Goal: Task Accomplishment & Management: Complete application form

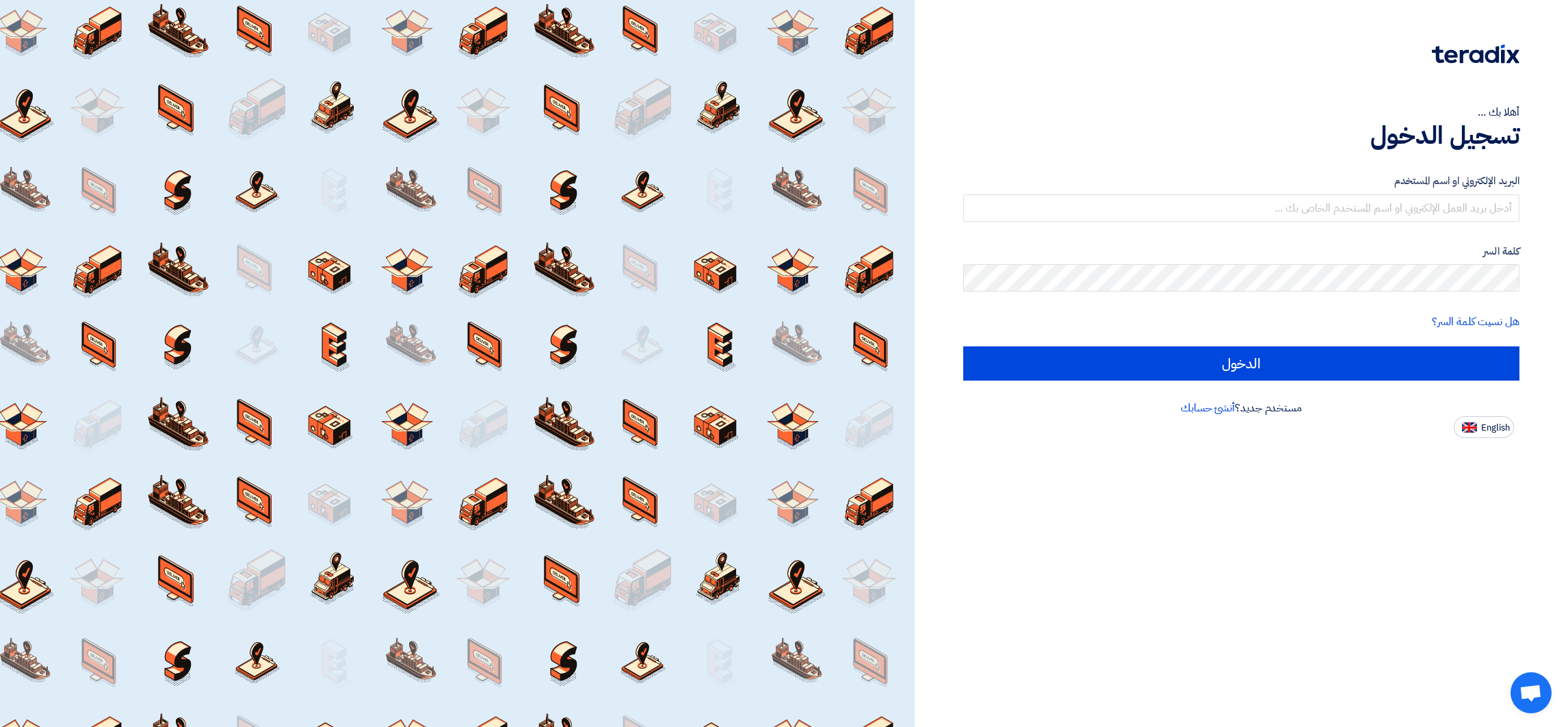
click at [1381, 191] on div "البريد الإلكتروني او اسم المستخدم" at bounding box center [1241, 197] width 556 height 49
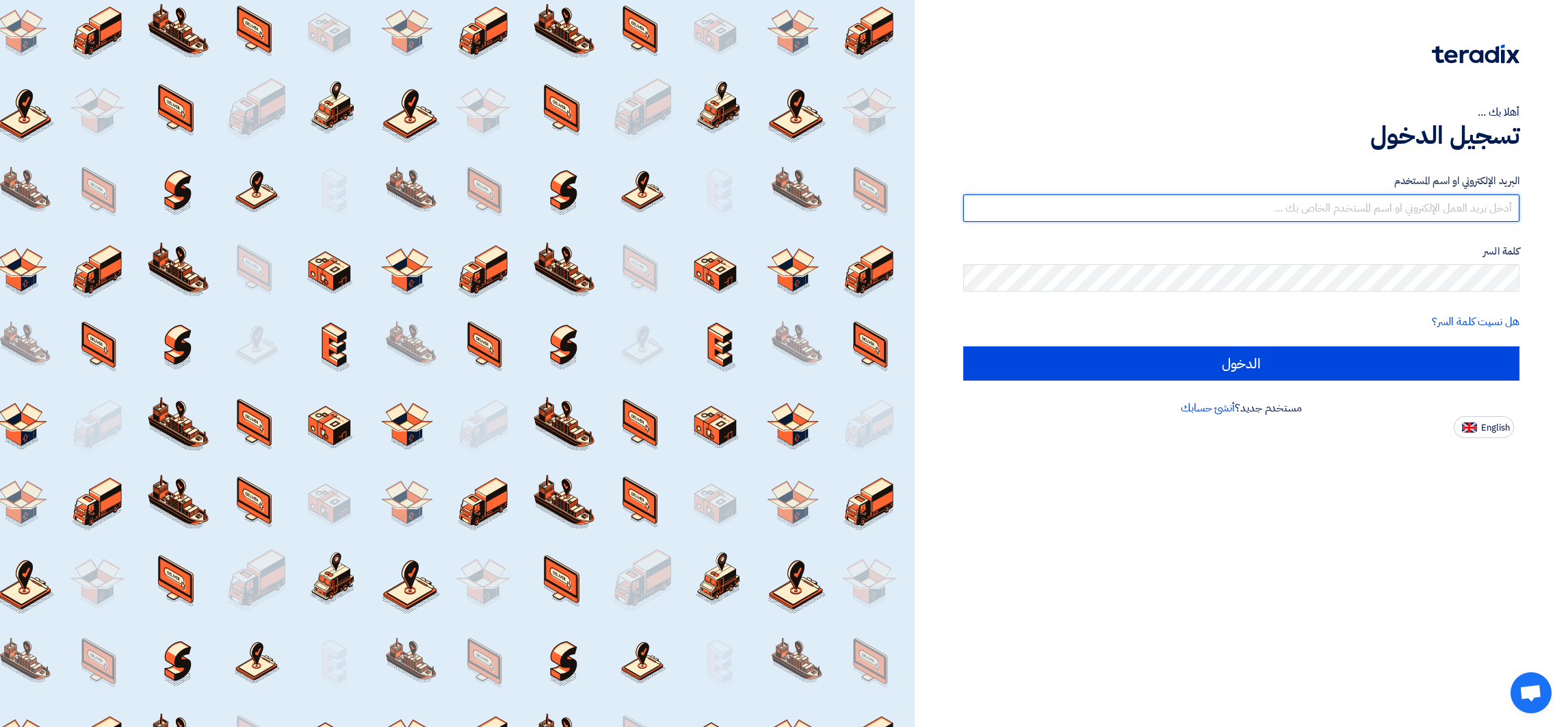
click at [1387, 196] on input "text" at bounding box center [1241, 208] width 556 height 27
drag, startPoint x: 1459, startPoint y: 210, endPoint x: 1545, endPoint y: 209, distance: 86.0
click at [1545, 209] on div "أهلا بك ... تسجيل الدخول البريد الإلكتروني او اسم [PERSON_NAME] [PERSON_NAME][E…" at bounding box center [1241, 219] width 633 height 438
drag, startPoint x: 1455, startPoint y: 208, endPoint x: 1523, endPoint y: 199, distance: 68.6
click at [1523, 200] on div "أهلا بك ... تسجيل الدخول البريد الإلكتروني او اسم [PERSON_NAME] [PERSON_NAME][E…" at bounding box center [1241, 219] width 633 height 438
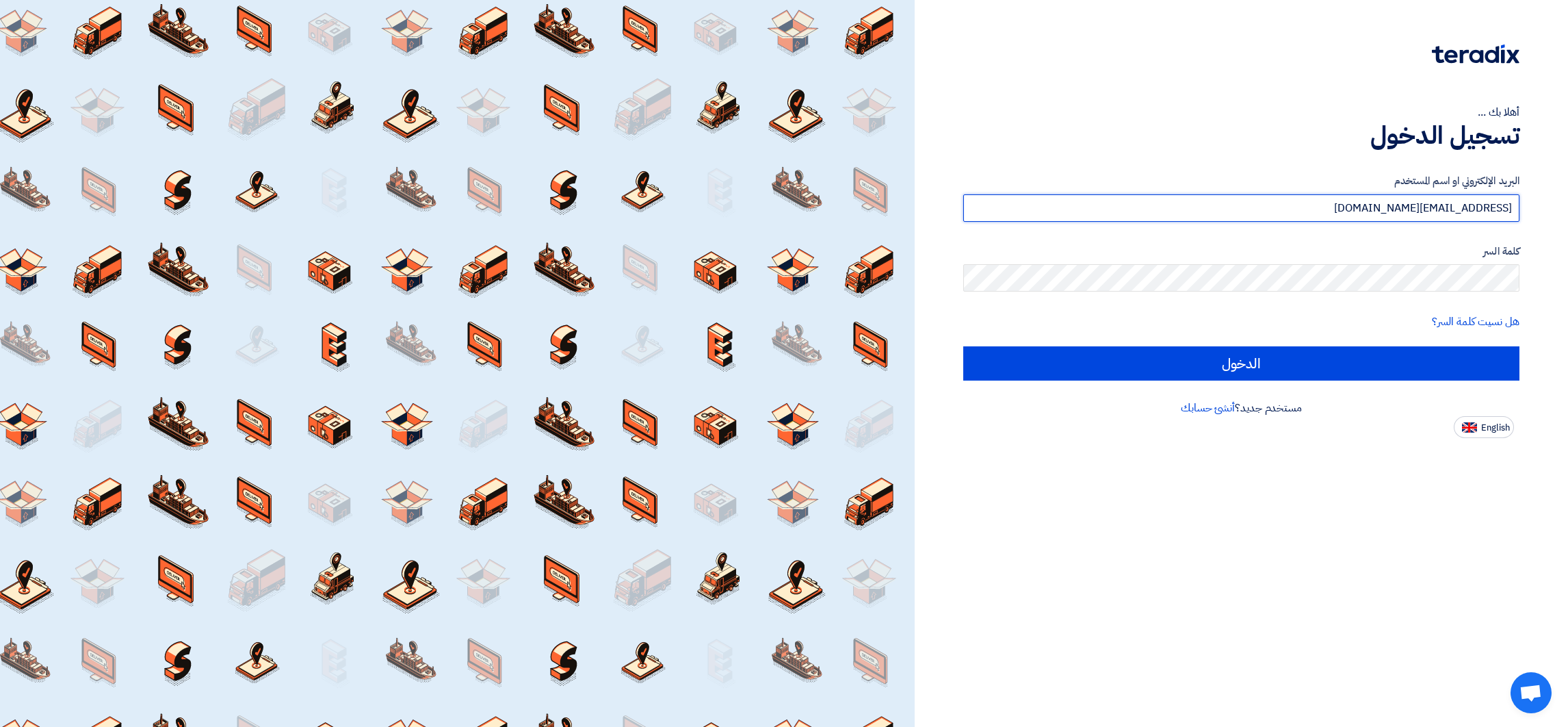
type input "[EMAIL_ADDRESS][DOMAIN_NAME]"
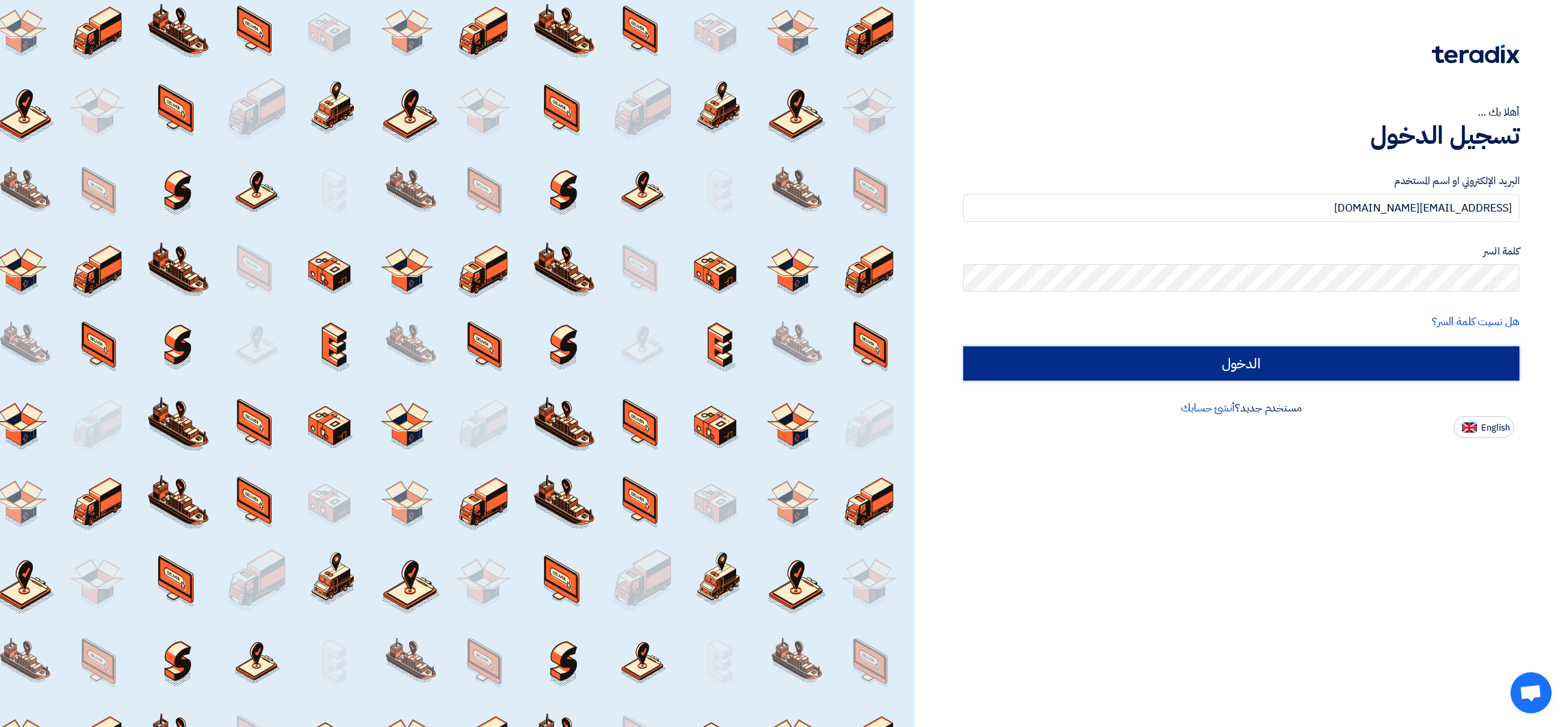
click at [1444, 360] on input "الدخول" at bounding box center [1241, 363] width 556 height 34
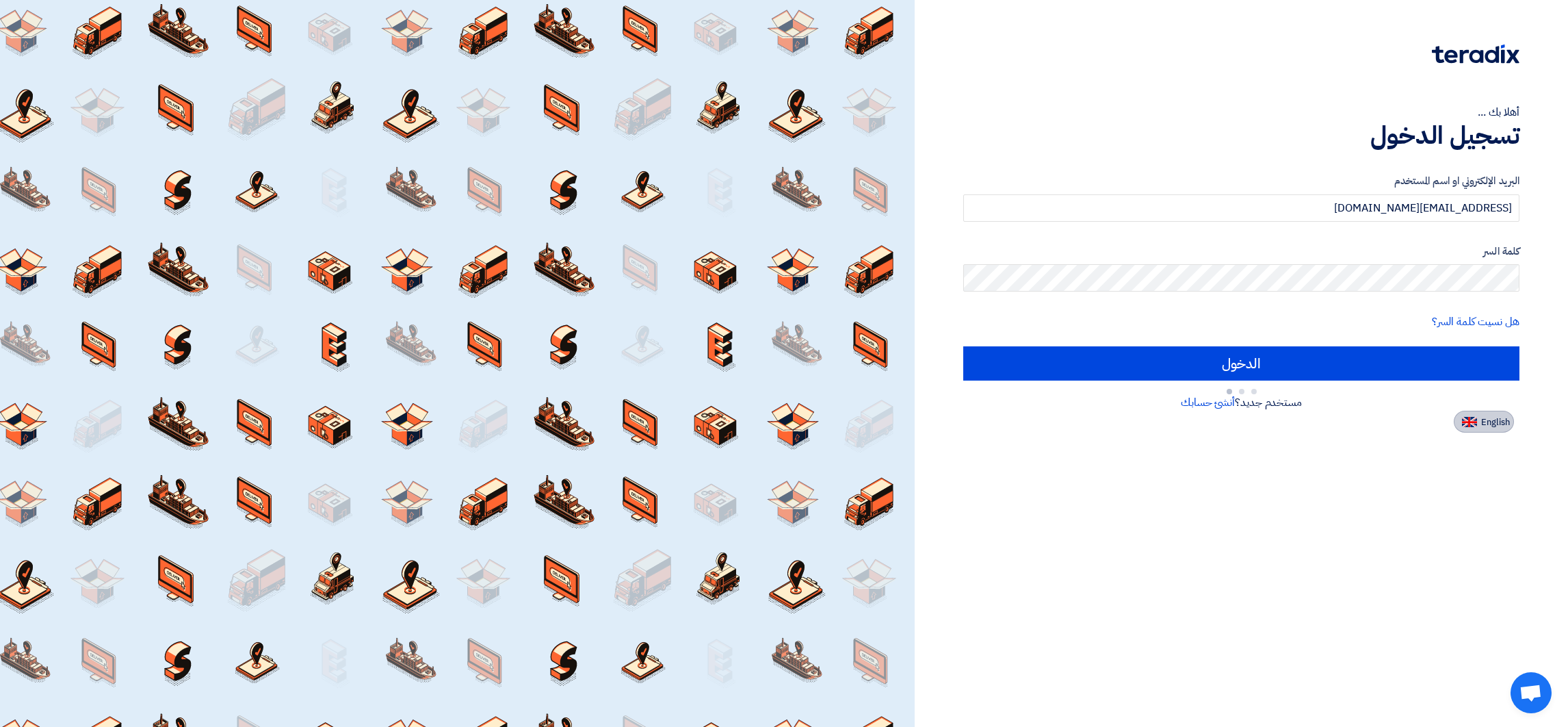
click at [1494, 424] on span "English" at bounding box center [1495, 422] width 29 height 10
type input "Sign in"
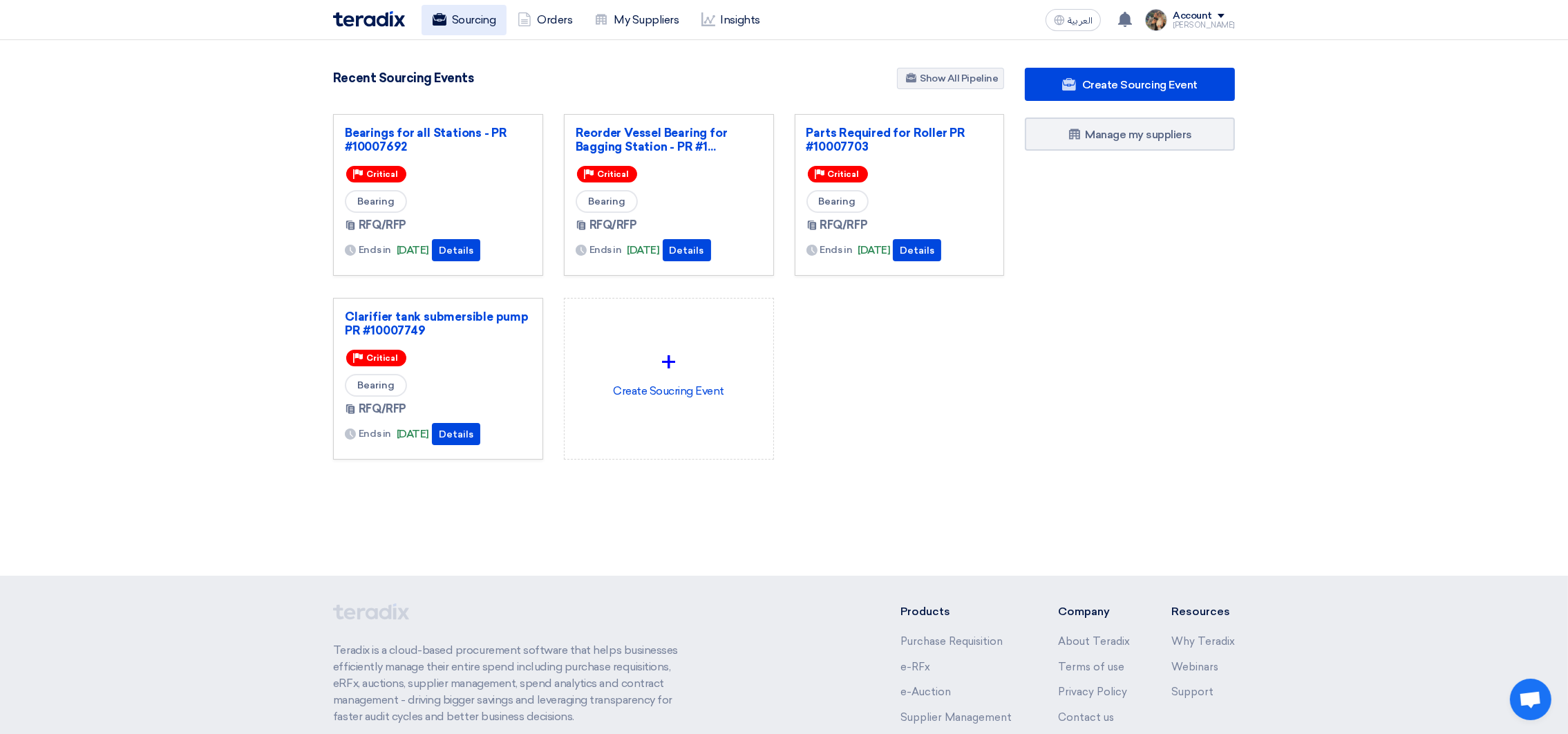
click at [486, 25] on link "Sourcing" at bounding box center [464, 20] width 85 height 31
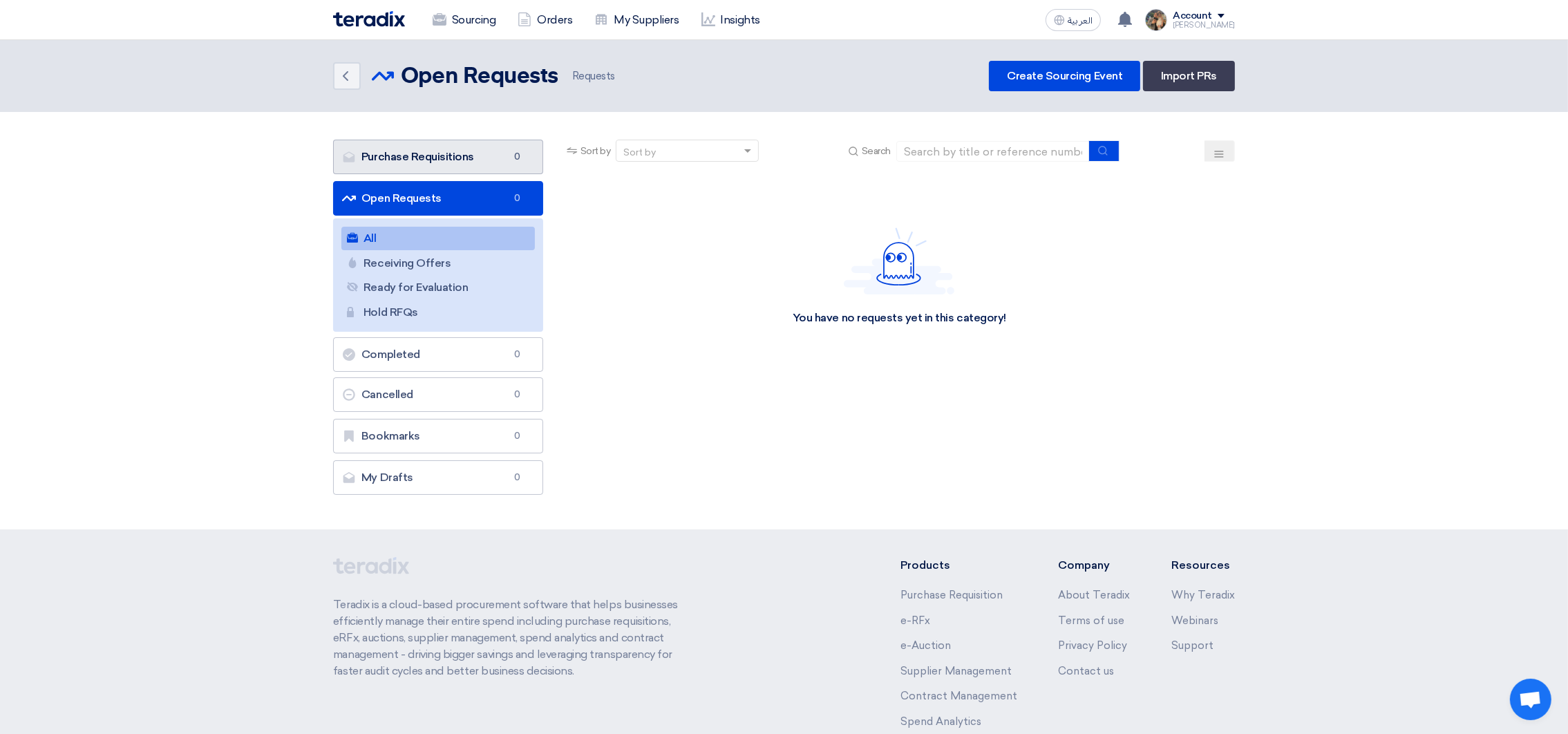
click at [415, 158] on link "Purchase Requisitions Purchase Requisitions 0" at bounding box center [438, 156] width 210 height 34
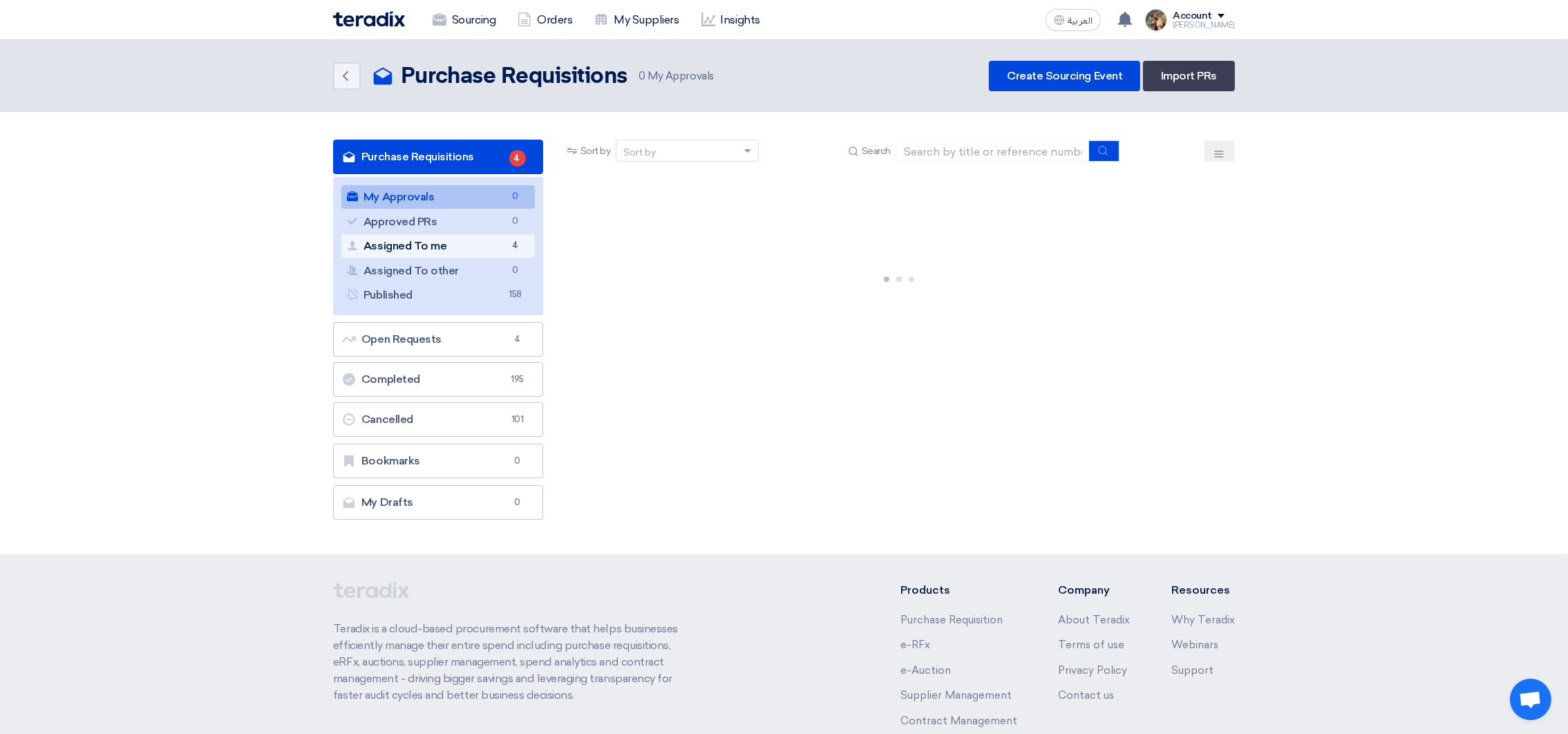
click at [438, 242] on link "Assigned To me Assigned To me 4" at bounding box center [438, 246] width 193 height 24
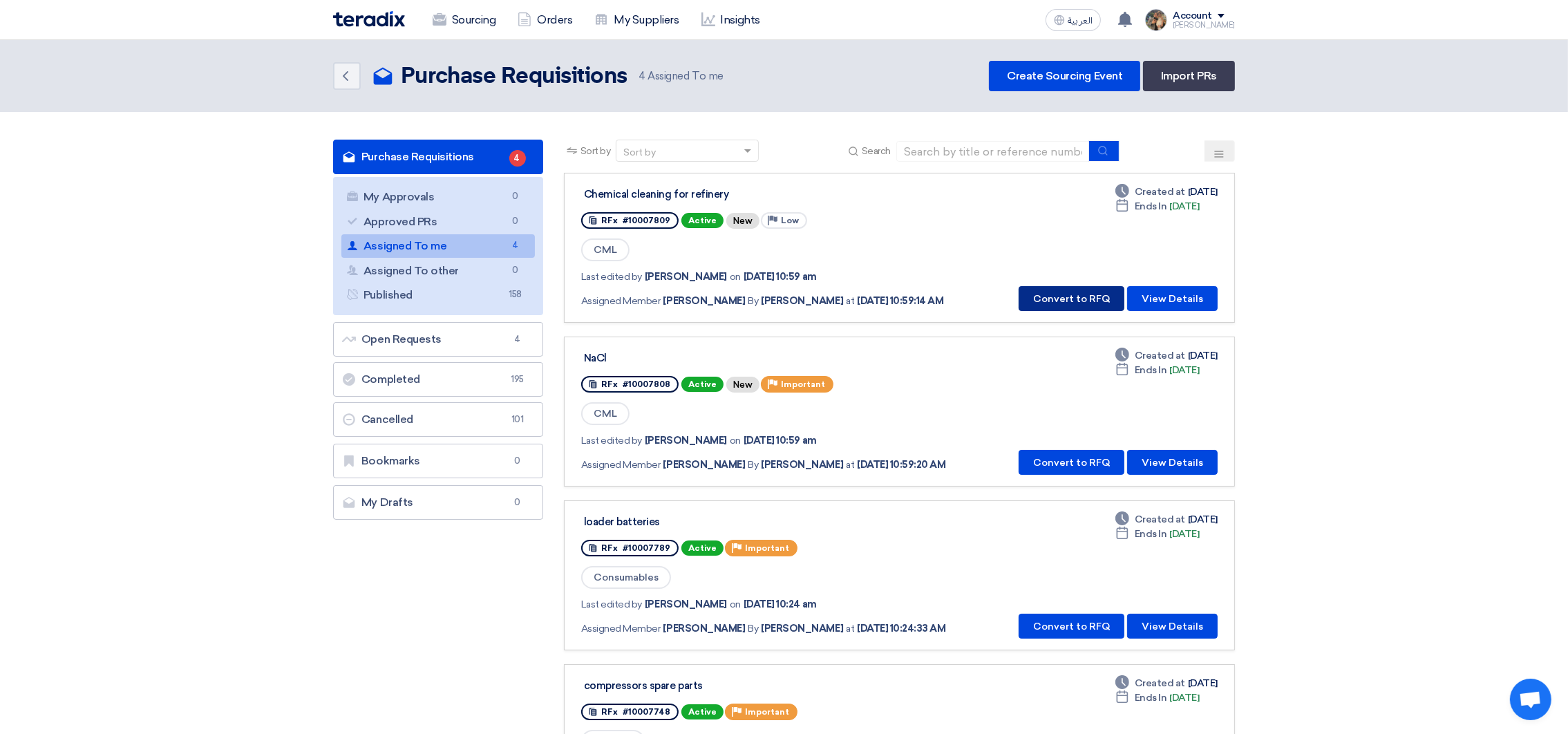
click at [1089, 297] on button "Convert to RFQ" at bounding box center [1071, 298] width 106 height 25
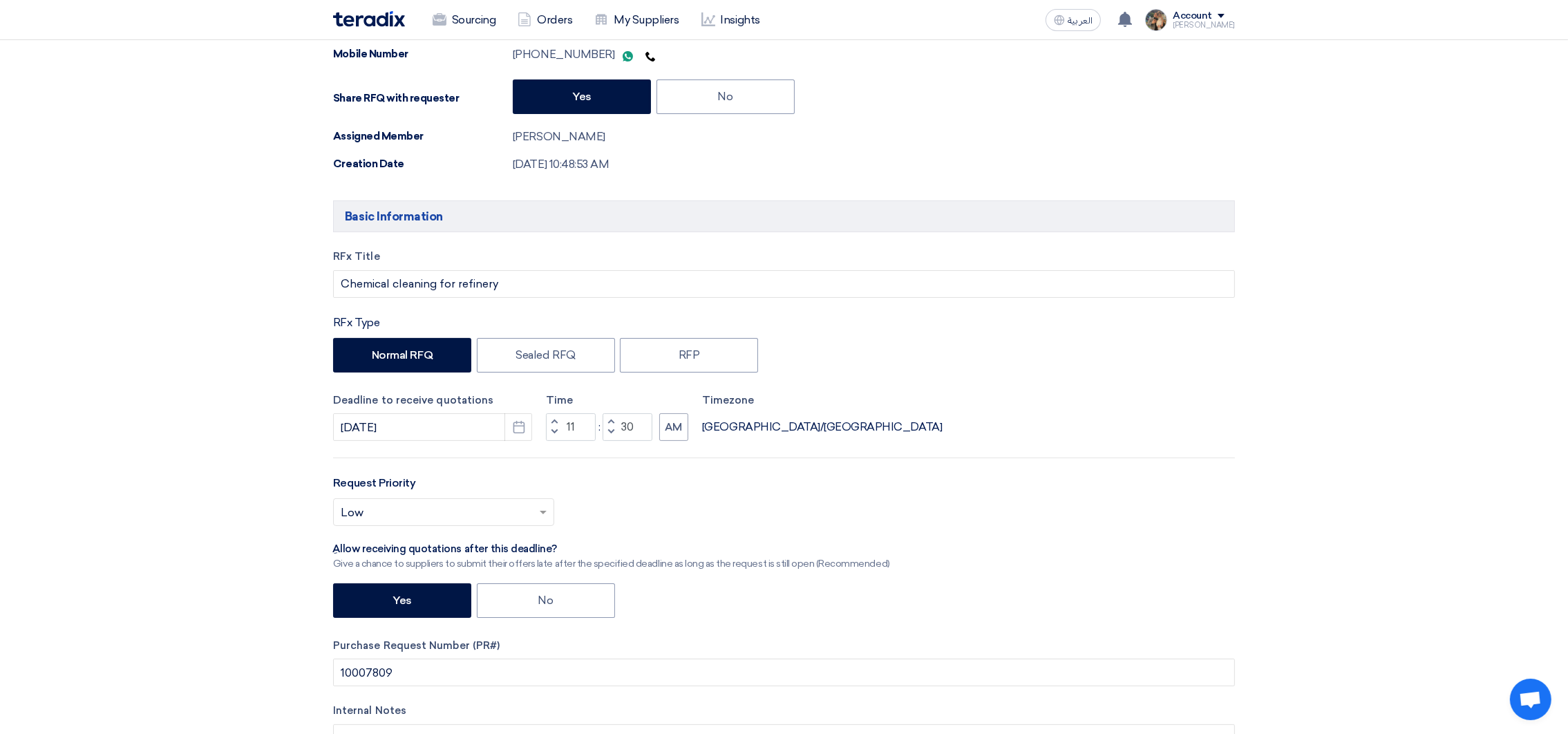
scroll to position [310, 0]
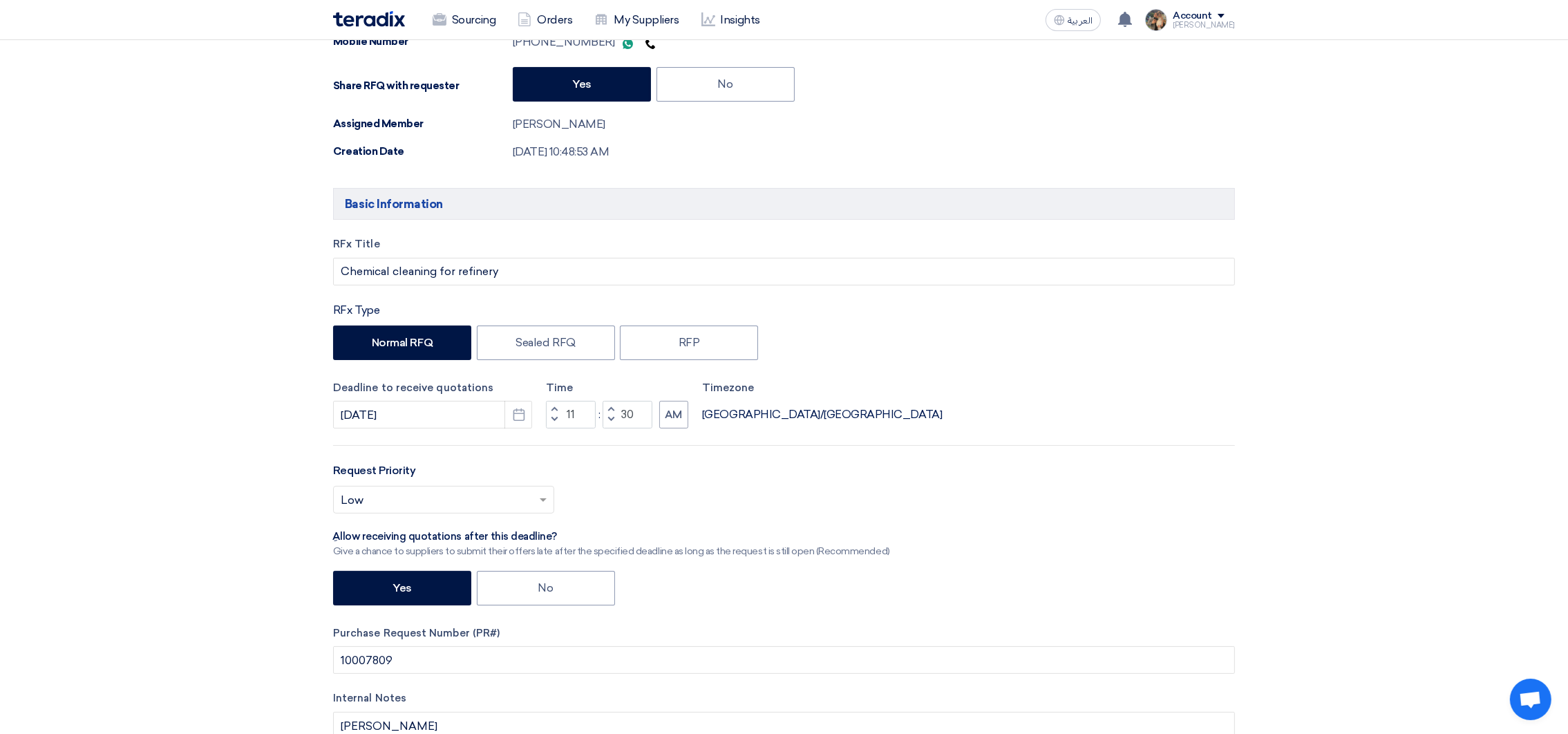
click at [487, 516] on div "Select priority... × Low ×" at bounding box center [784, 505] width 902 height 38
click at [488, 508] on input "text" at bounding box center [437, 501] width 192 height 23
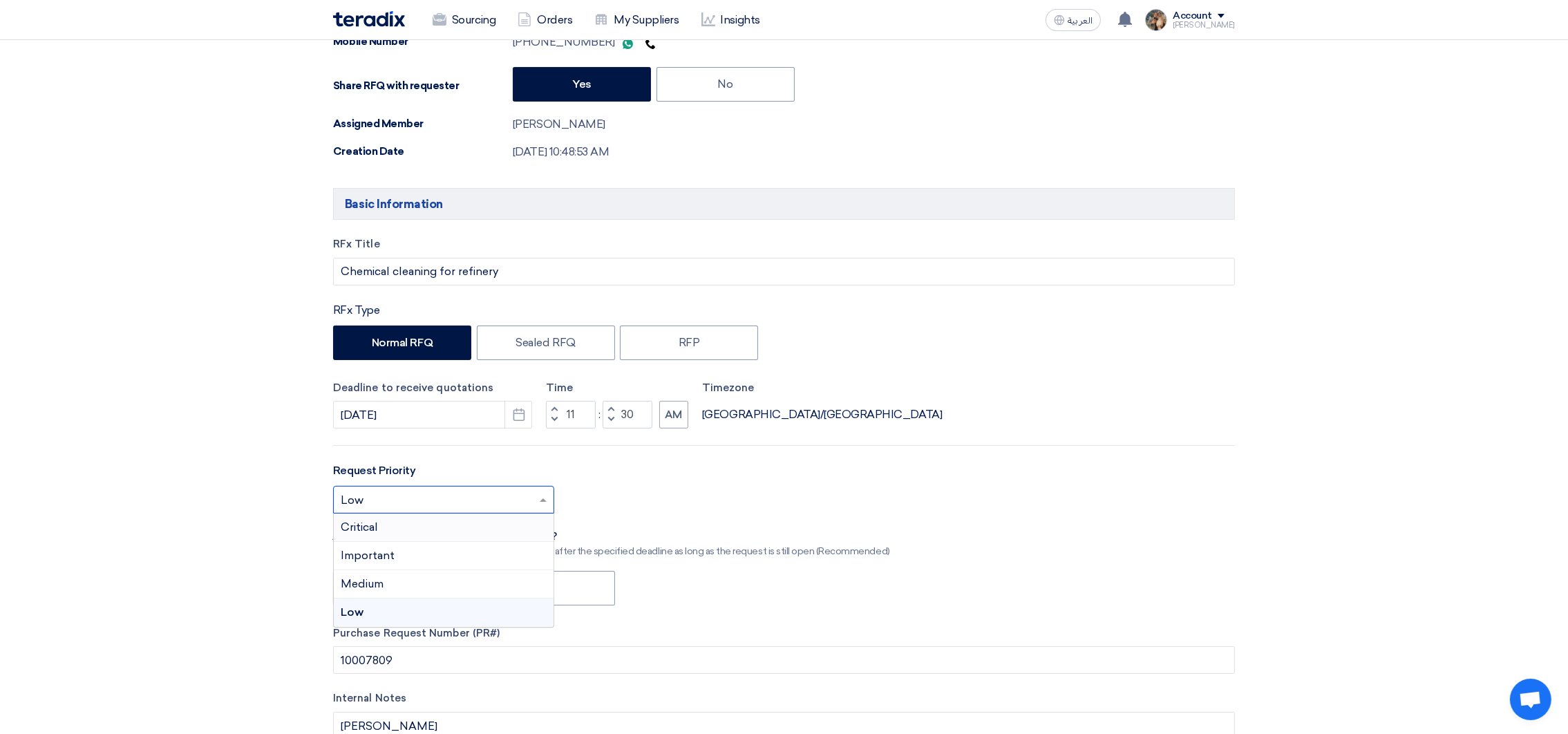
click at [458, 523] on div "Critical" at bounding box center [443, 527] width 220 height 28
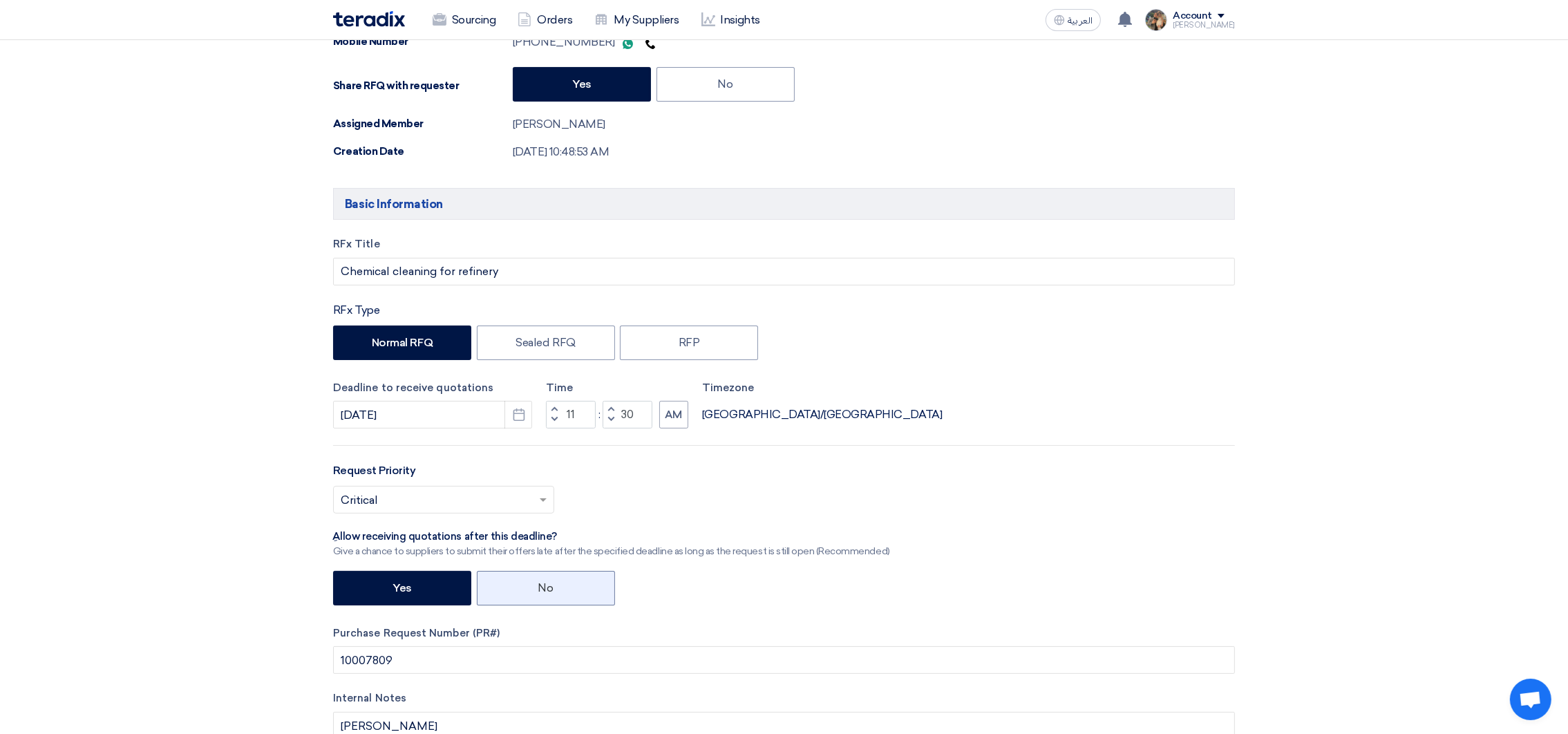
click at [587, 581] on label "No" at bounding box center [546, 588] width 138 height 34
click at [547, 582] on input "No" at bounding box center [543, 587] width 9 height 9
radio input "true"
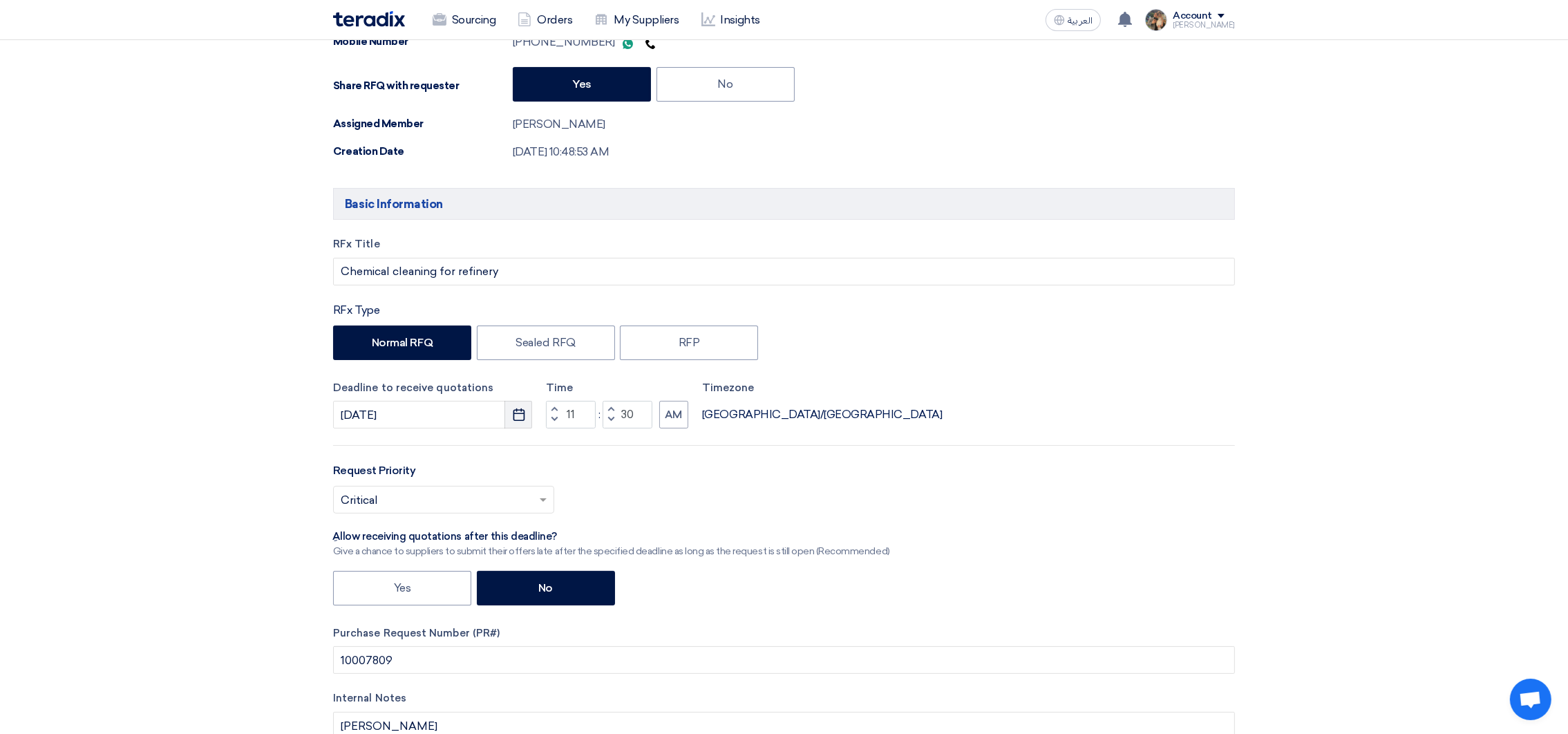
click at [504, 410] on button "Pick a date" at bounding box center [518, 415] width 28 height 28
select select "9"
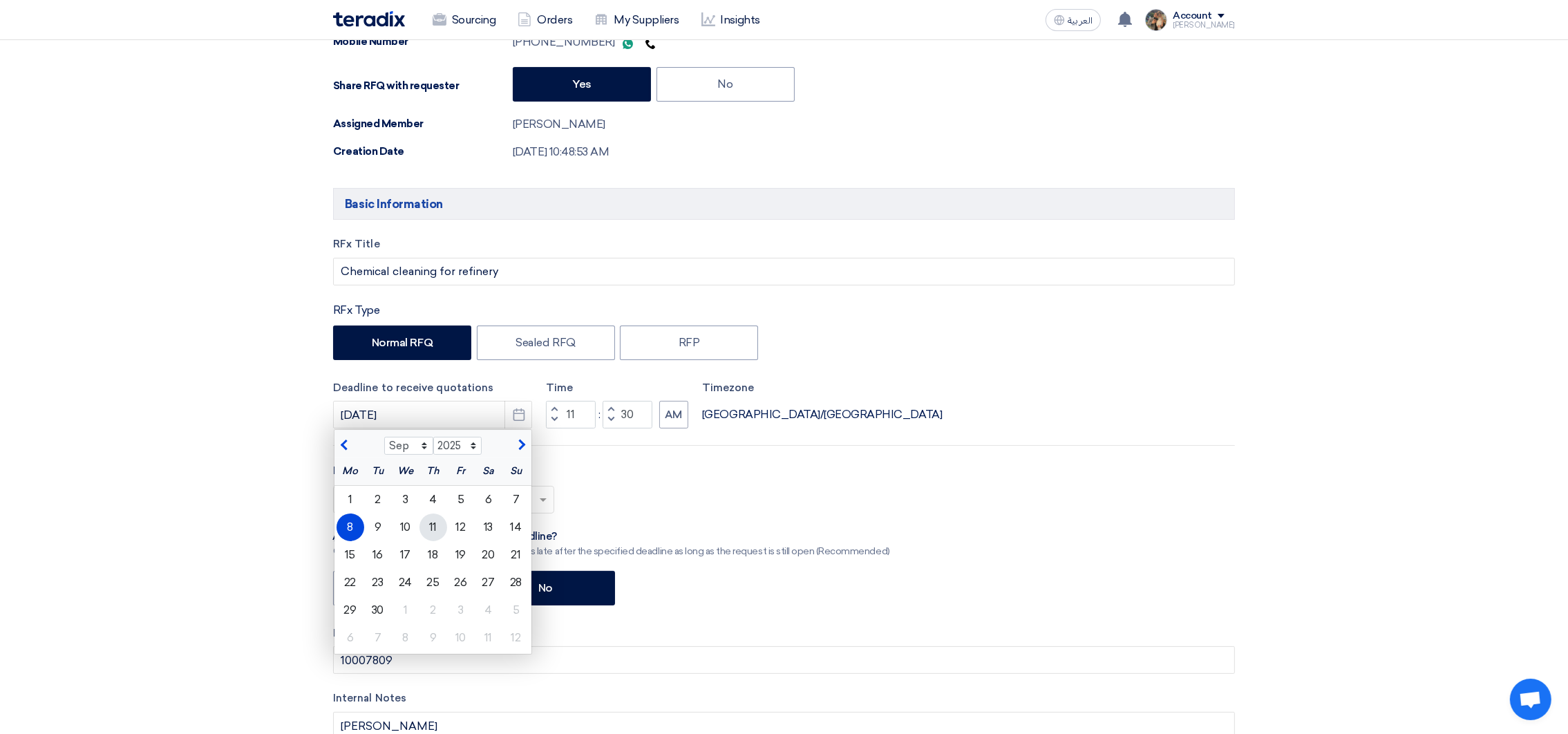
click at [429, 530] on div "11" at bounding box center [433, 527] width 28 height 28
type input "[DATE]"
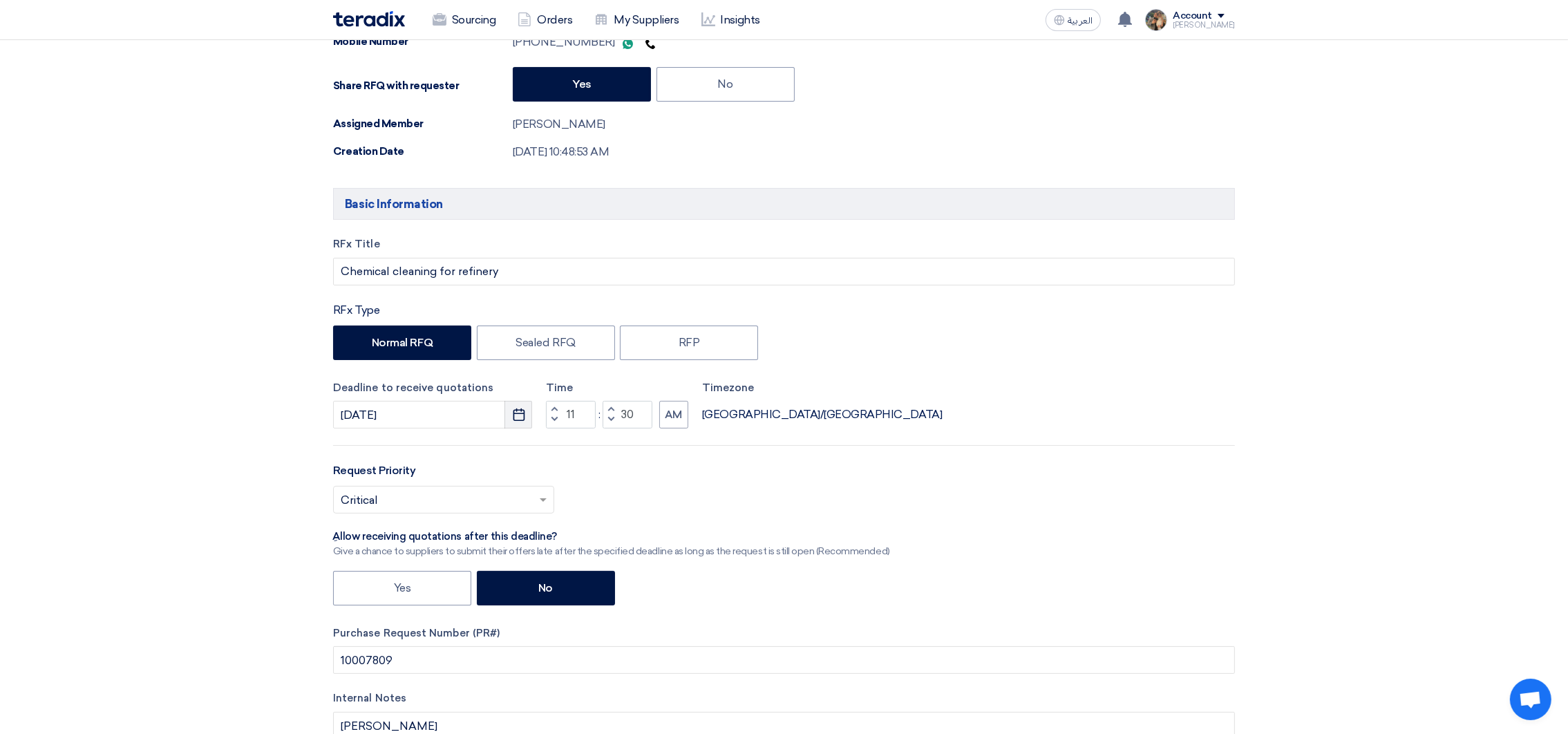
click at [516, 420] on icon "Pick a date" at bounding box center [519, 415] width 14 height 14
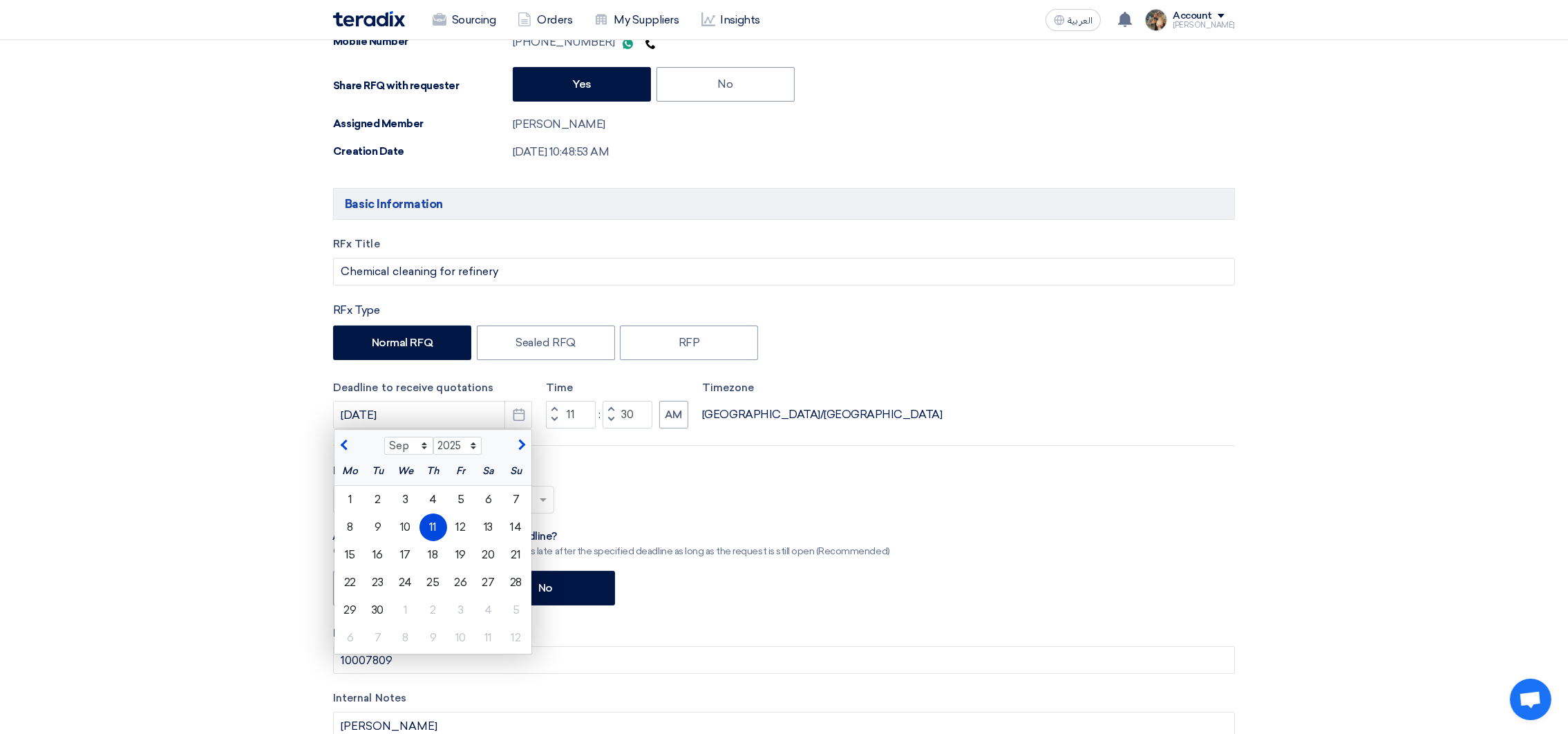
click at [339, 442] on button "button" at bounding box center [346, 444] width 23 height 14
select select "8"
click at [436, 614] on div "28" at bounding box center [433, 610] width 28 height 28
type input "[DATE]"
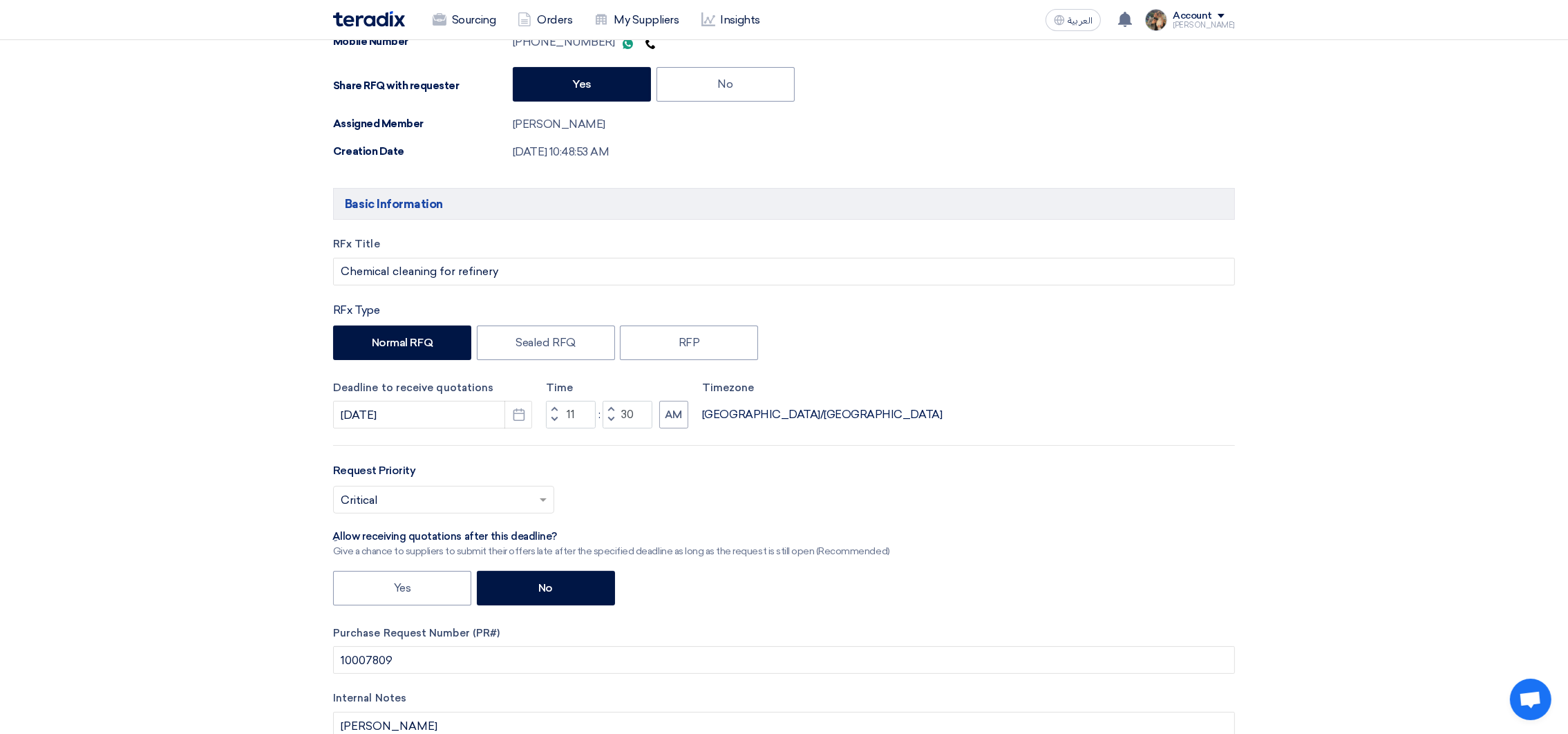
click at [553, 409] on span "button" at bounding box center [554, 408] width 5 height 8
type input "12"
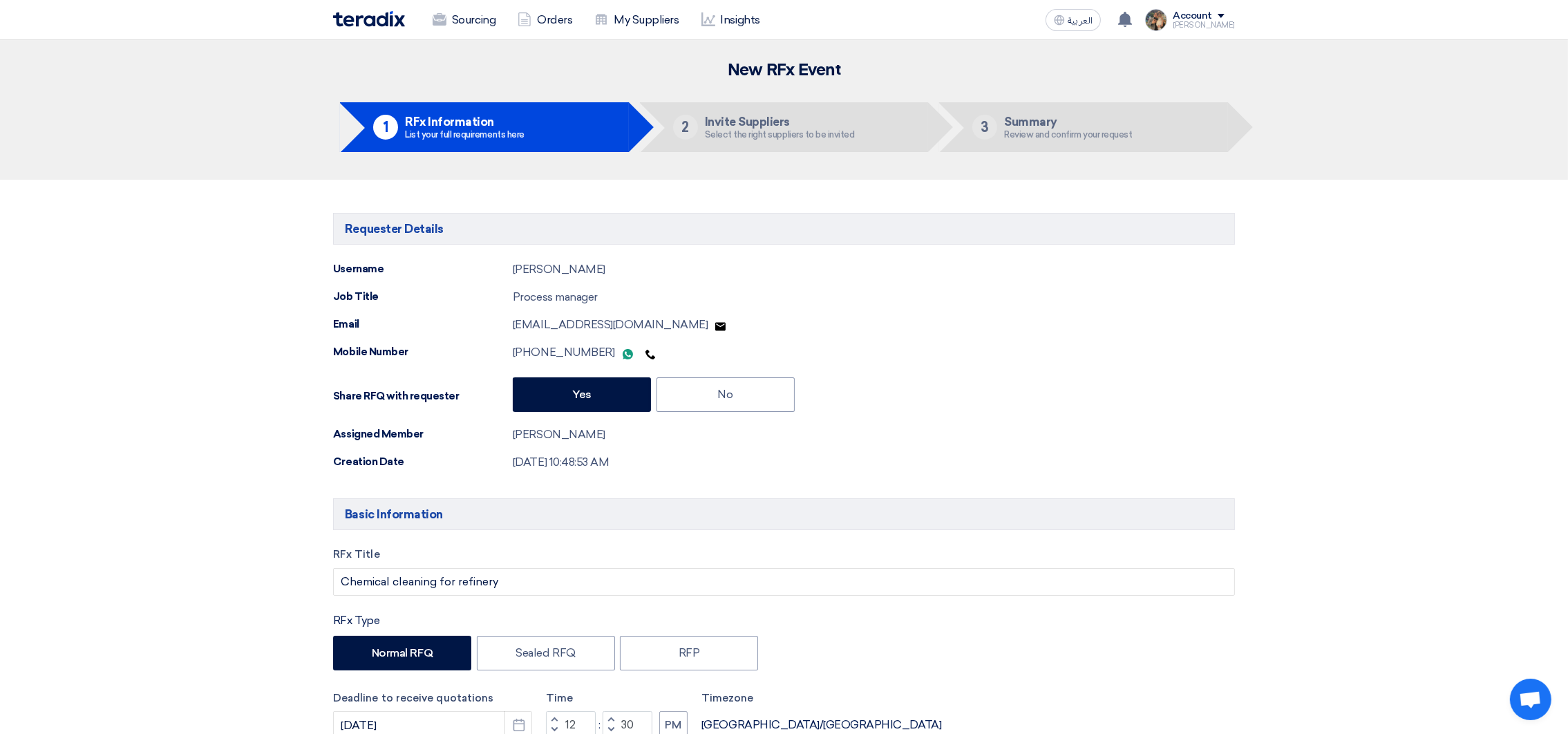
scroll to position [207, 0]
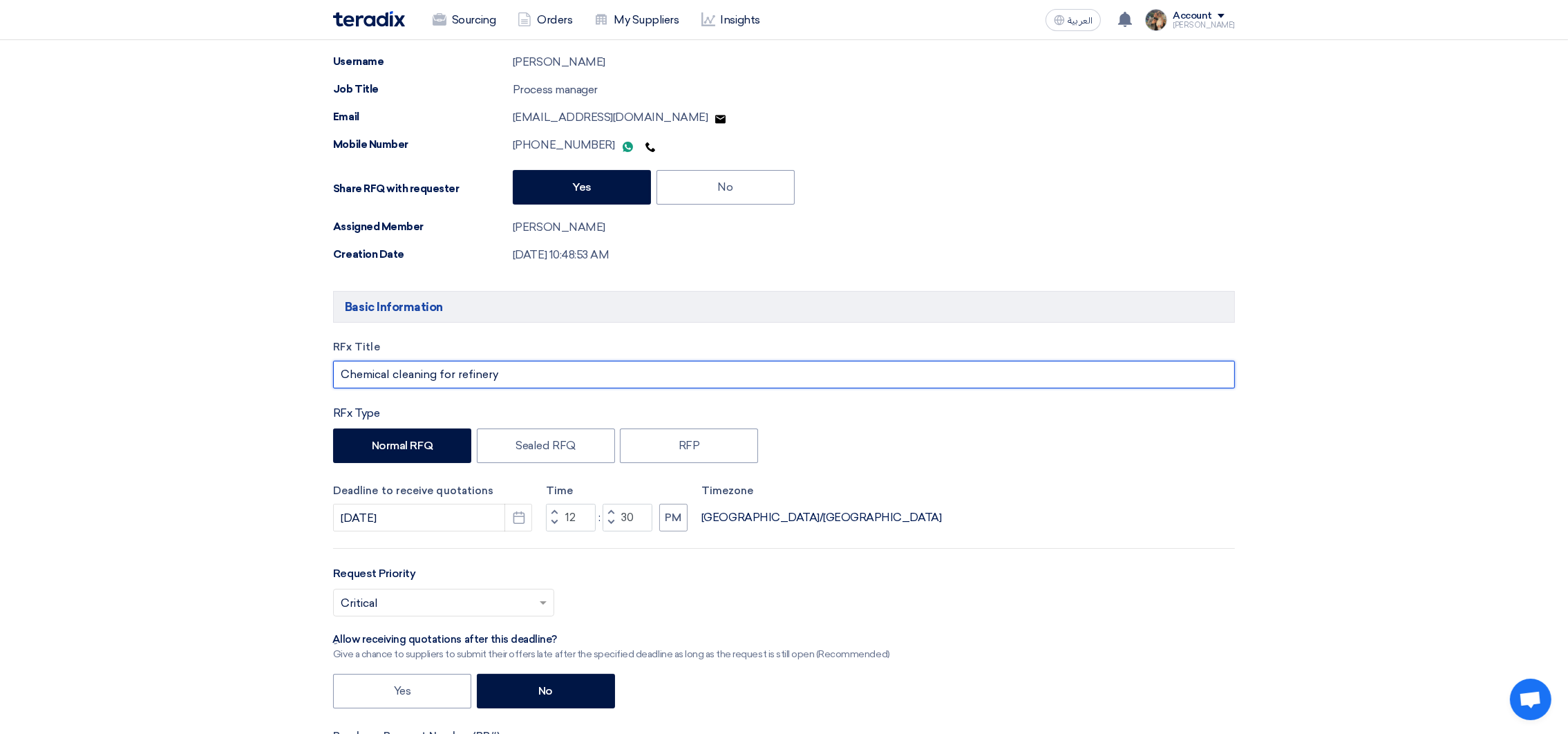
click at [507, 372] on input "Chemical cleaning for refinery" at bounding box center [784, 375] width 902 height 28
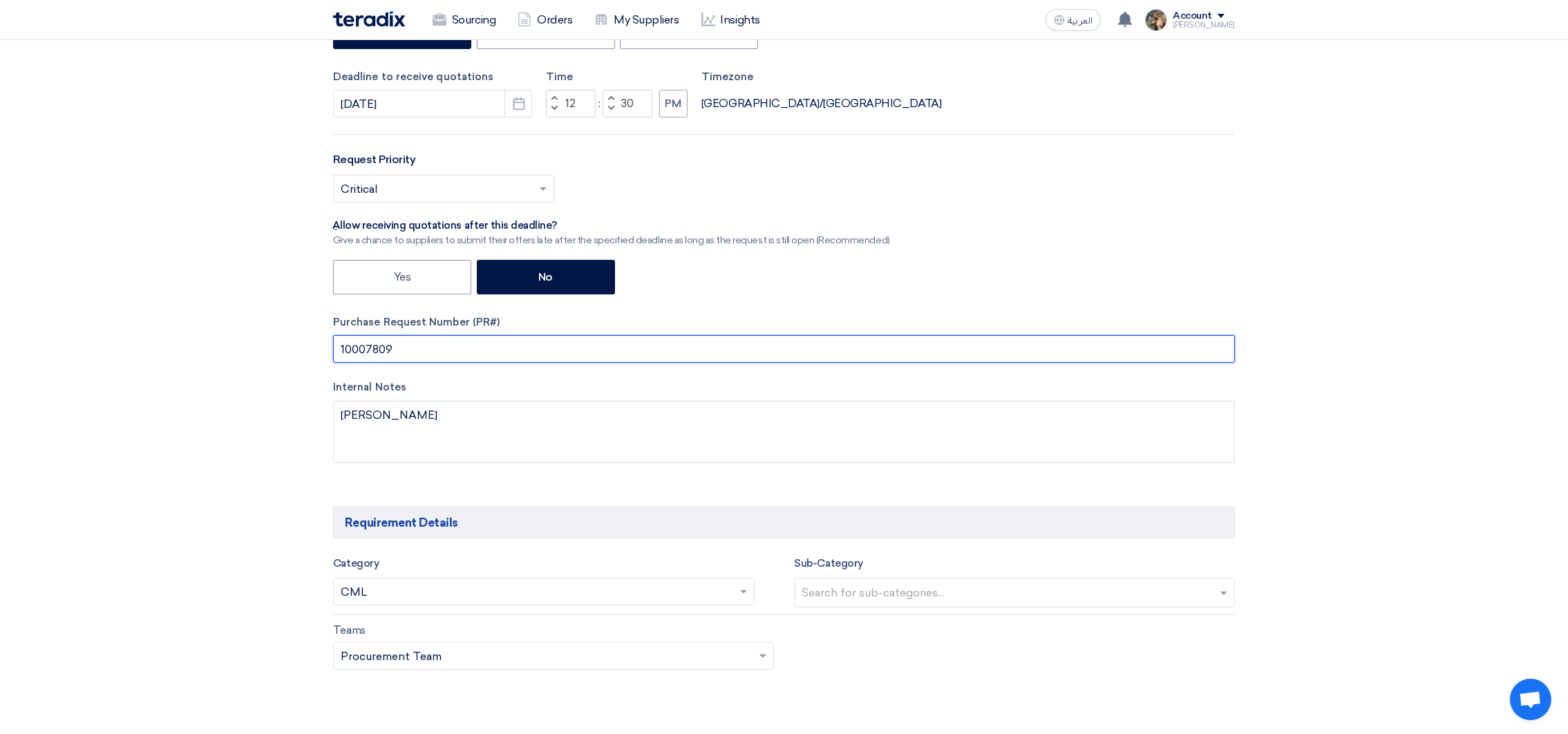
click at [371, 352] on input "10007809" at bounding box center [784, 349] width 902 height 28
click at [407, 353] on input "text" at bounding box center [784, 349] width 902 height 28
click at [400, 354] on input "PR #10006823" at bounding box center [784, 349] width 902 height 28
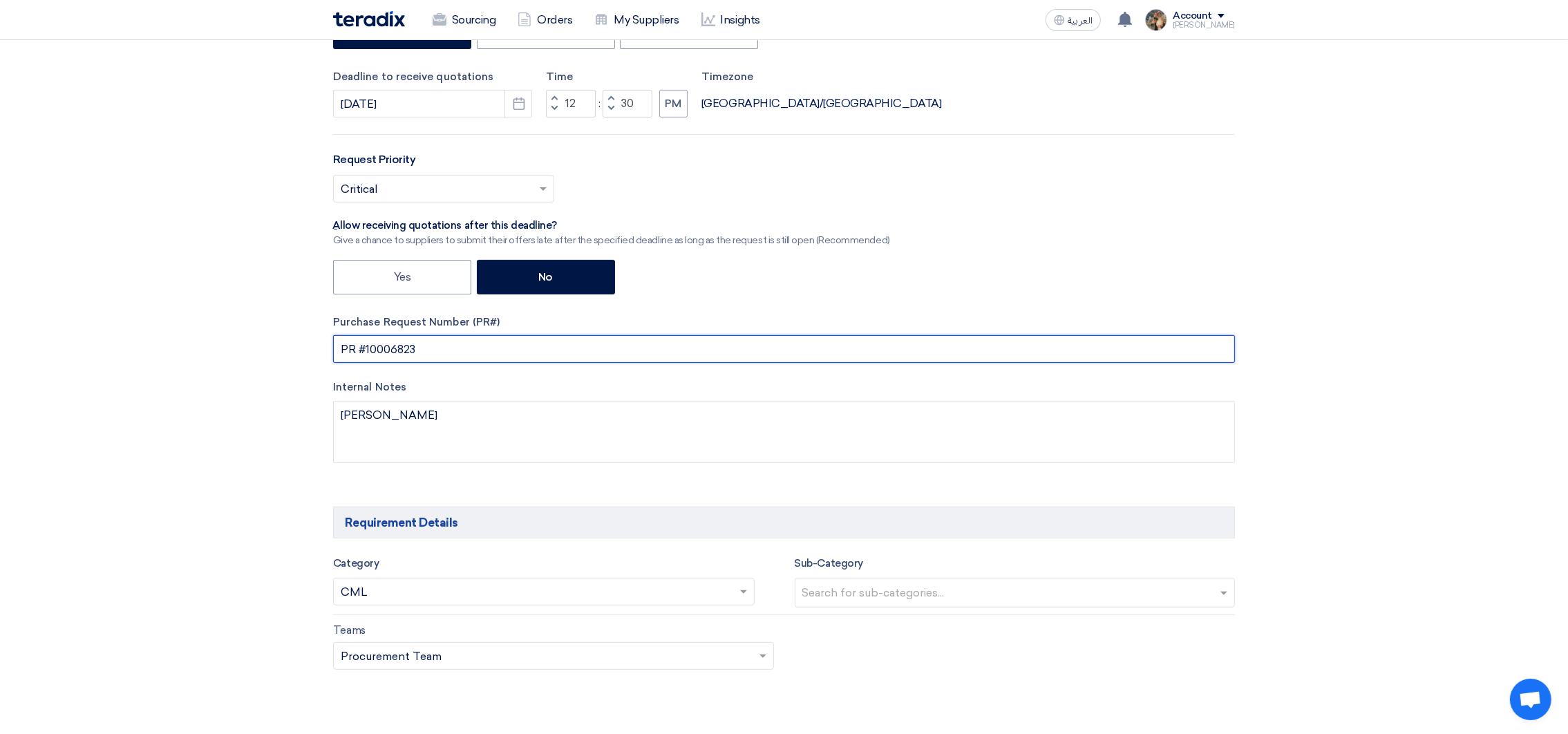
paste input "7809"
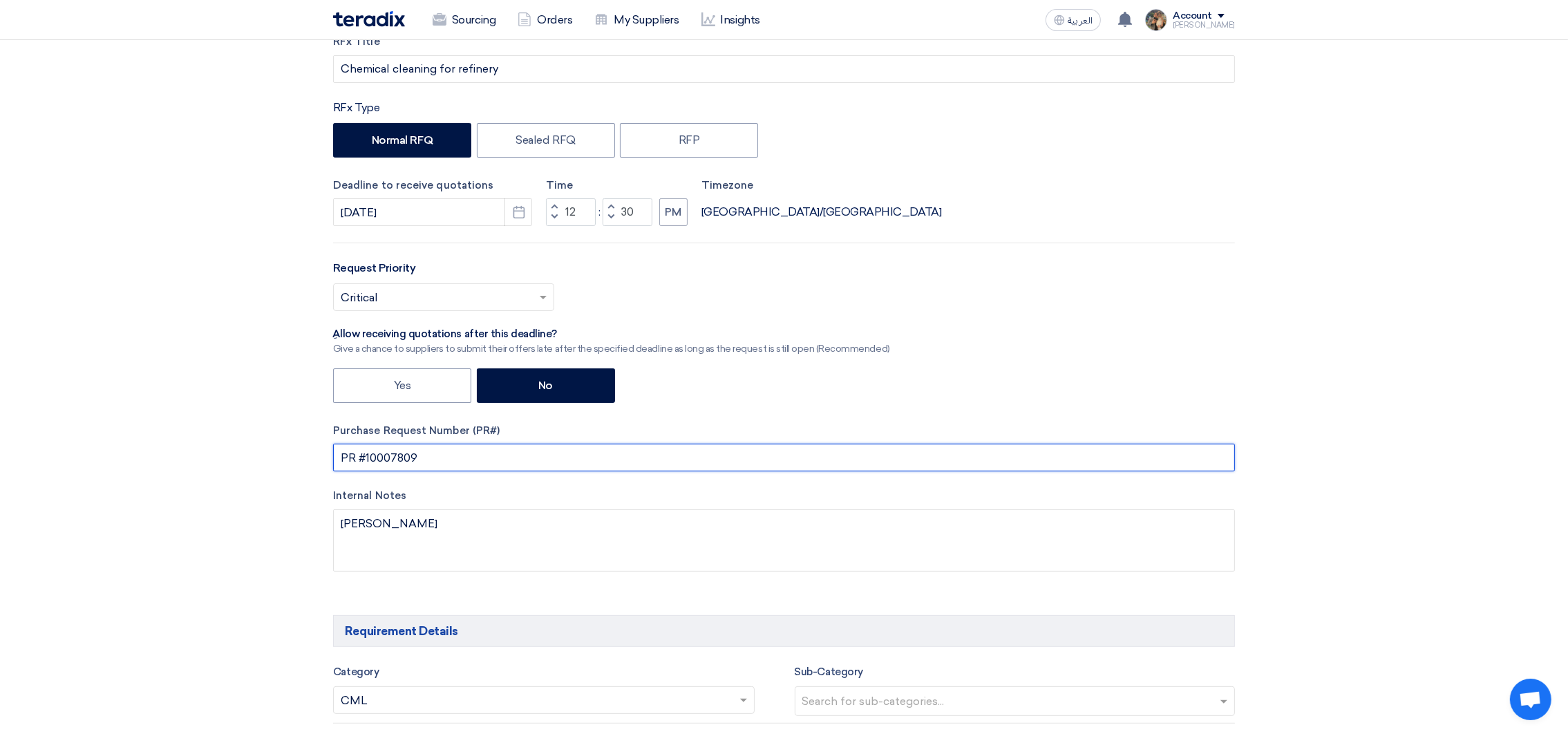
scroll to position [415, 0]
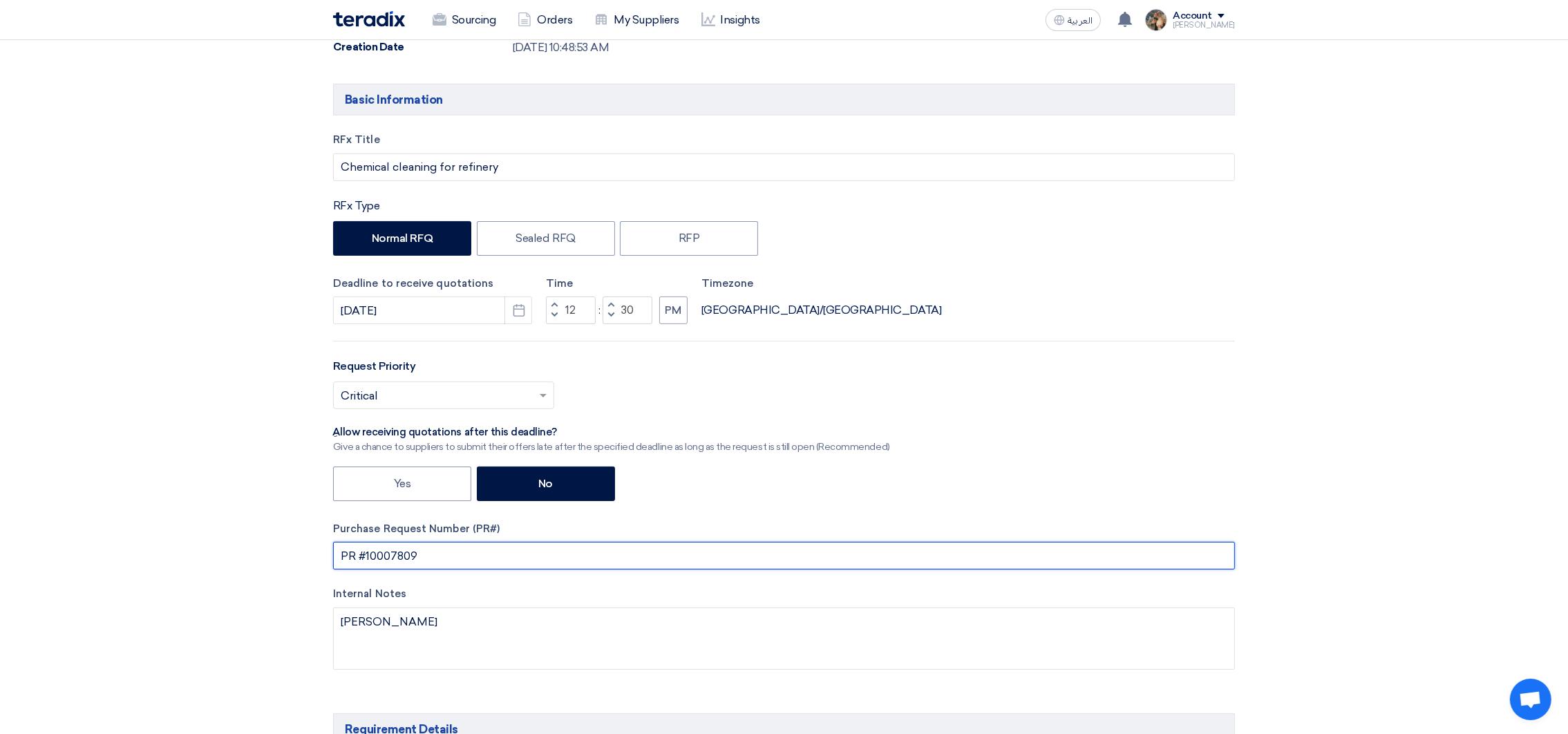
drag, startPoint x: 371, startPoint y: 552, endPoint x: 549, endPoint y: 546, distance: 178.1
click at [549, 546] on input "PR #10007809" at bounding box center [784, 555] width 902 height 28
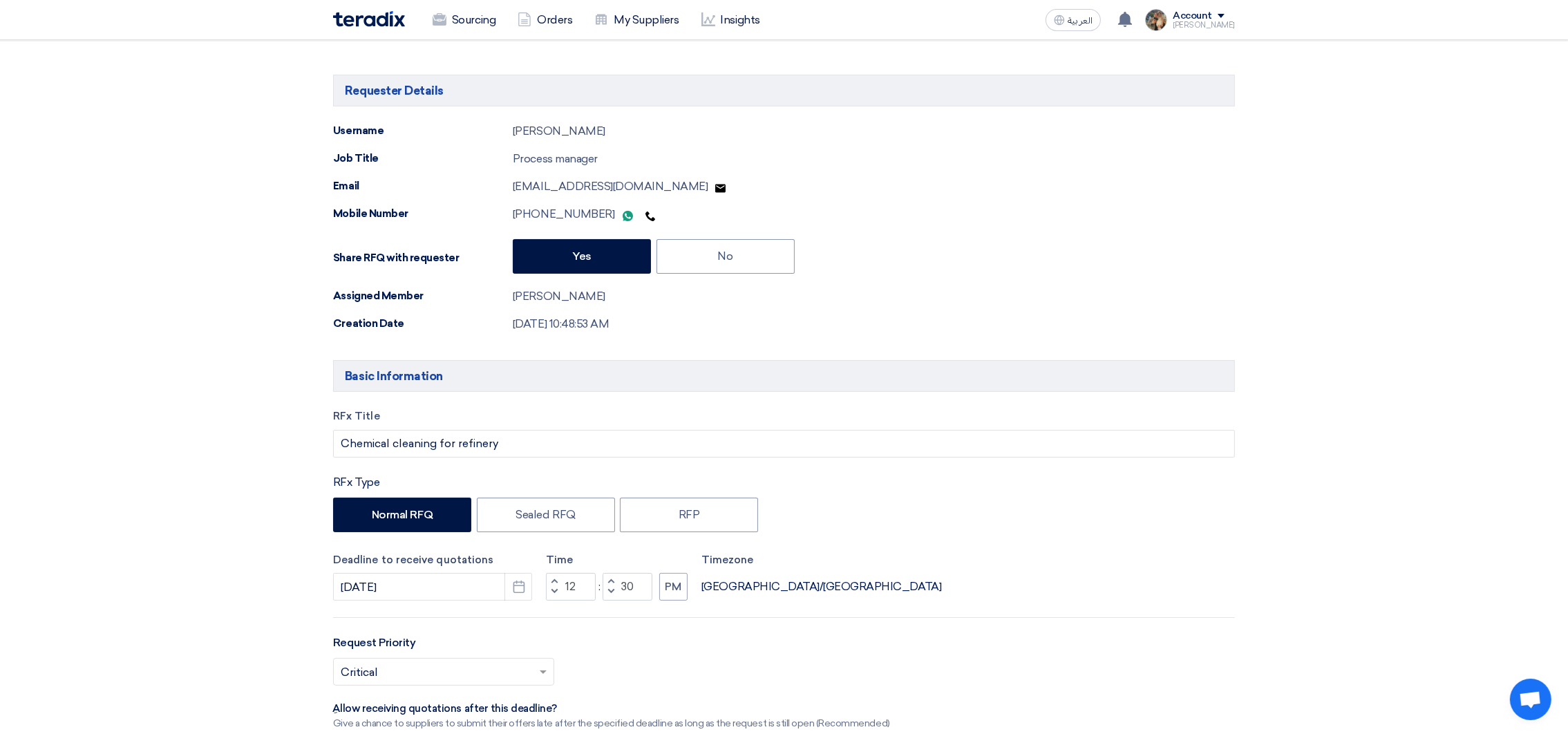
scroll to position [0, 0]
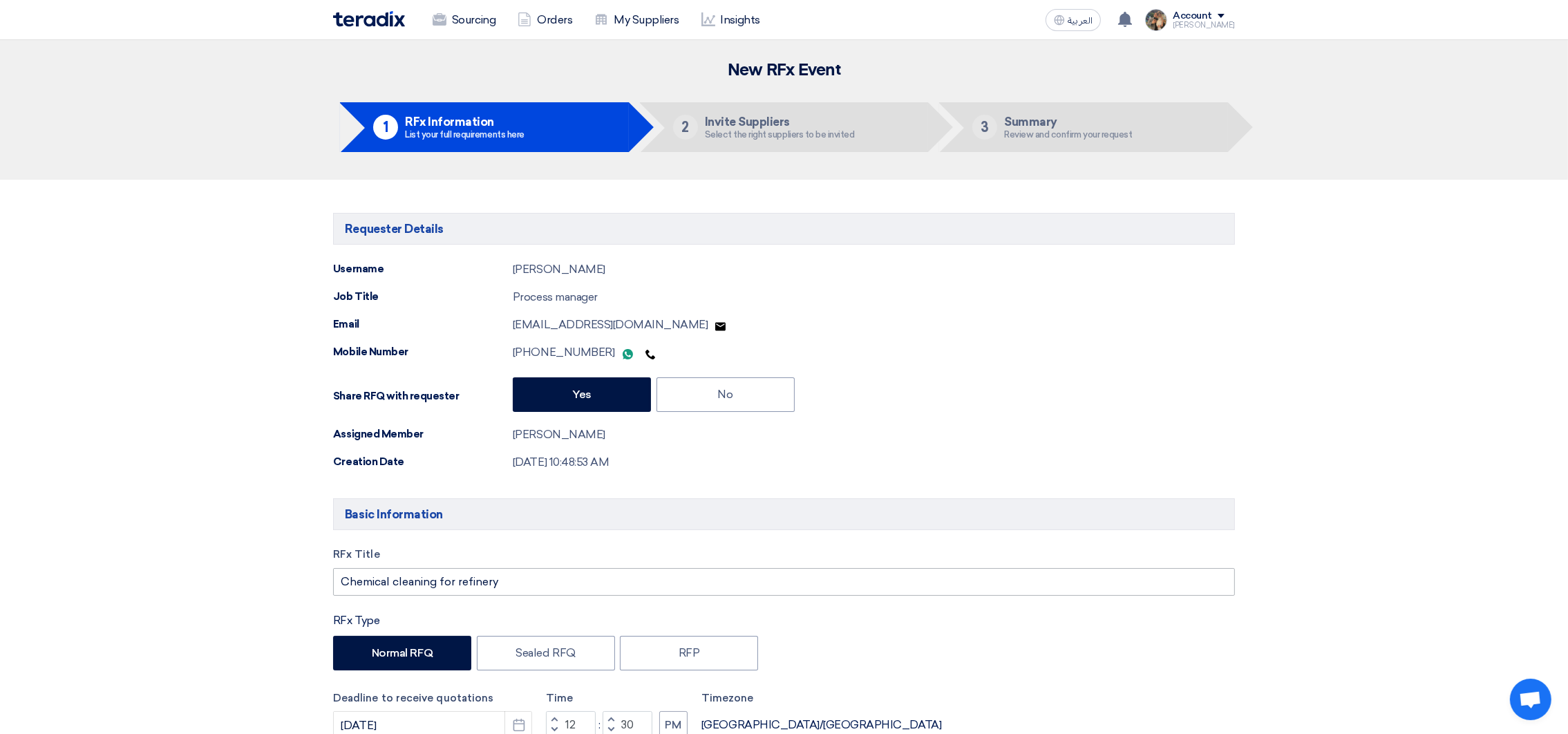
type input "PR #10007809"
click at [522, 584] on input "Chemical cleaning for refinery" at bounding box center [784, 582] width 902 height 28
paste input "PR #10007809"
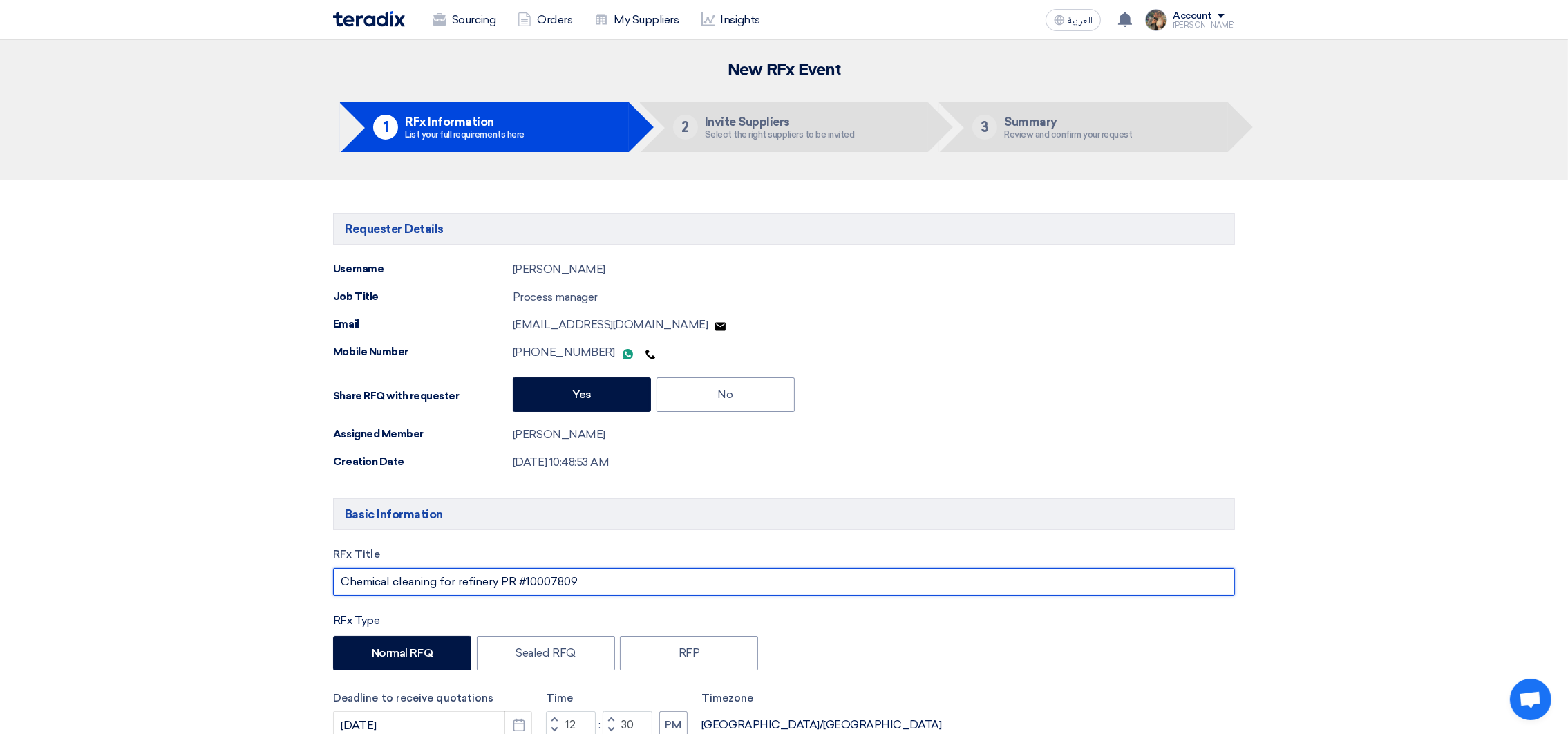
click at [463, 582] on input "Chemical cleaning for refinery PR #10007809" at bounding box center [784, 582] width 902 height 28
drag, startPoint x: 392, startPoint y: 582, endPoint x: 400, endPoint y: 579, distance: 8.5
click at [400, 579] on input "Chemical cleaning for Refinery PR #10007809" at bounding box center [784, 582] width 902 height 28
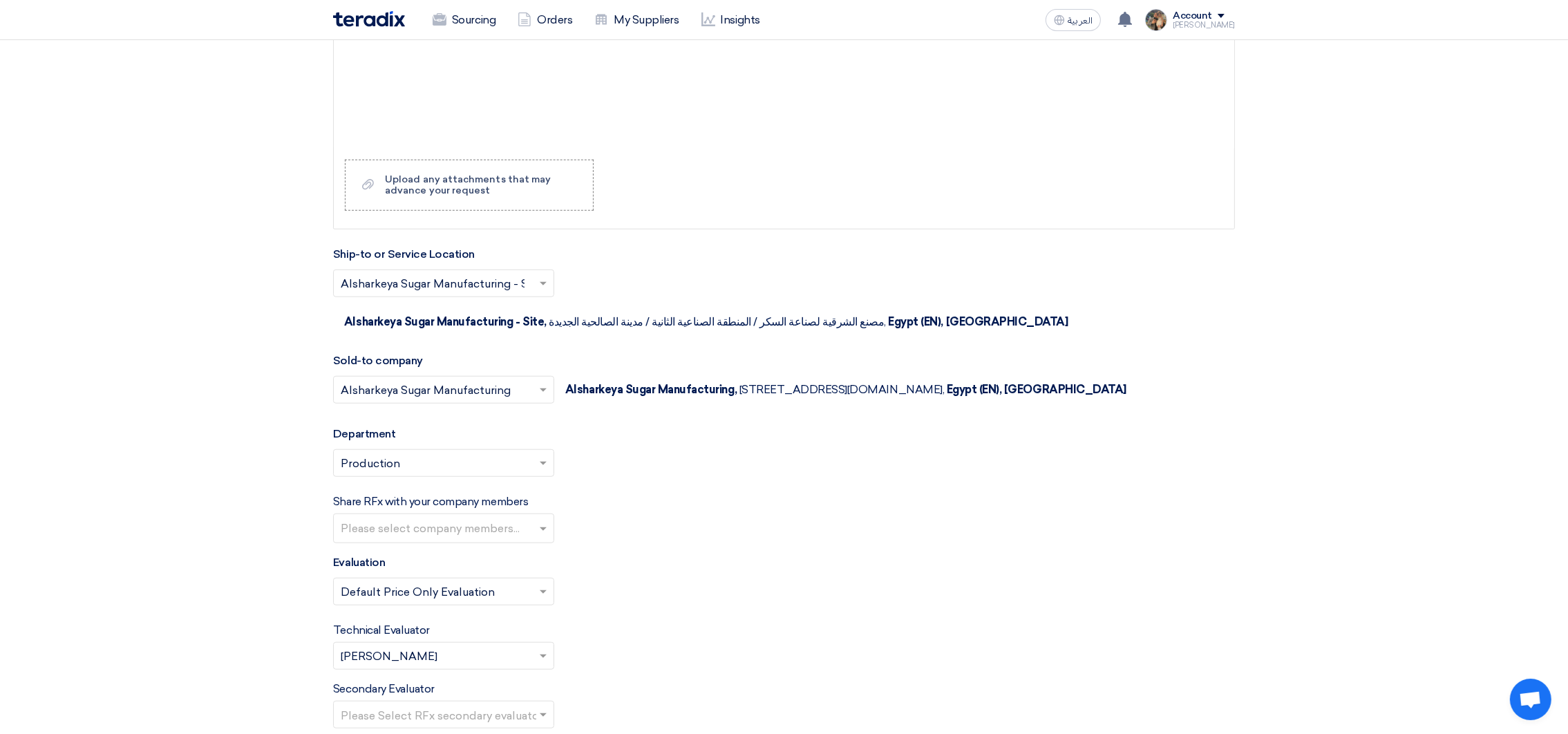
scroll to position [1761, 0]
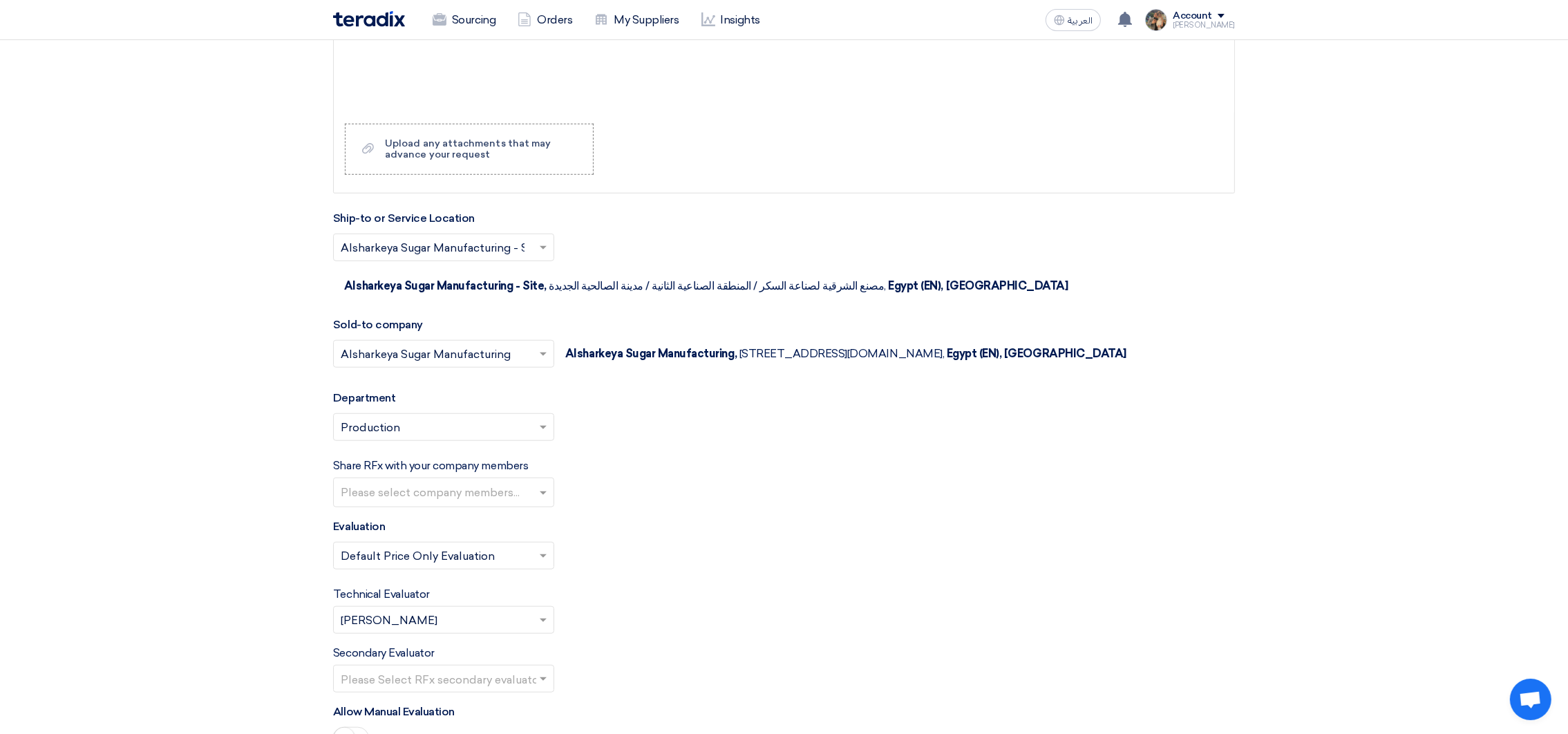
type input "Chemical Cleaning for Refinery PR #10007809"
click at [502, 629] on input "text" at bounding box center [437, 621] width 192 height 23
click at [392, 460] on span "[PERSON_NAME]" at bounding box center [389, 452] width 97 height 13
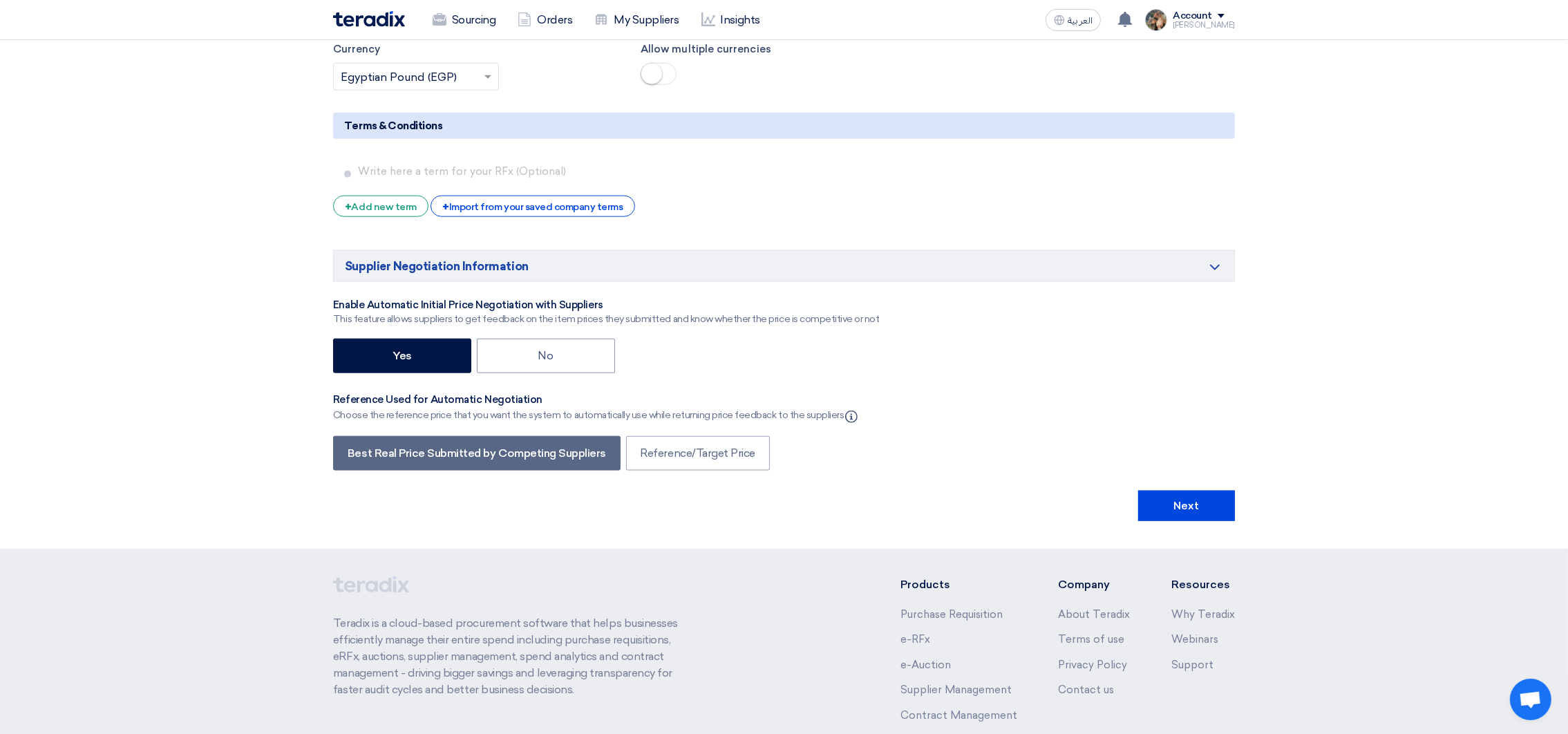
scroll to position [2486, 0]
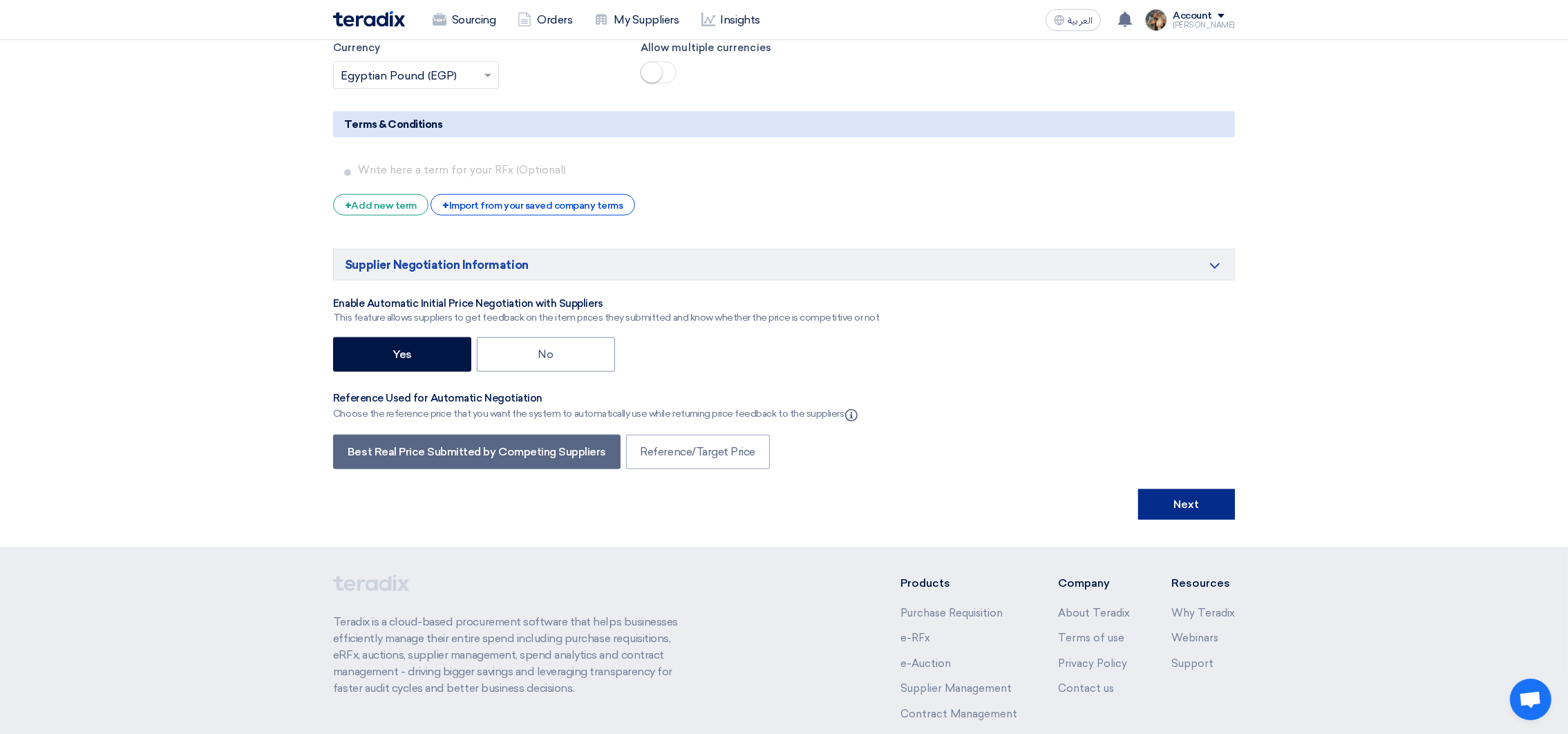
click at [1228, 516] on button "Next" at bounding box center [1186, 504] width 97 height 31
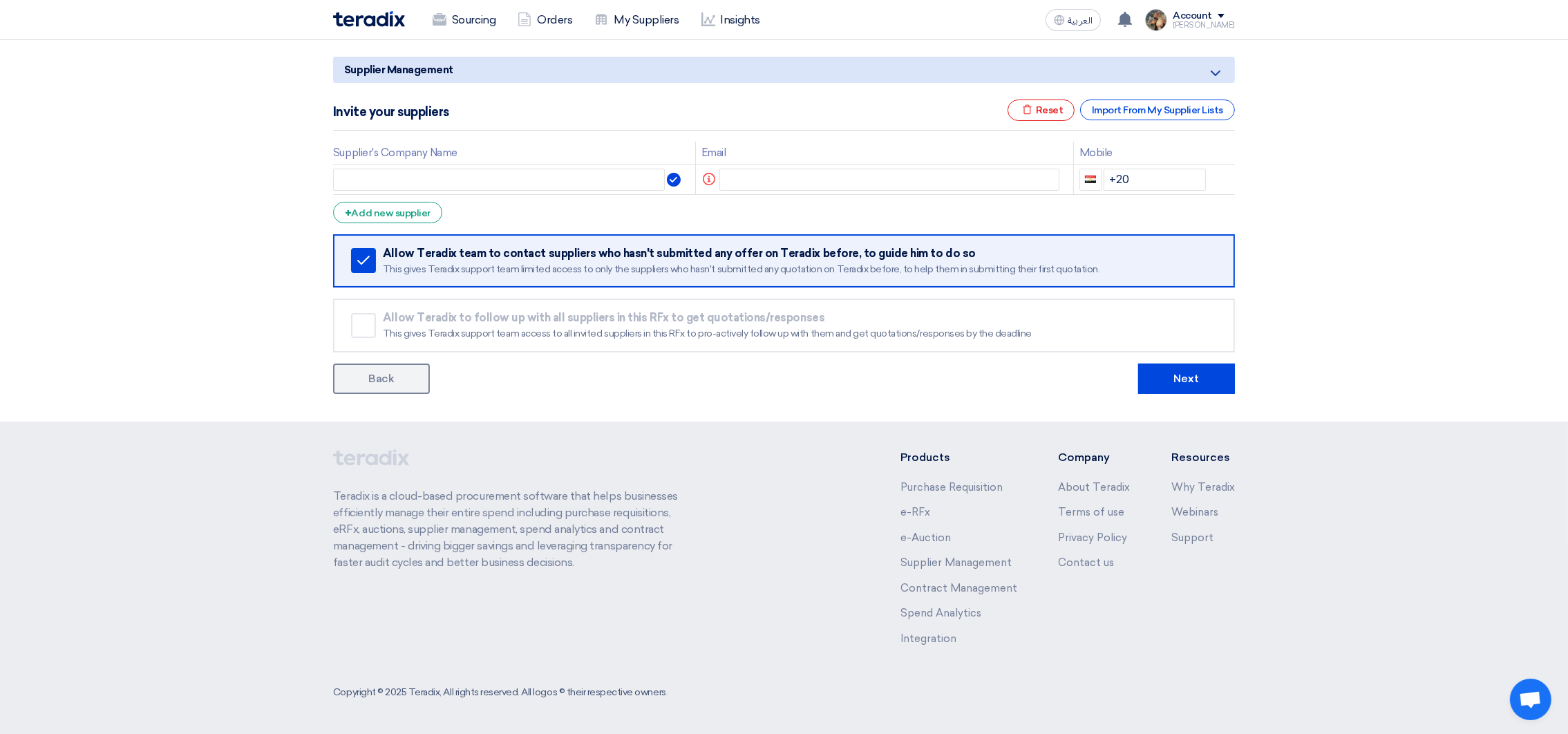
scroll to position [0, 0]
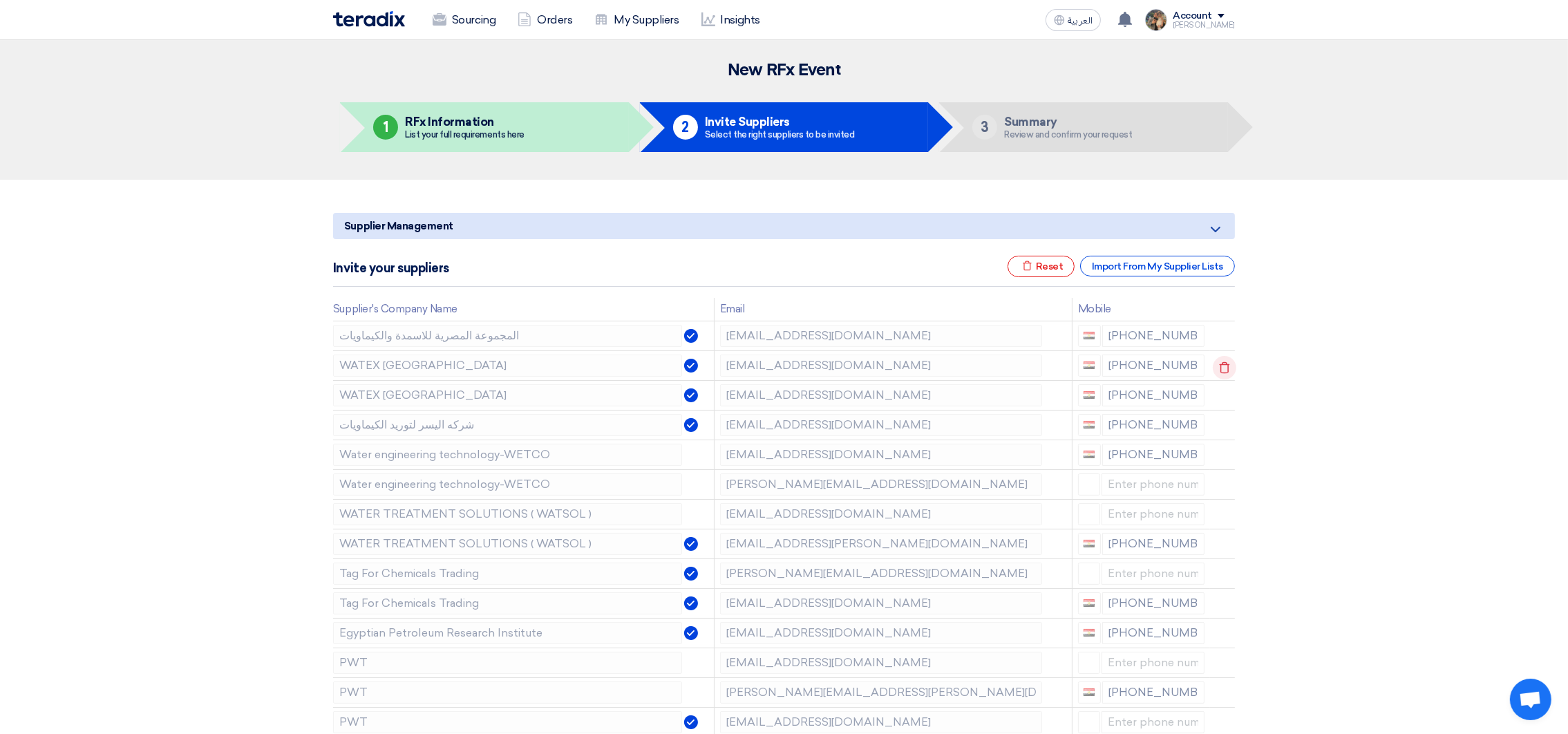
click at [1220, 372] on use at bounding box center [1225, 367] width 11 height 11
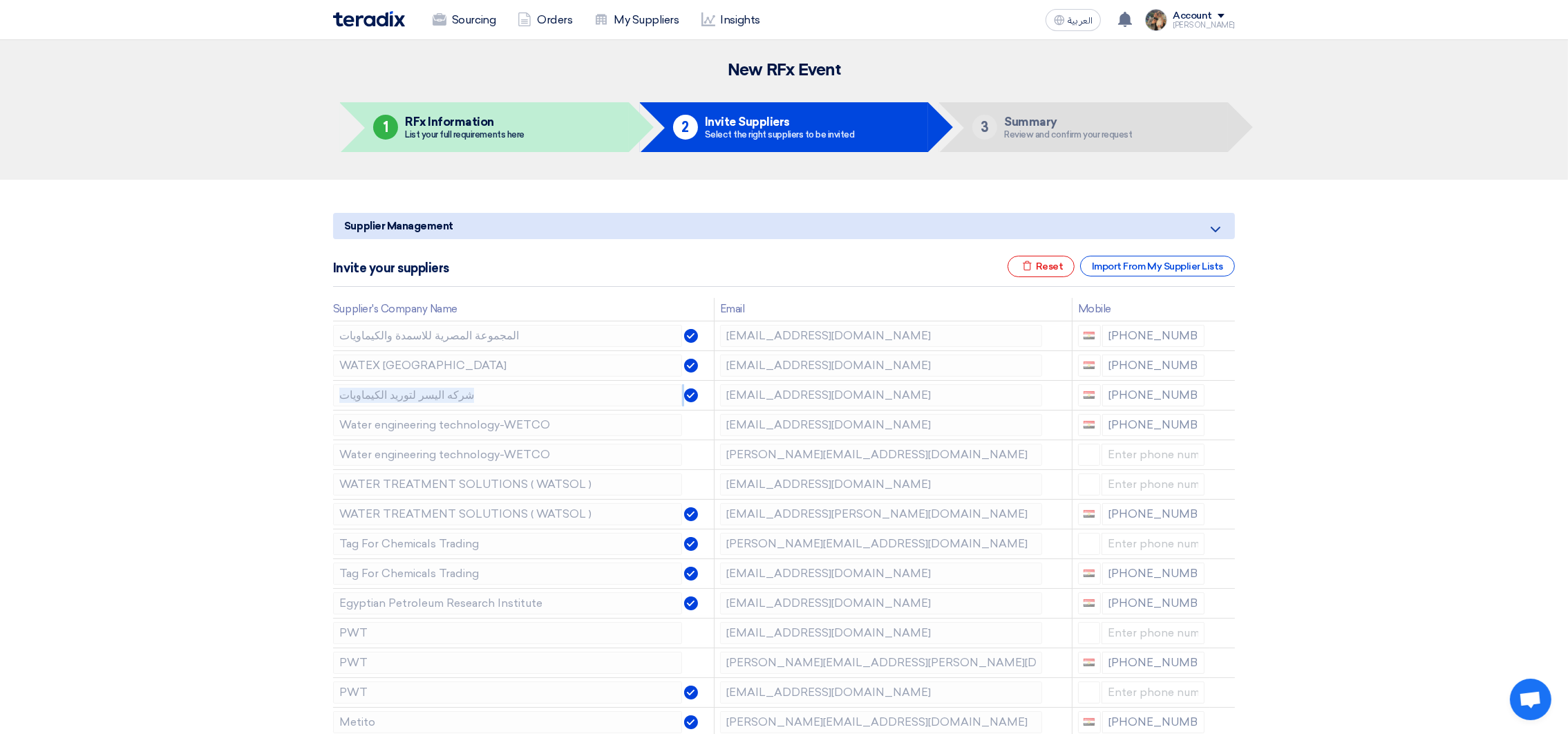
click at [0, 0] on use at bounding box center [0, 0] width 0 height 0
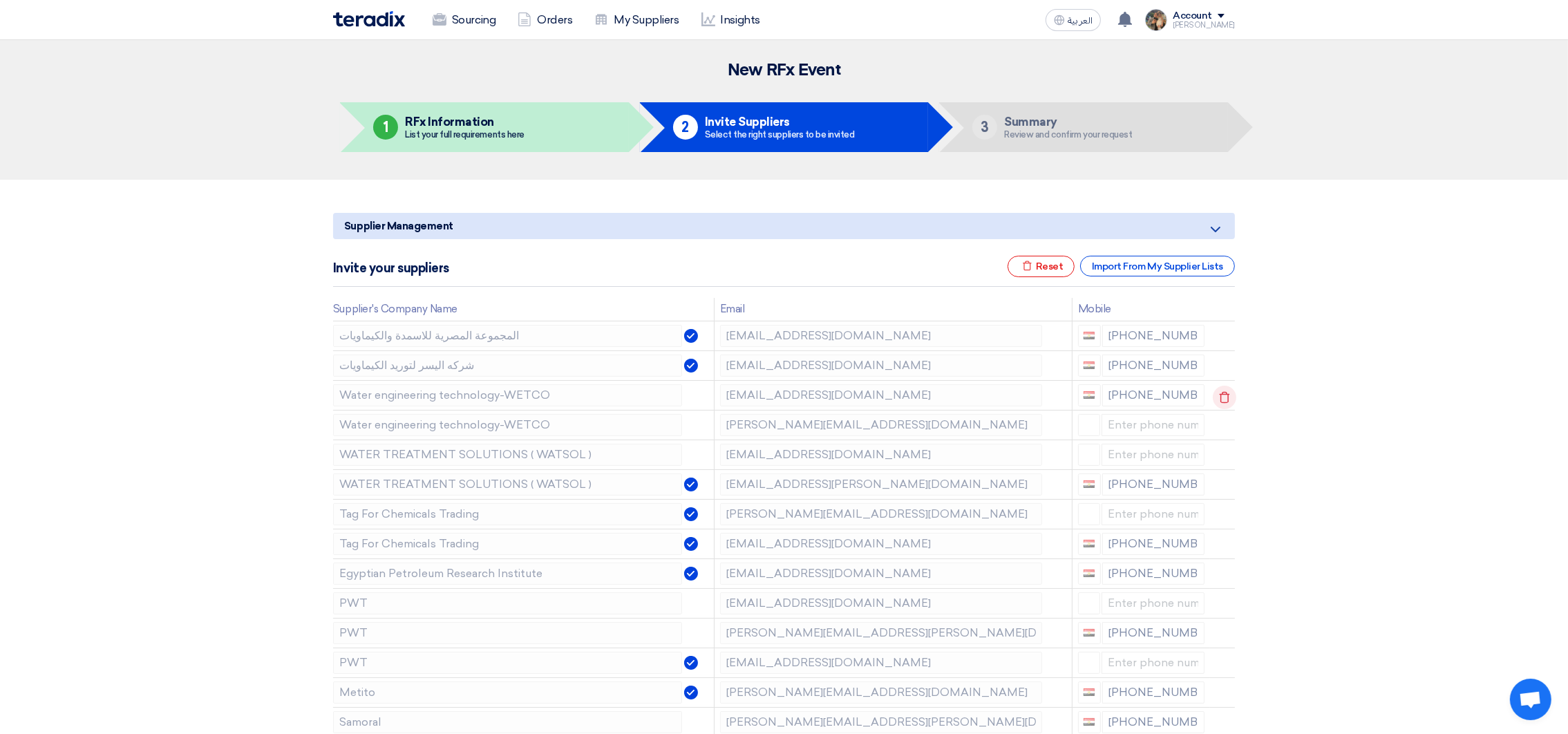
click at [1222, 397] on icon at bounding box center [1224, 397] width 24 height 24
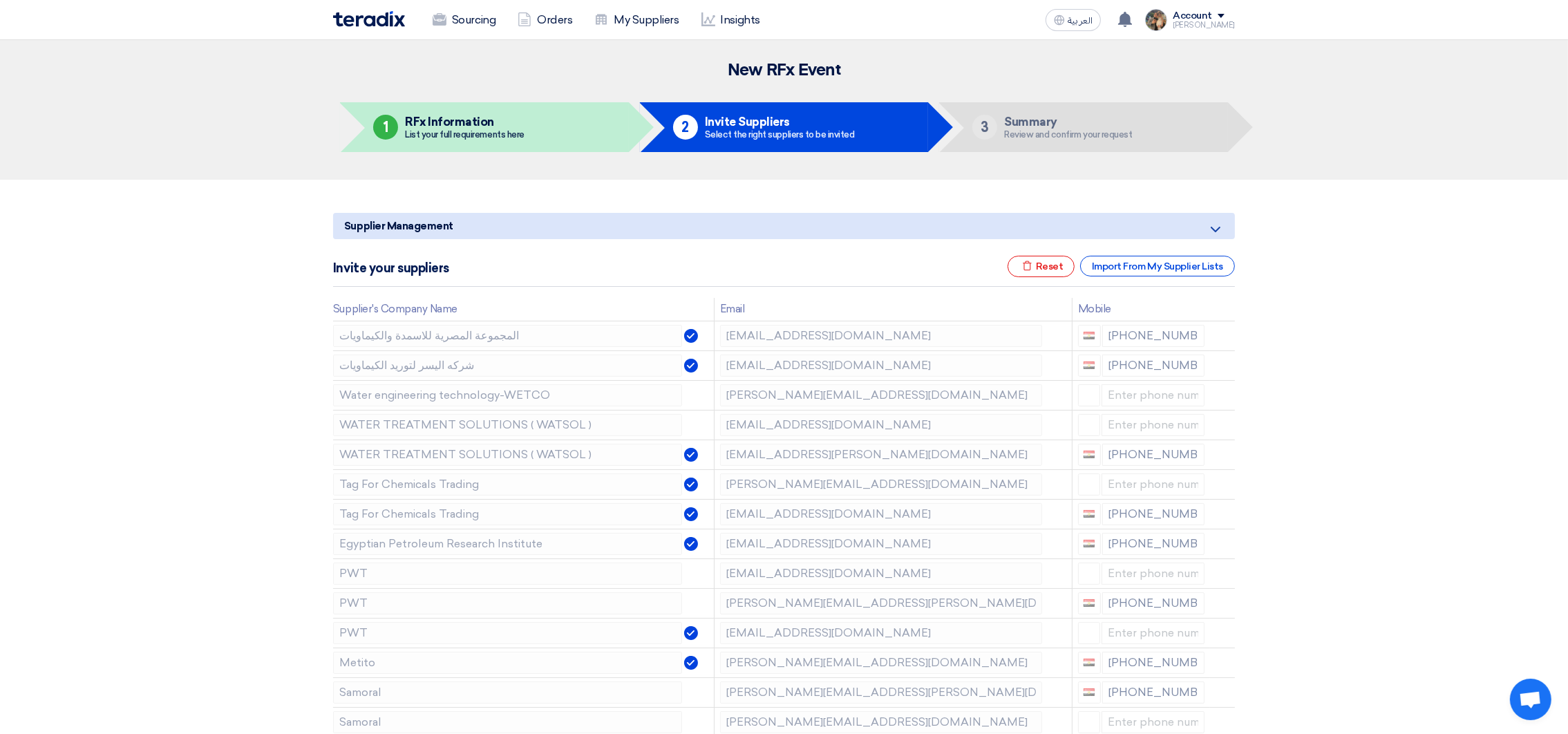
click at [0, 0] on icon at bounding box center [0, 0] width 0 height 0
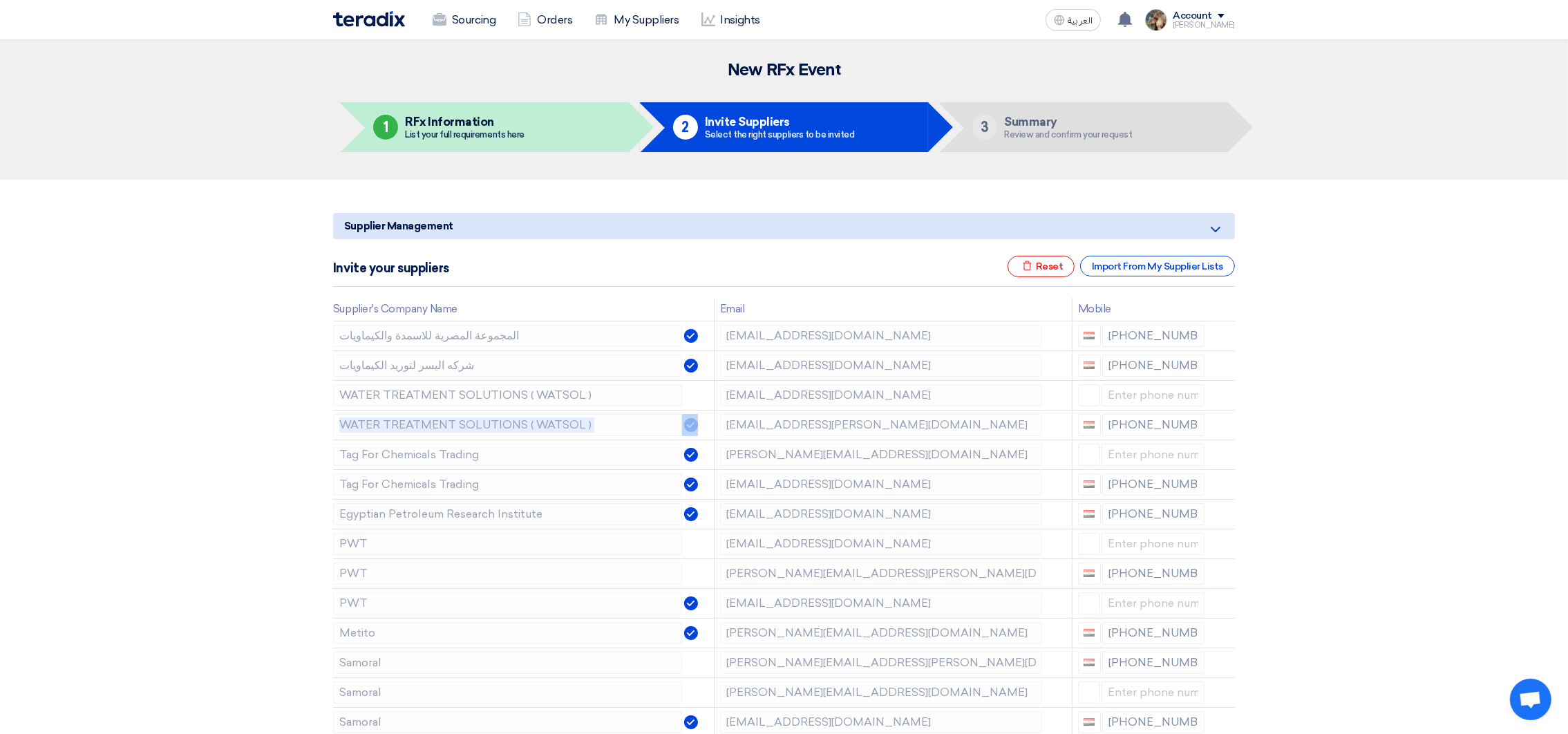
click at [0, 0] on icon at bounding box center [0, 0] width 0 height 0
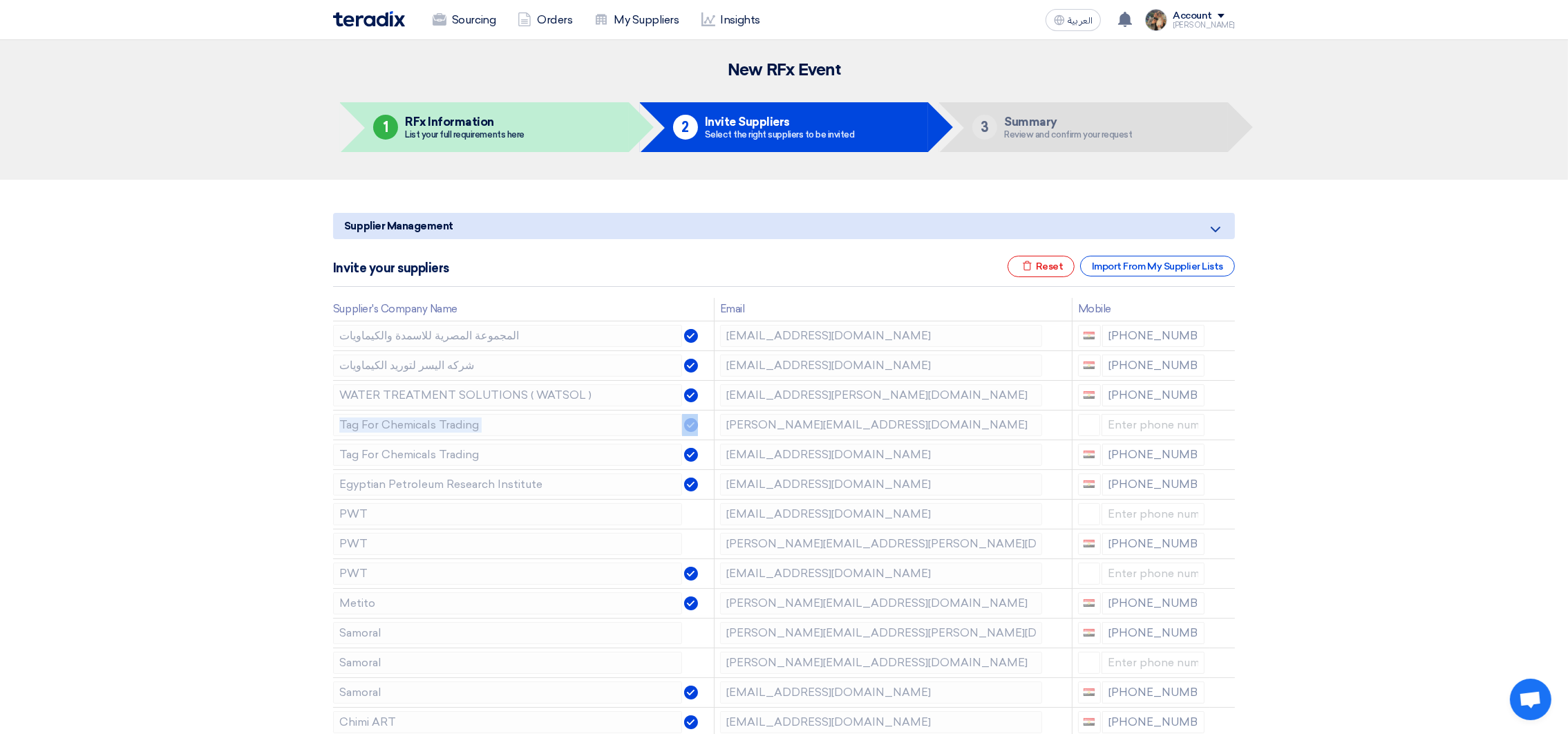
click at [0, 0] on icon at bounding box center [0, 0] width 0 height 0
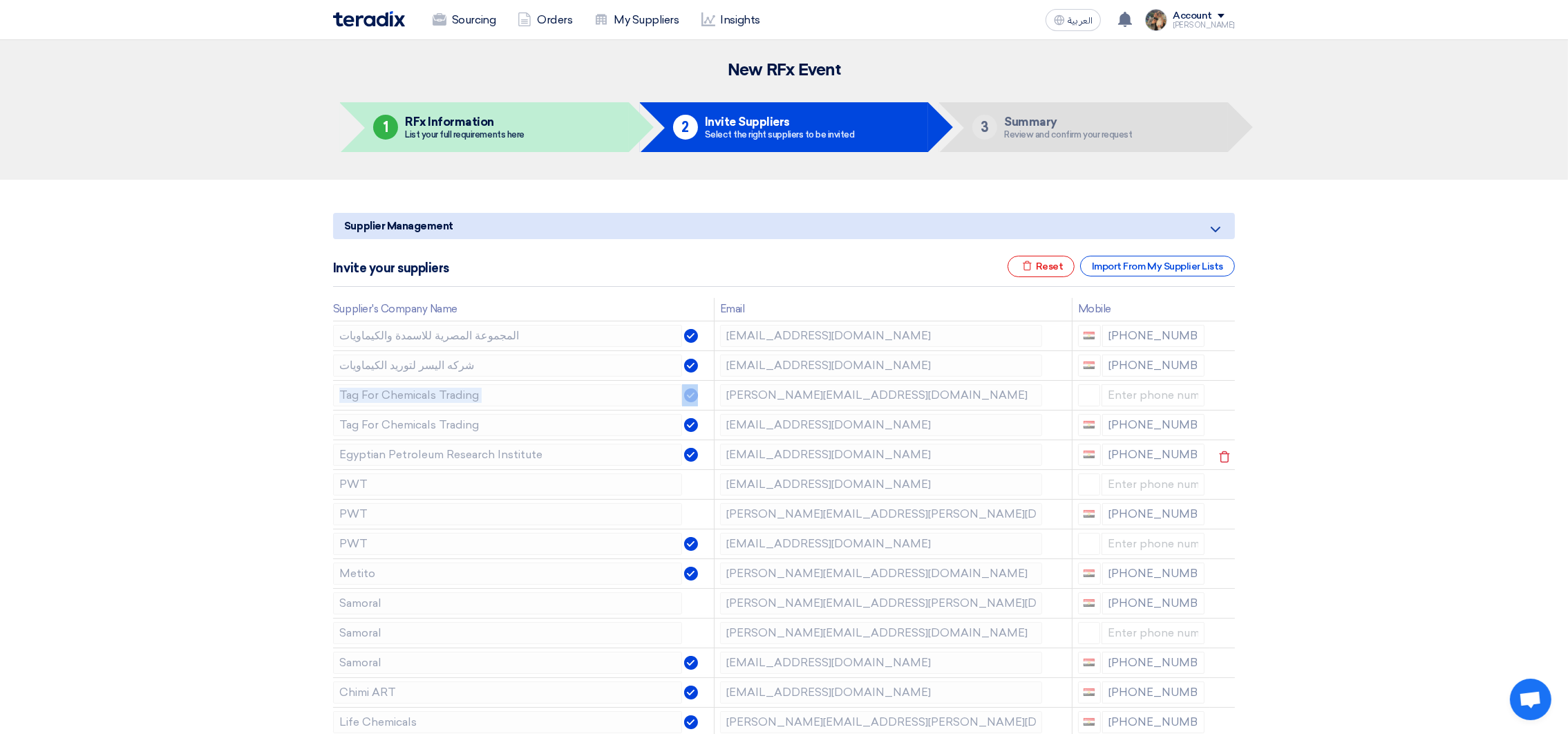
scroll to position [103, 0]
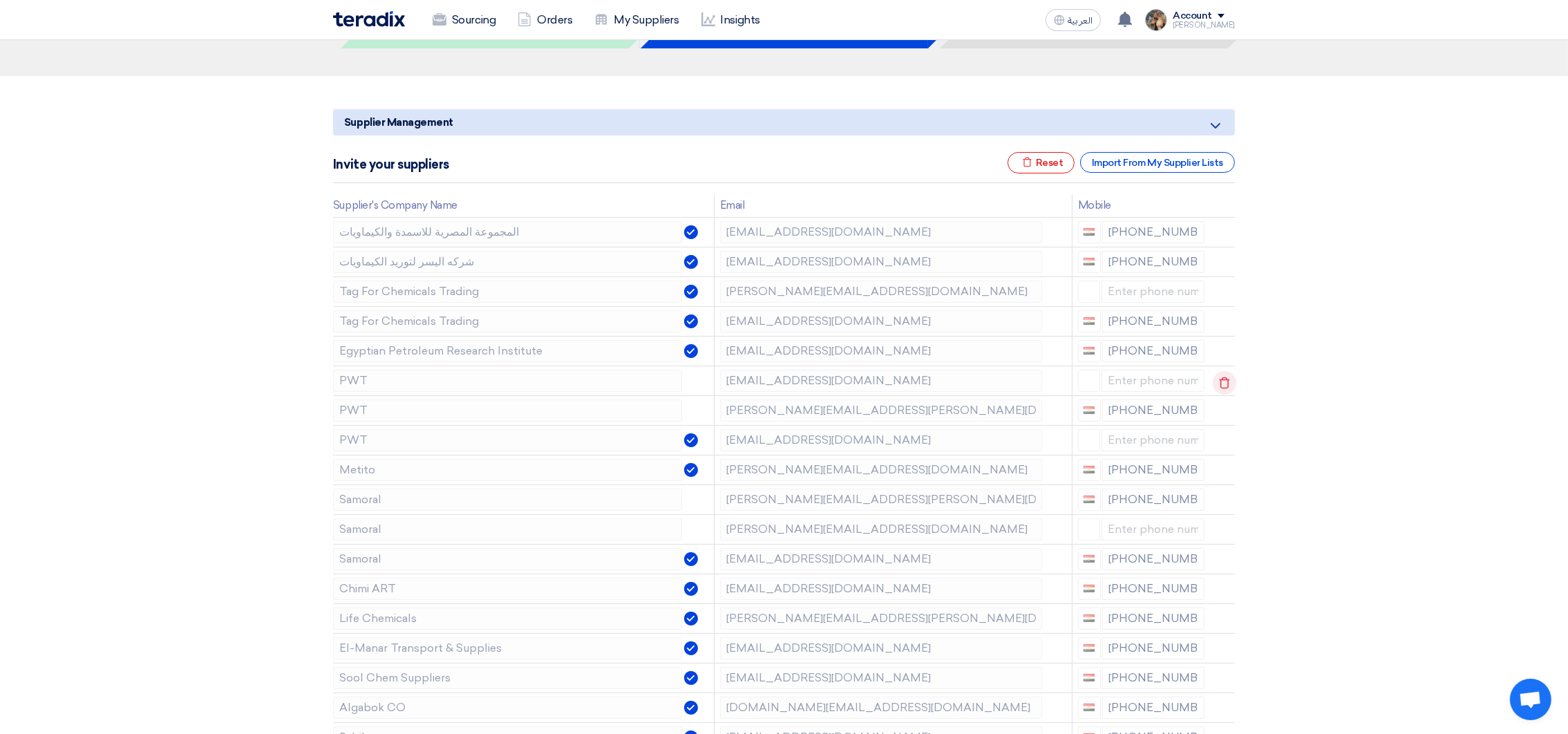
click at [1214, 383] on icon at bounding box center [1224, 382] width 24 height 24
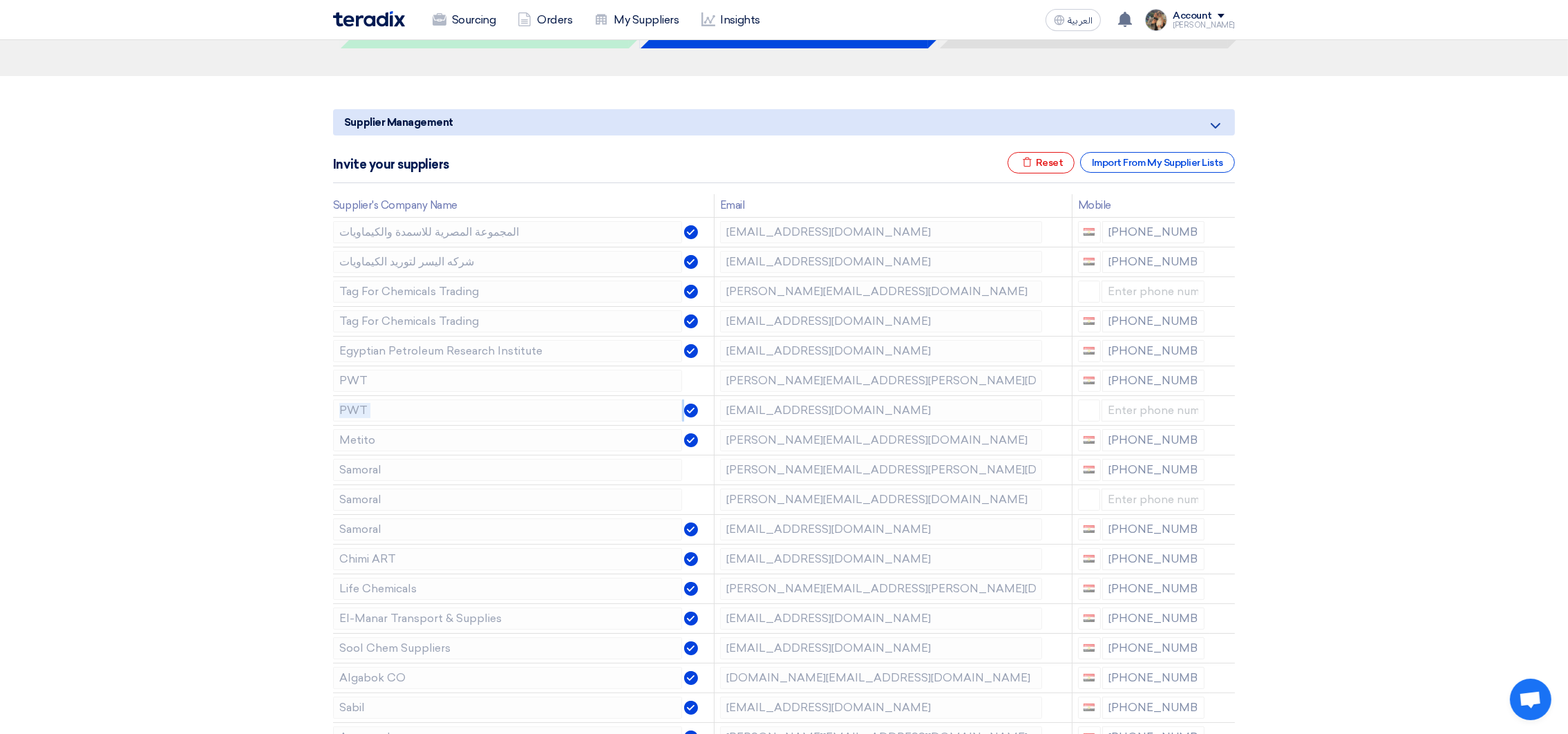
click at [0, 0] on icon at bounding box center [0, 0] width 0 height 0
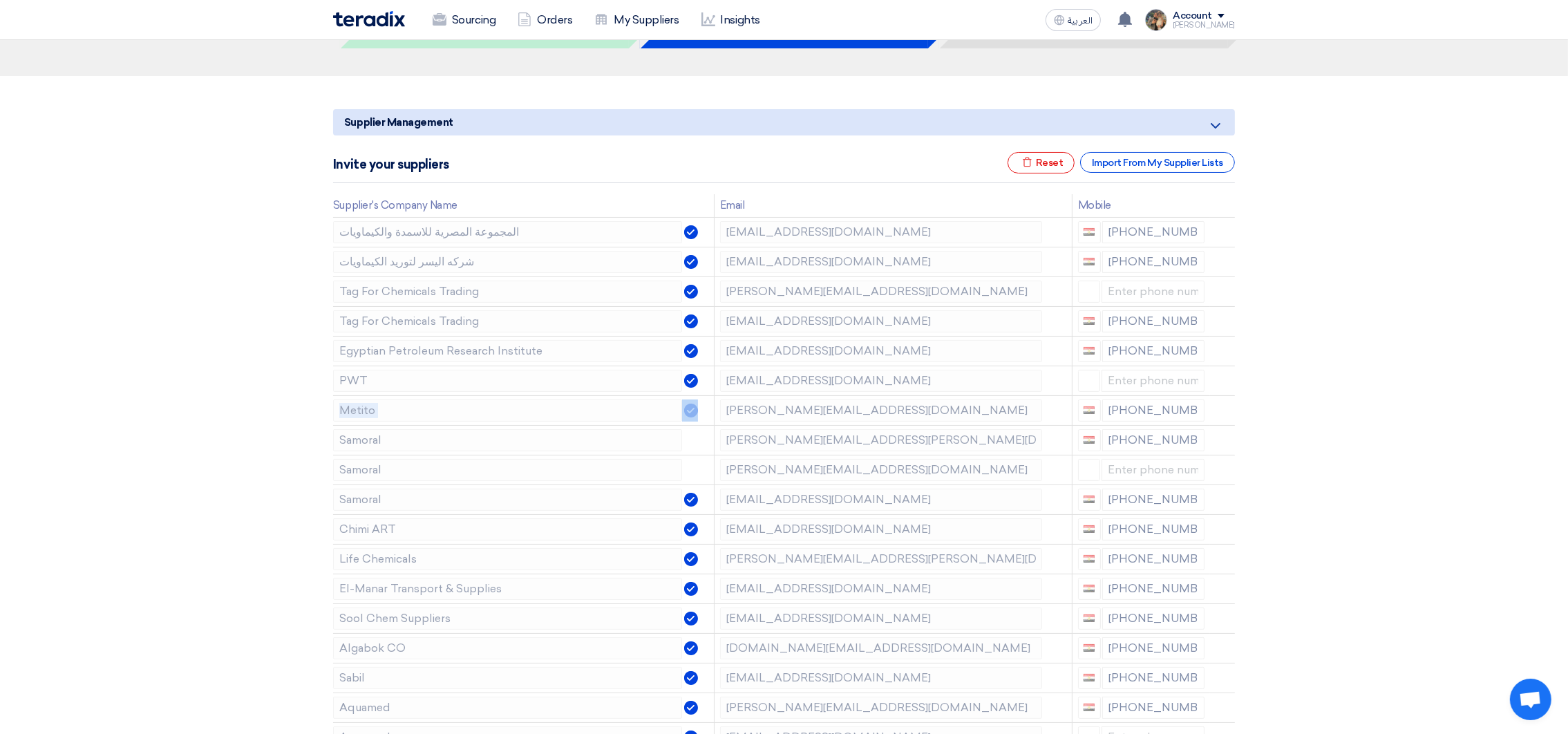
click at [0, 0] on icon at bounding box center [0, 0] width 0 height 0
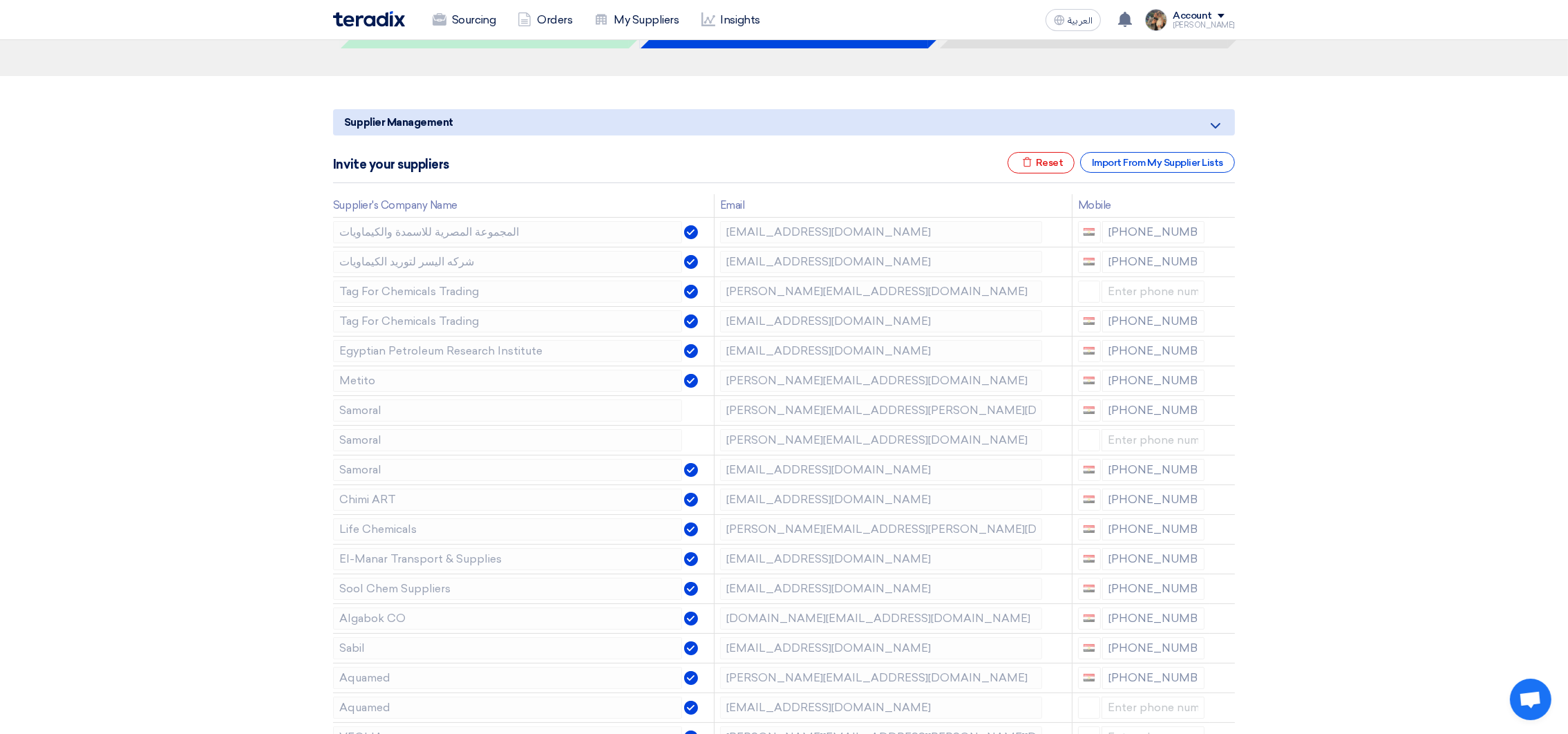
click at [0, 0] on icon at bounding box center [0, 0] width 0 height 0
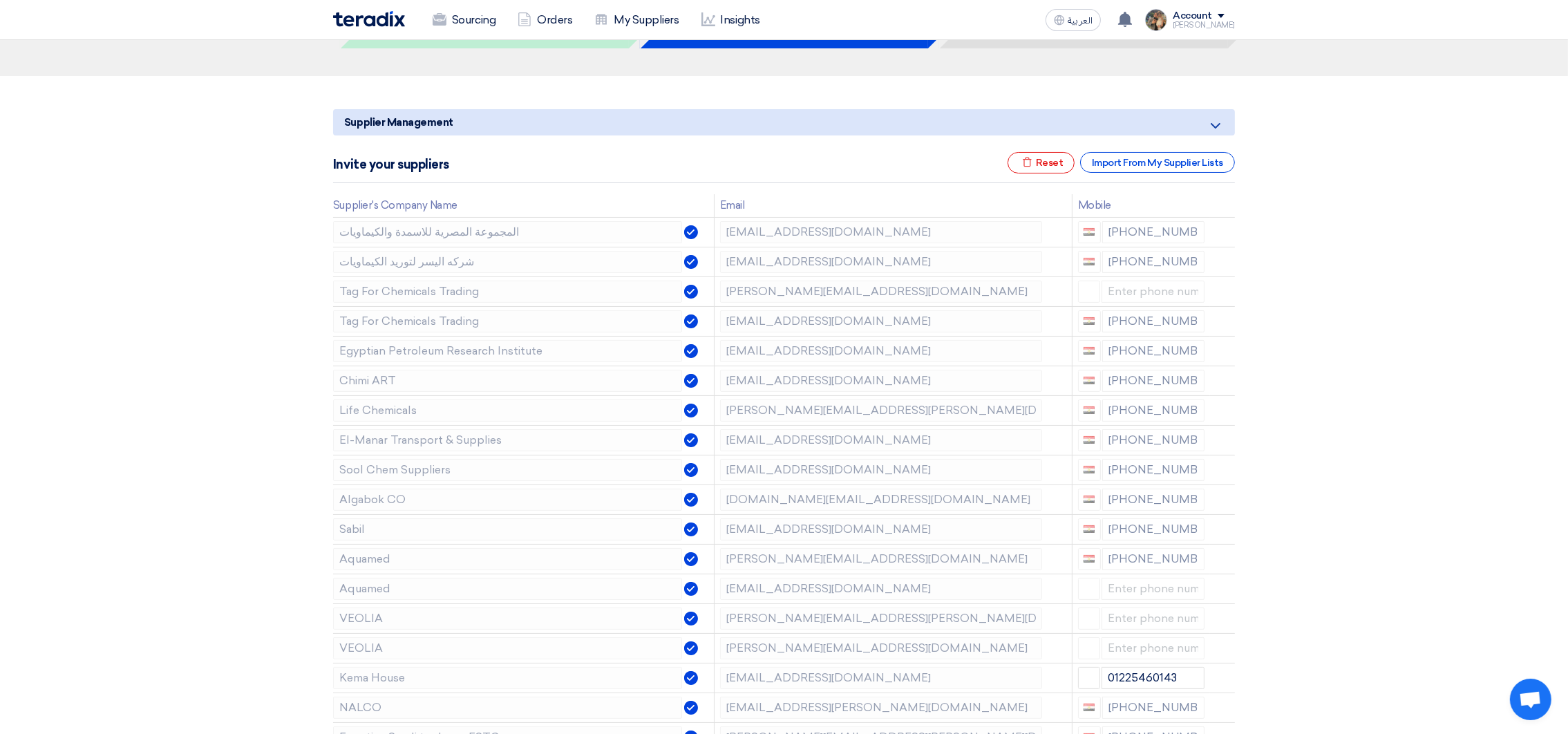
click at [0, 0] on icon at bounding box center [0, 0] width 0 height 0
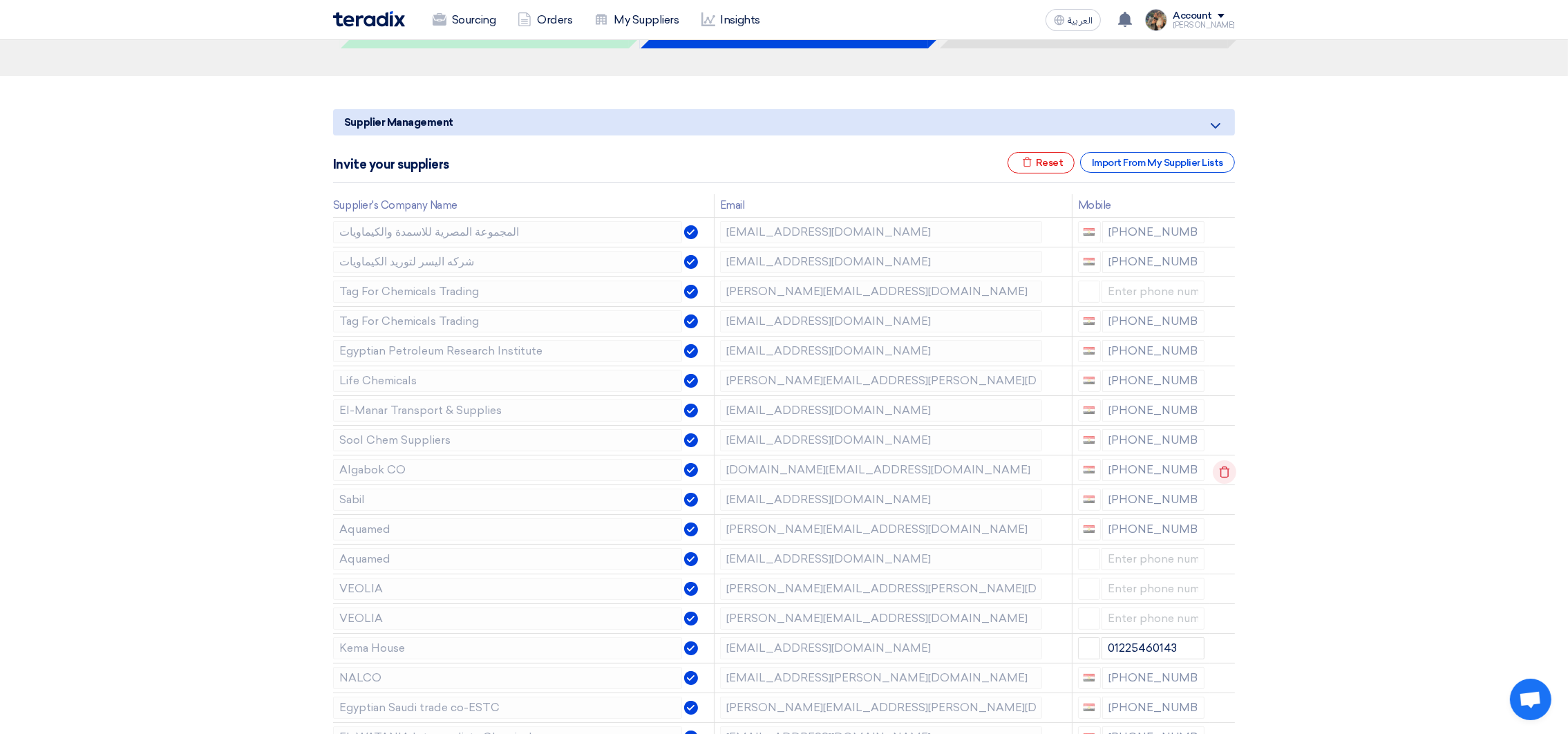
click at [1221, 475] on icon at bounding box center [1224, 471] width 24 height 24
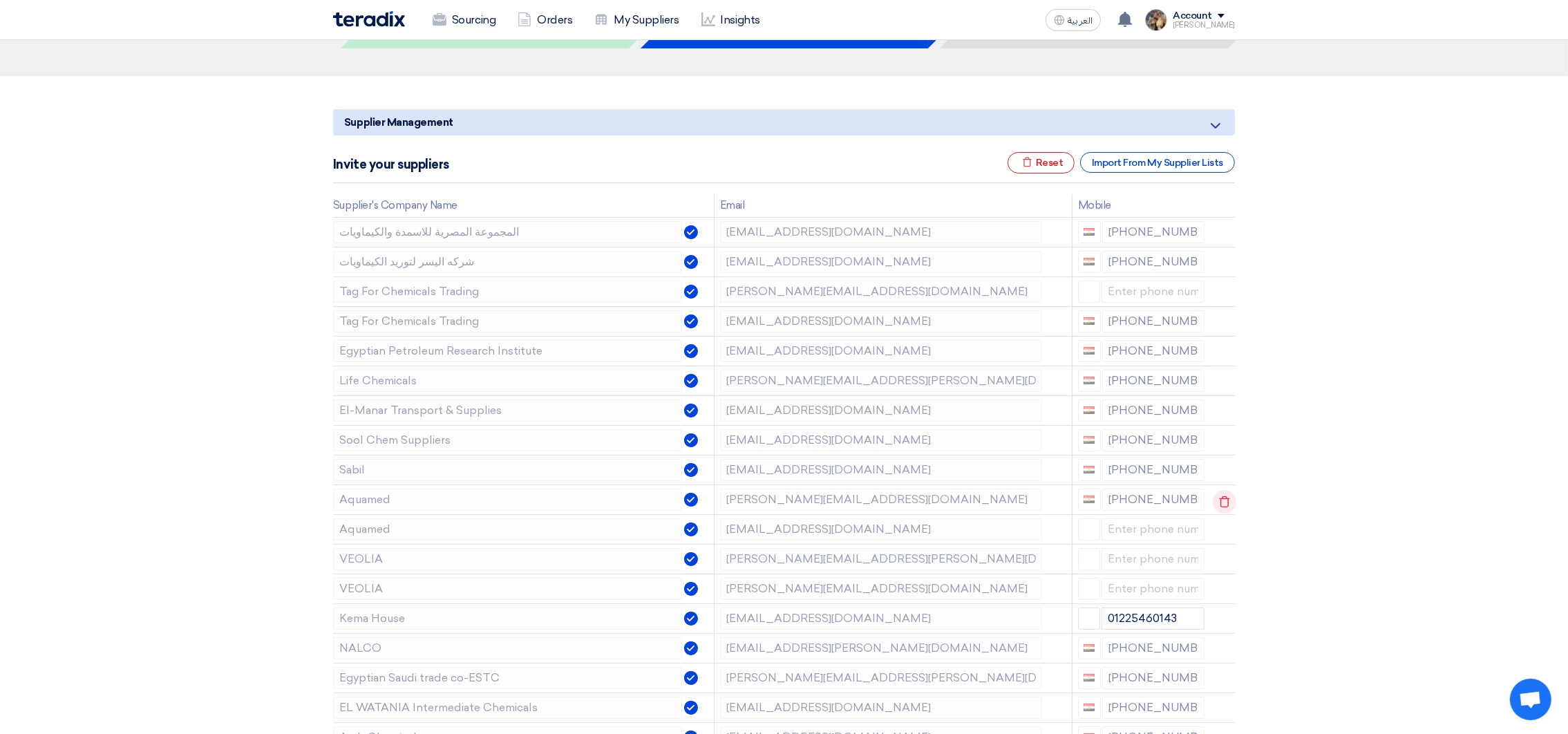
click at [1220, 500] on icon at bounding box center [1224, 501] width 24 height 24
click at [0, 0] on icon at bounding box center [0, 0] width 0 height 0
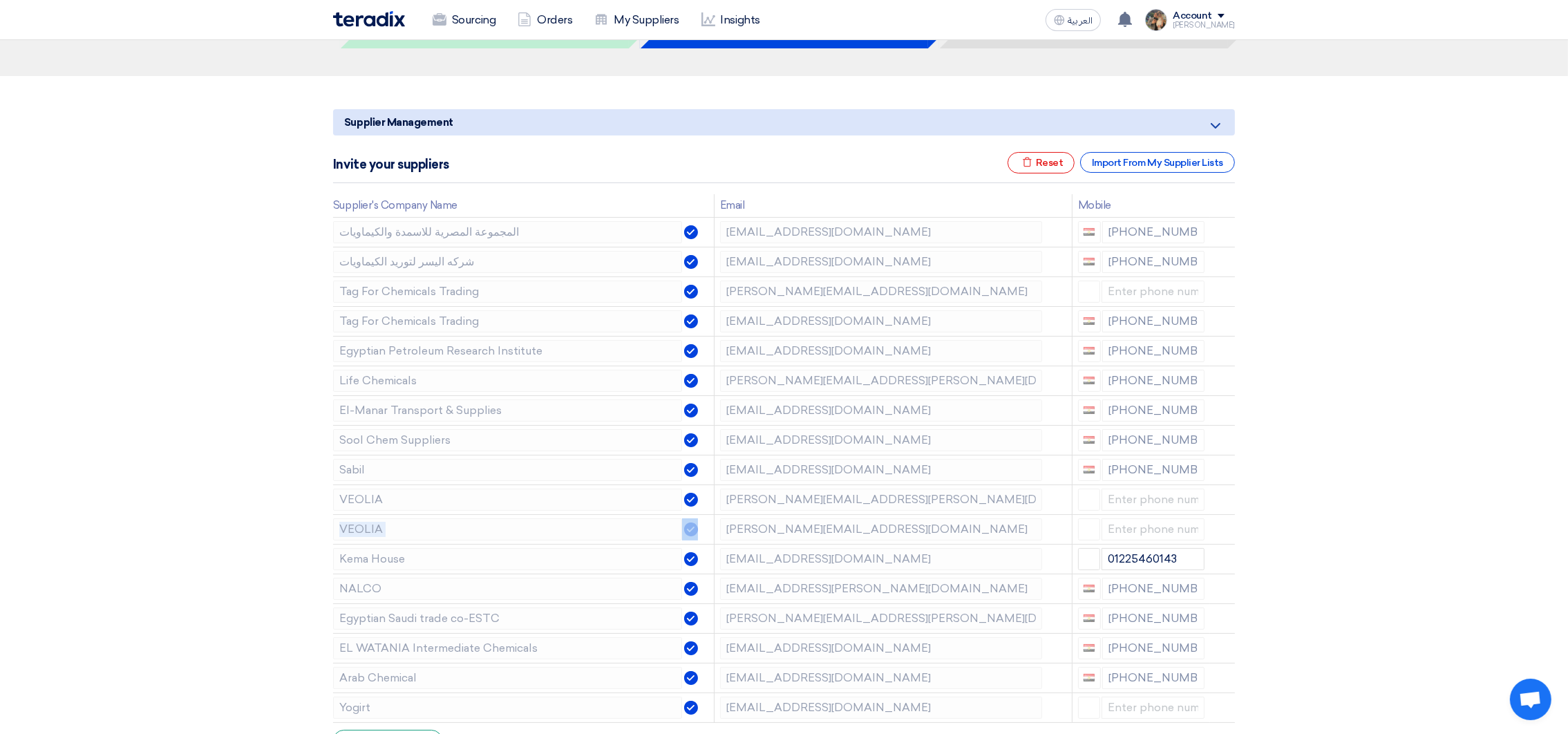
click at [0, 0] on icon at bounding box center [0, 0] width 0 height 0
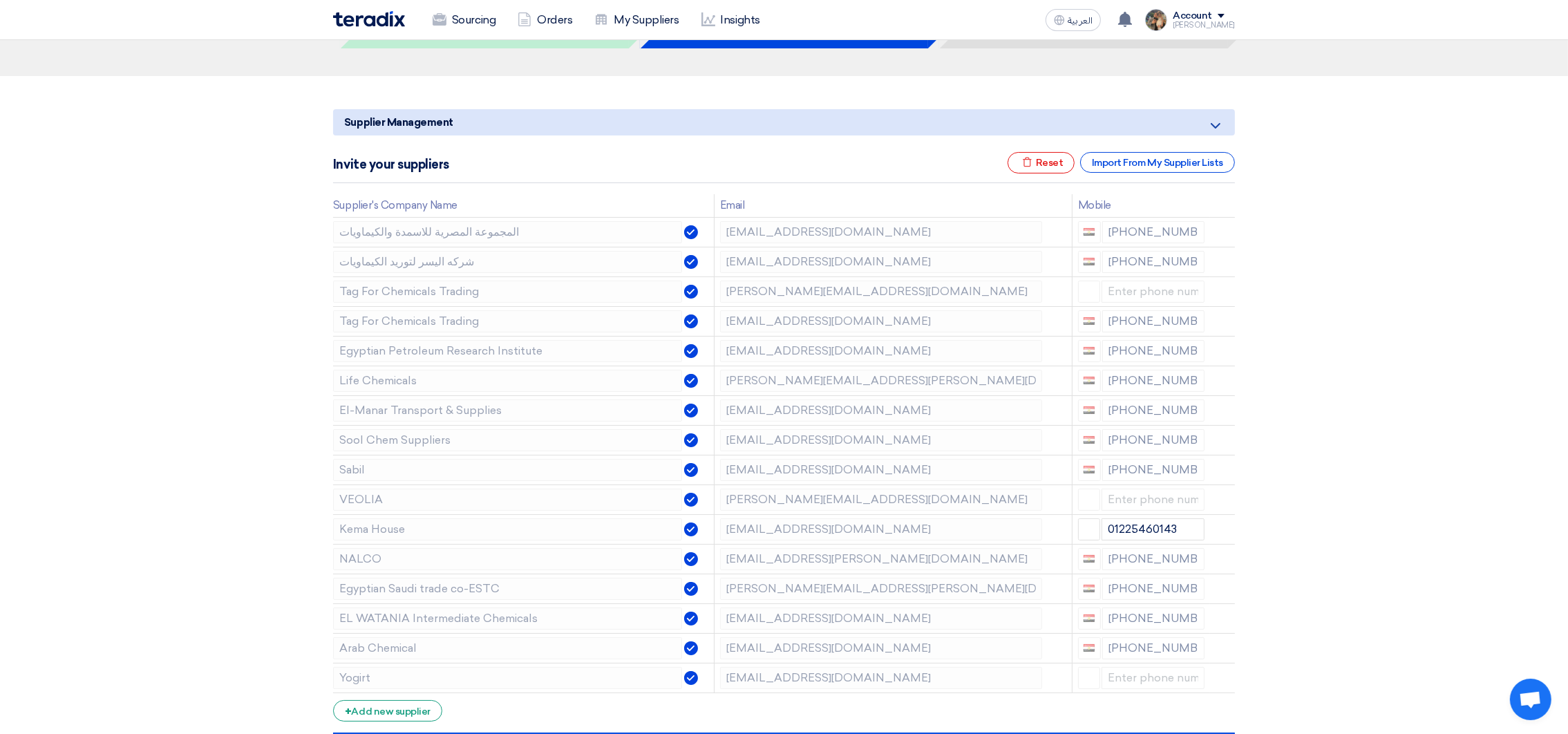
click at [0, 0] on icon at bounding box center [0, 0] width 0 height 0
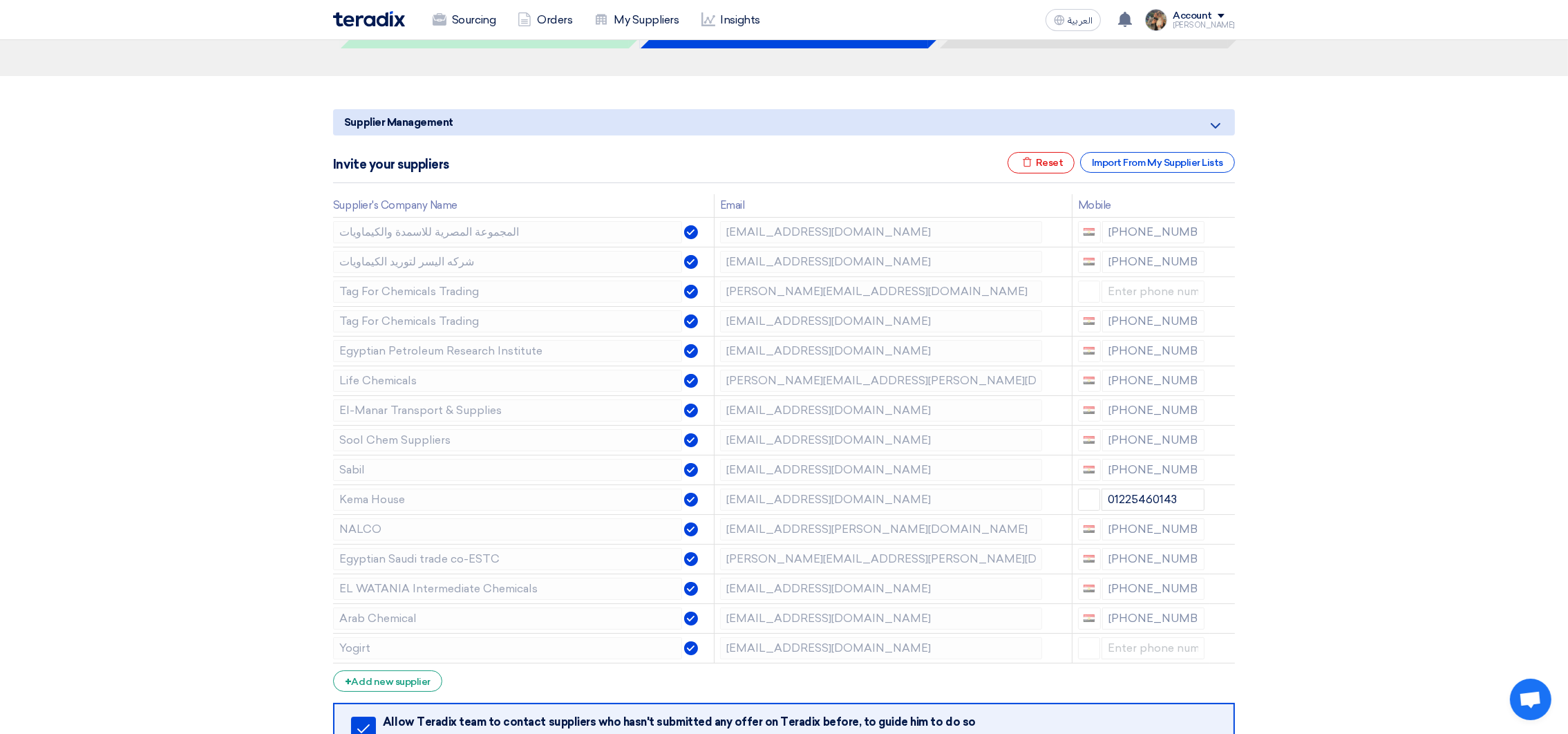
click at [0, 0] on icon at bounding box center [0, 0] width 0 height 0
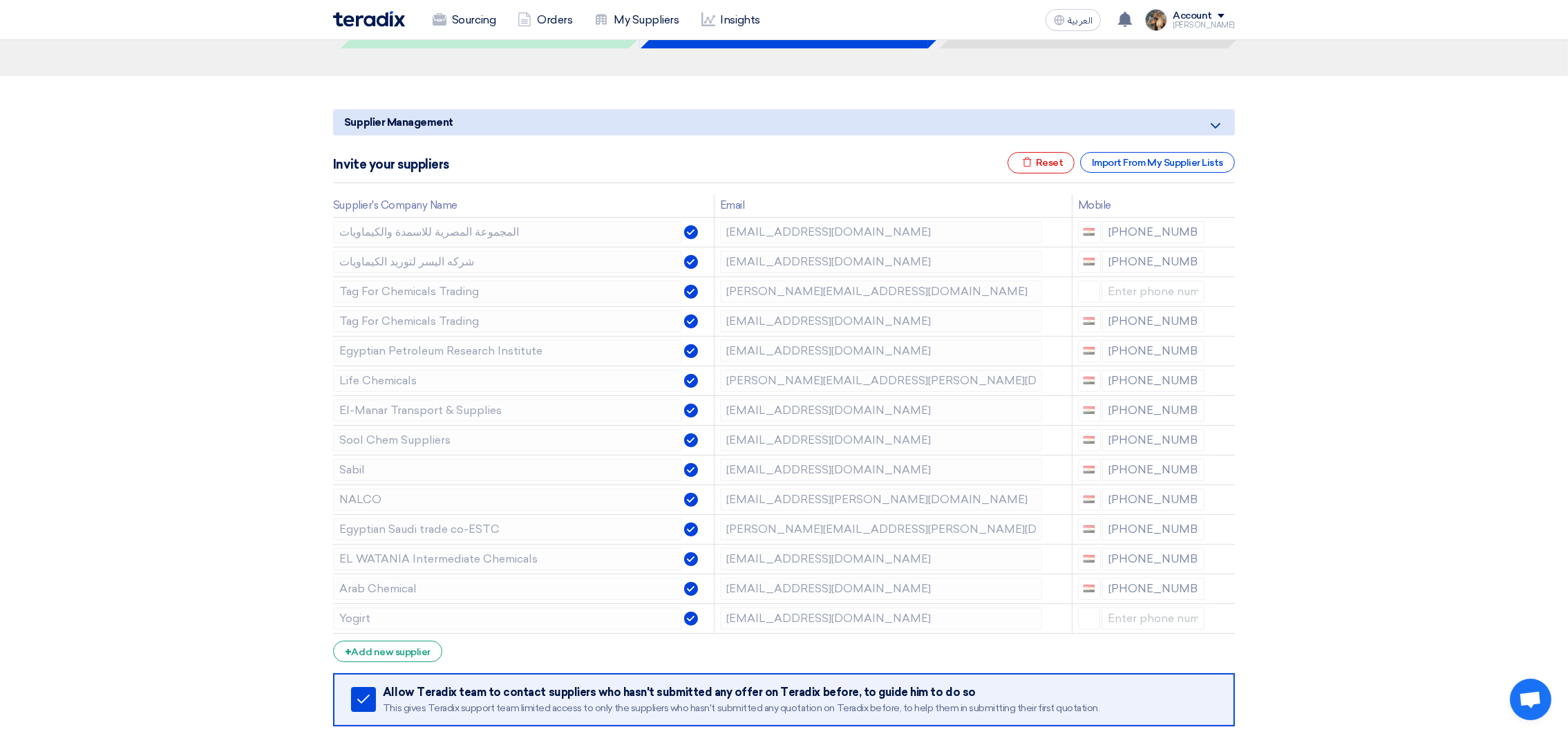
click at [0, 0] on icon at bounding box center [0, 0] width 0 height 0
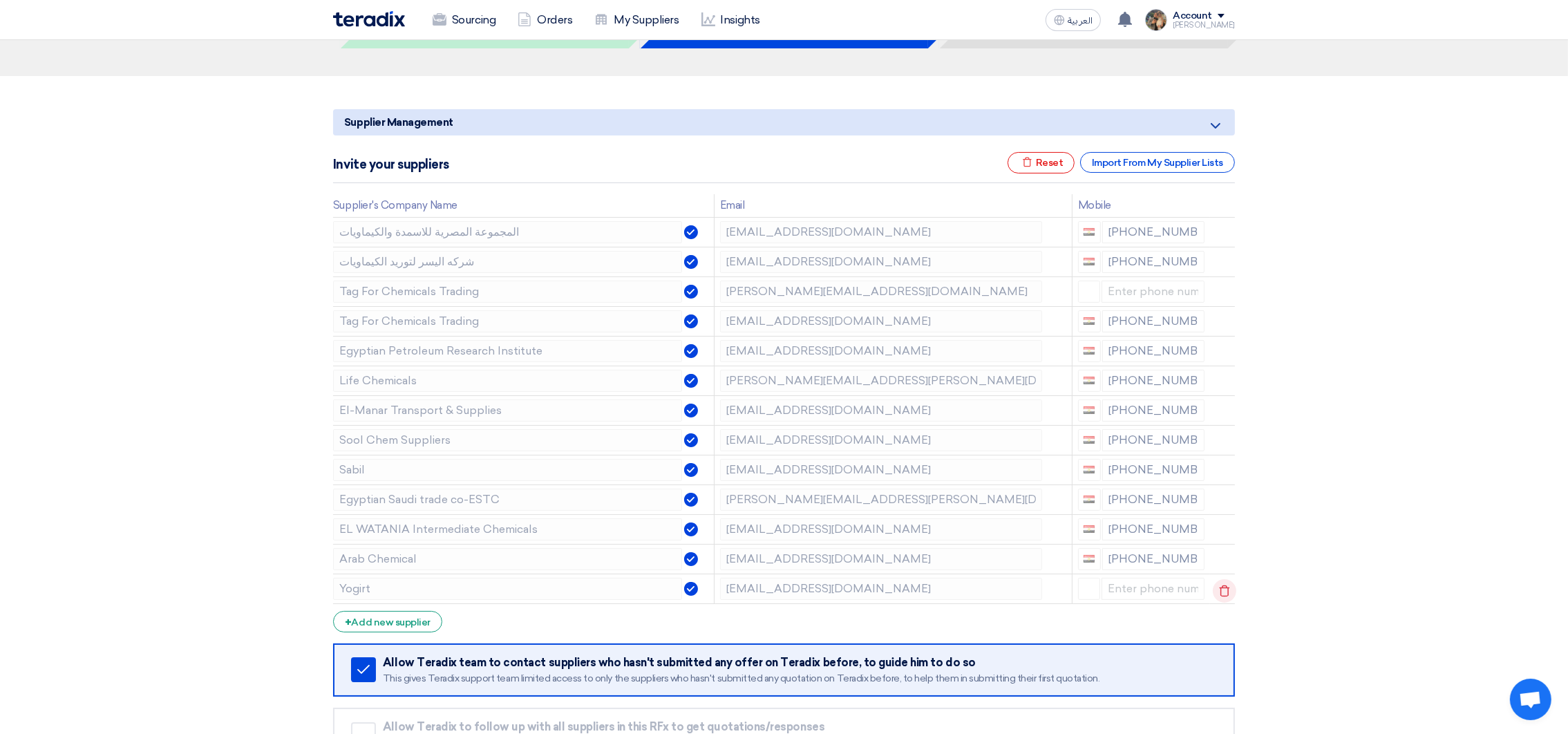
click at [1229, 589] on icon at bounding box center [1224, 591] width 24 height 24
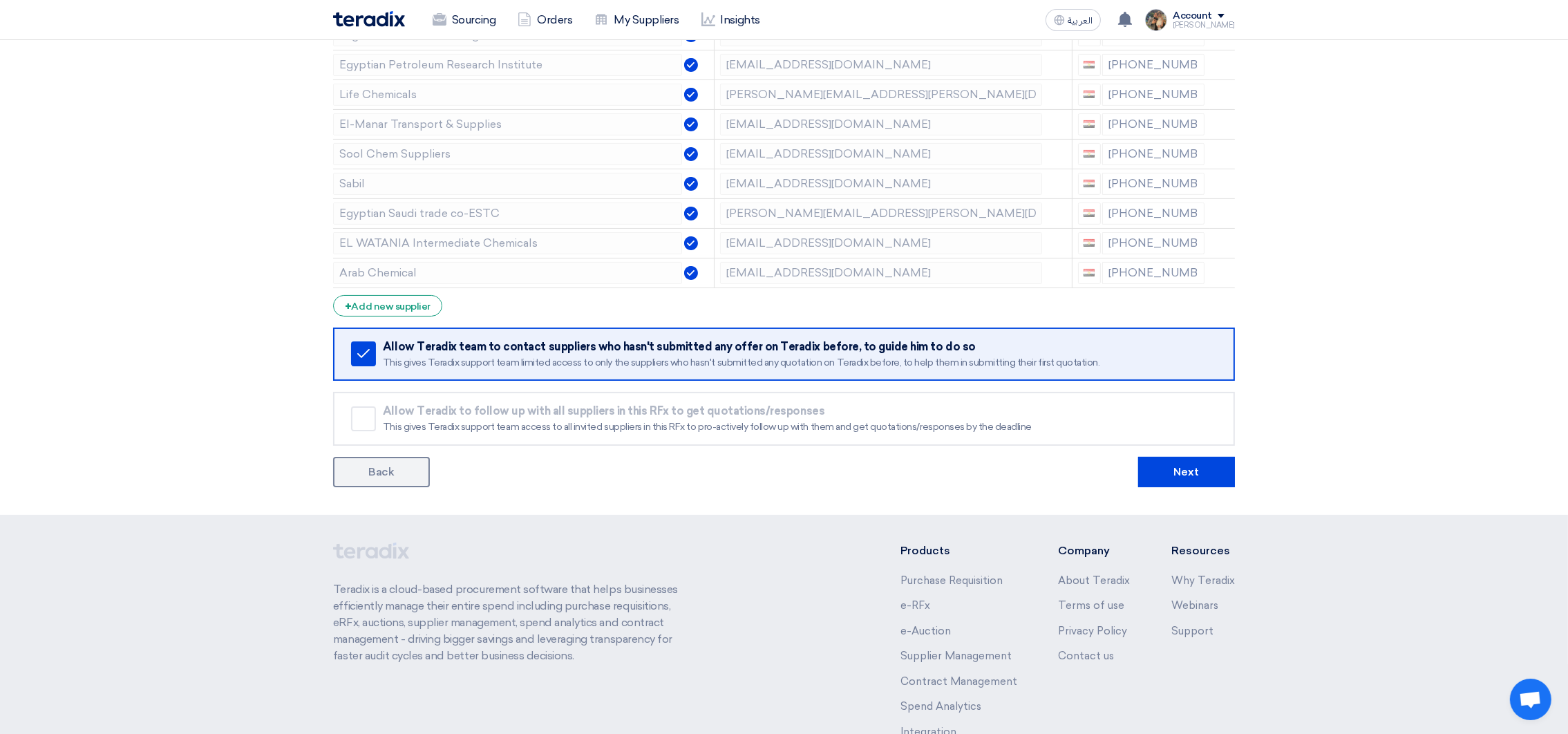
scroll to position [480, 0]
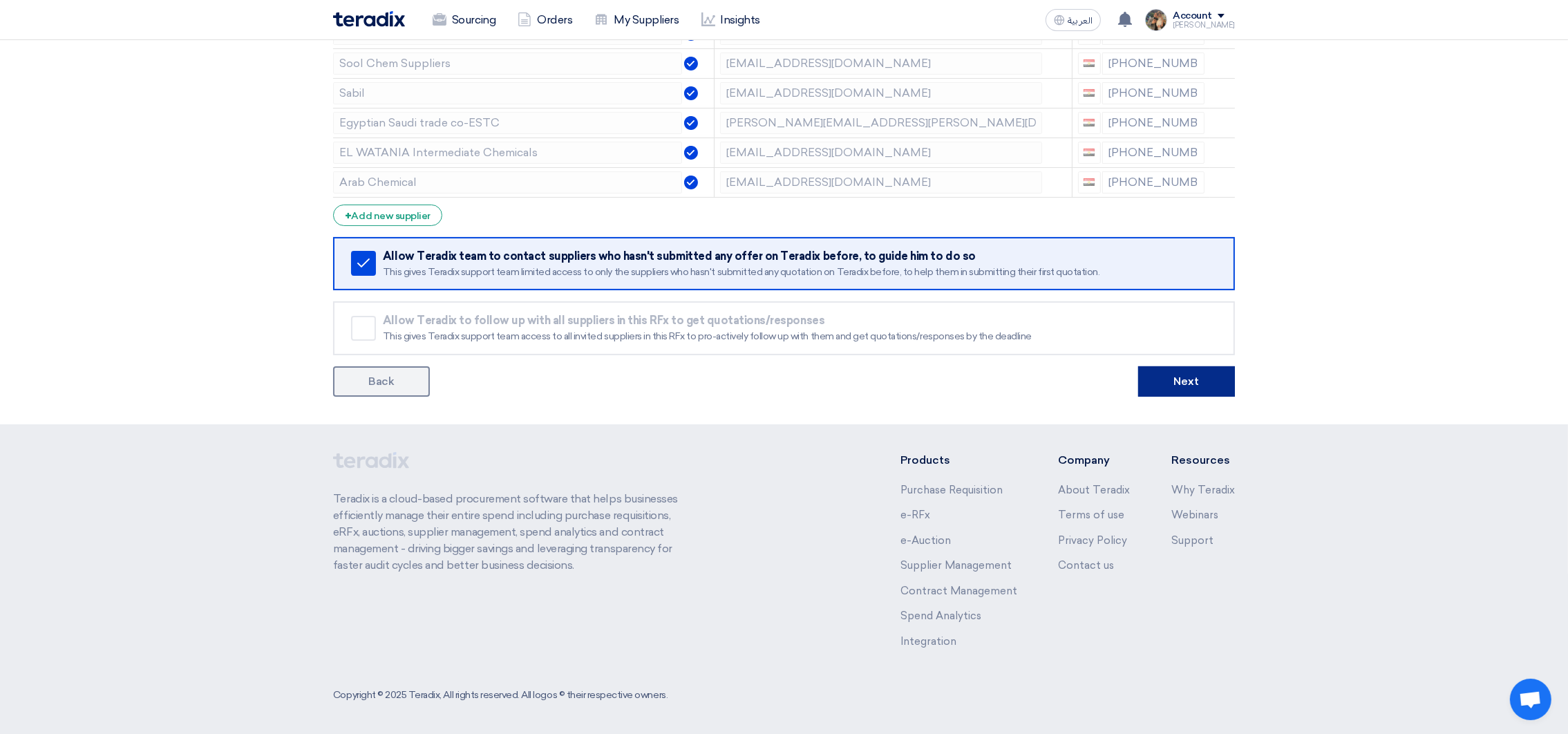
click at [1208, 390] on button "Next" at bounding box center [1186, 382] width 97 height 31
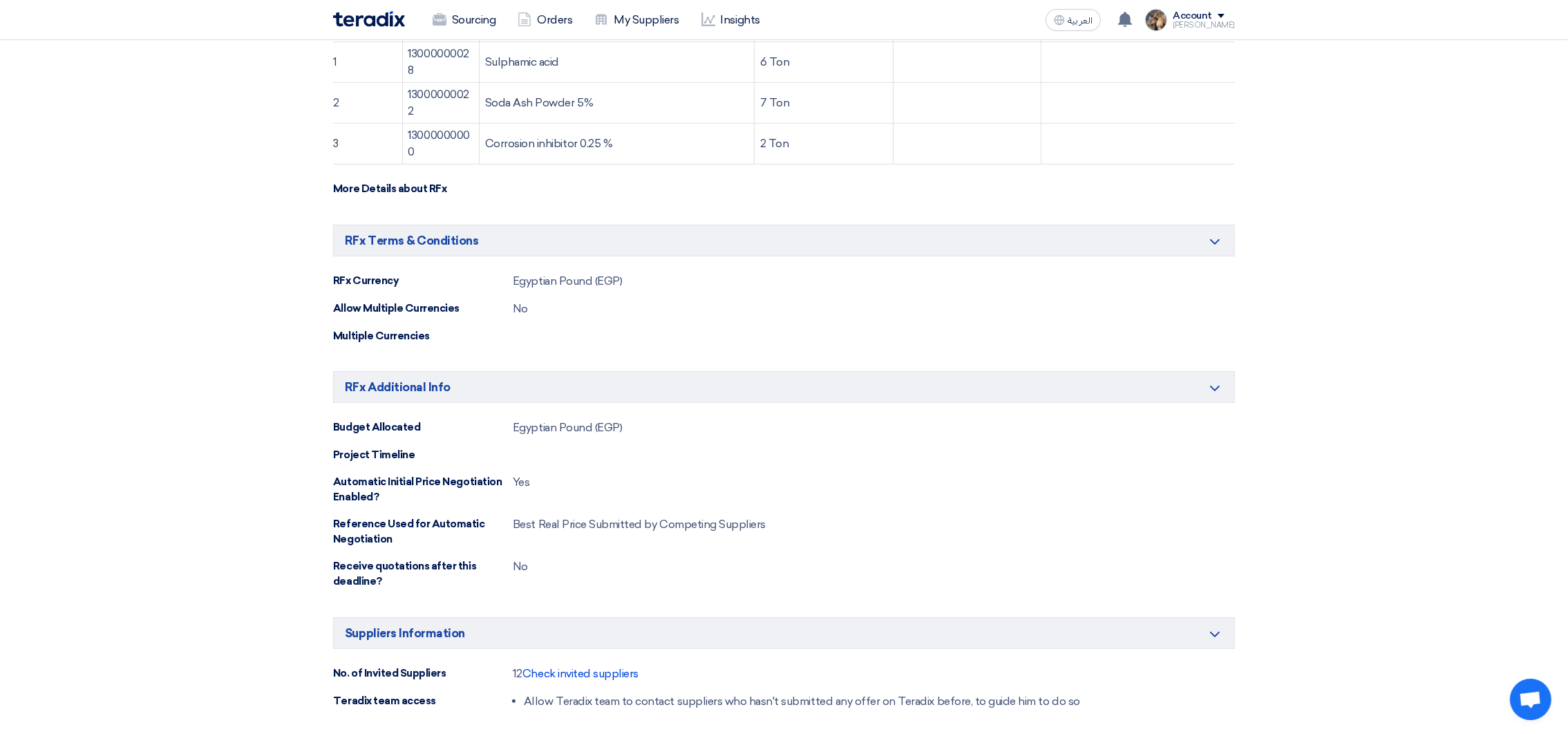
scroll to position [782, 0]
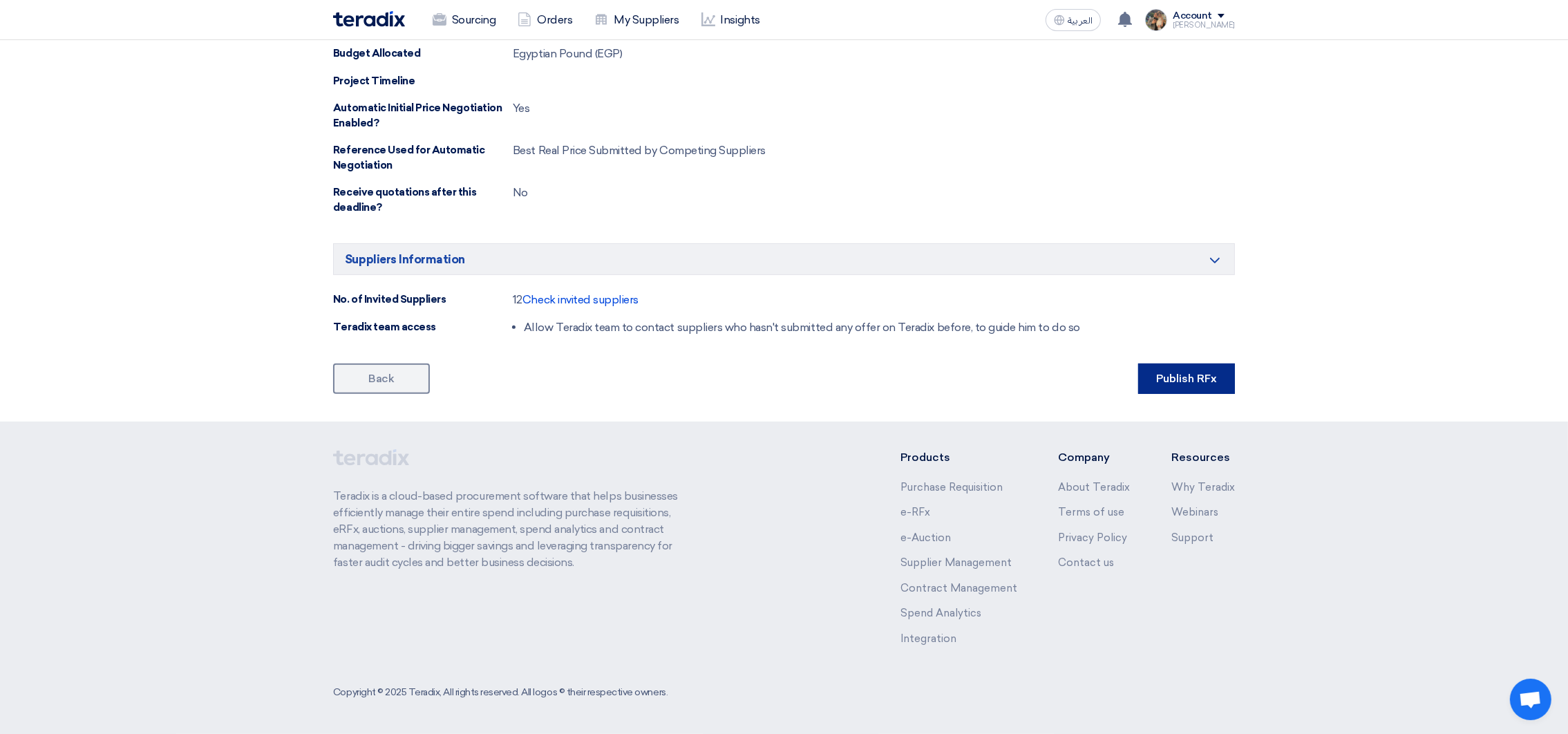
click at [1156, 390] on button "Publish RFx" at bounding box center [1186, 378] width 97 height 31
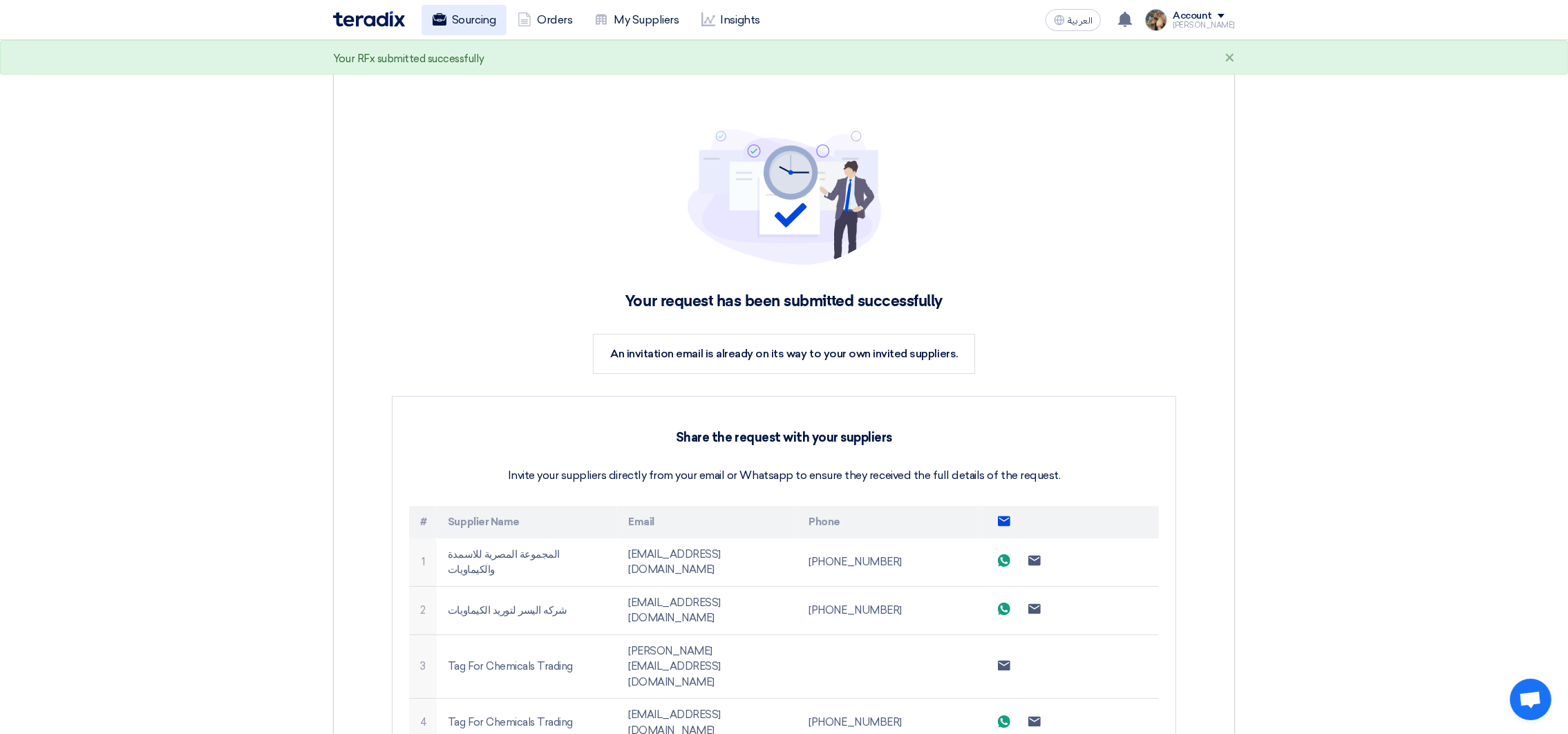
click at [461, 28] on link "Sourcing" at bounding box center [464, 20] width 85 height 31
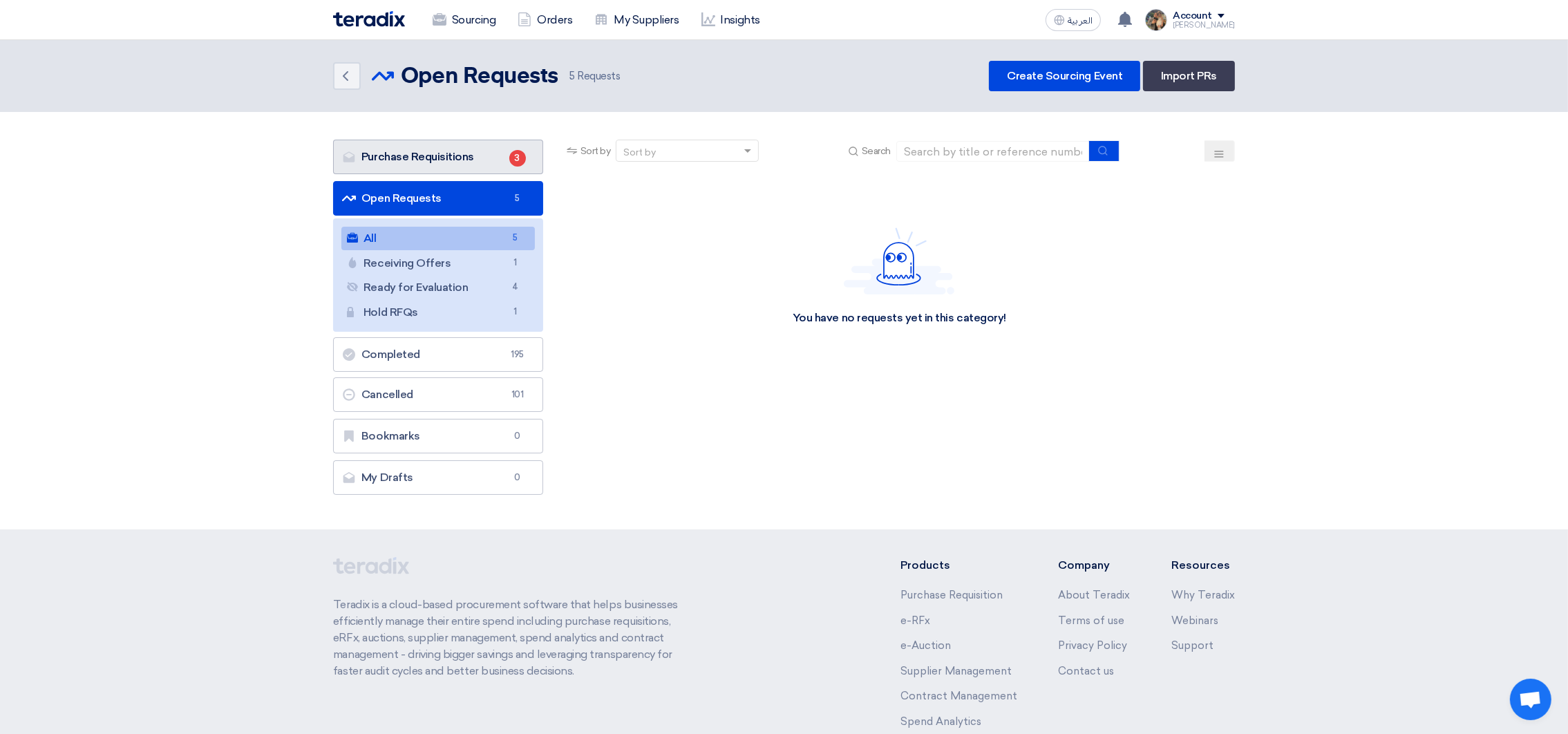
click at [401, 161] on link "Purchase Requisitions Purchase Requisitions 3" at bounding box center [438, 156] width 210 height 34
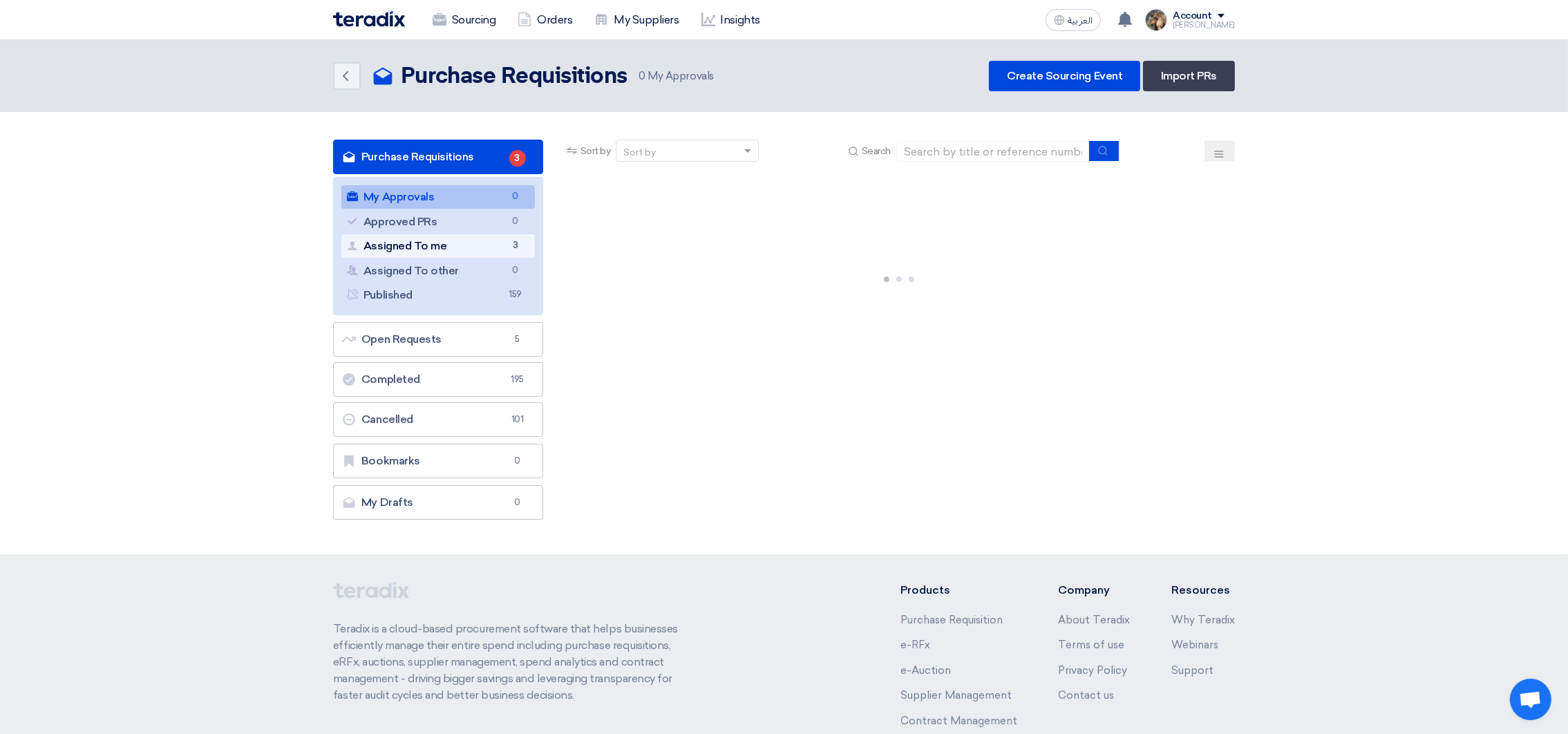
click at [443, 251] on link "Assigned To me Assigned To me 3" at bounding box center [438, 246] width 193 height 24
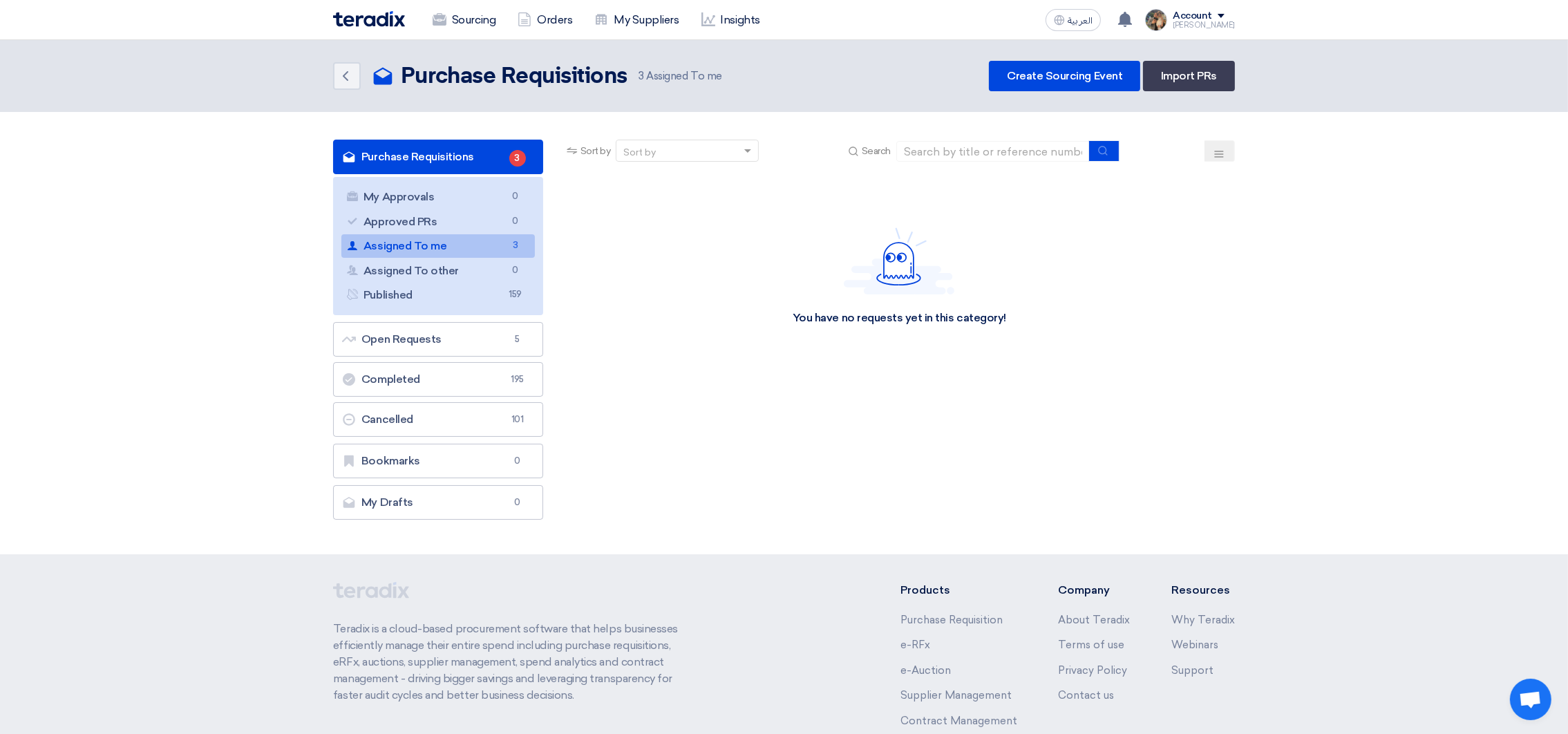
click at [504, 237] on link "Assigned To me Assigned To me 3" at bounding box center [438, 246] width 193 height 24
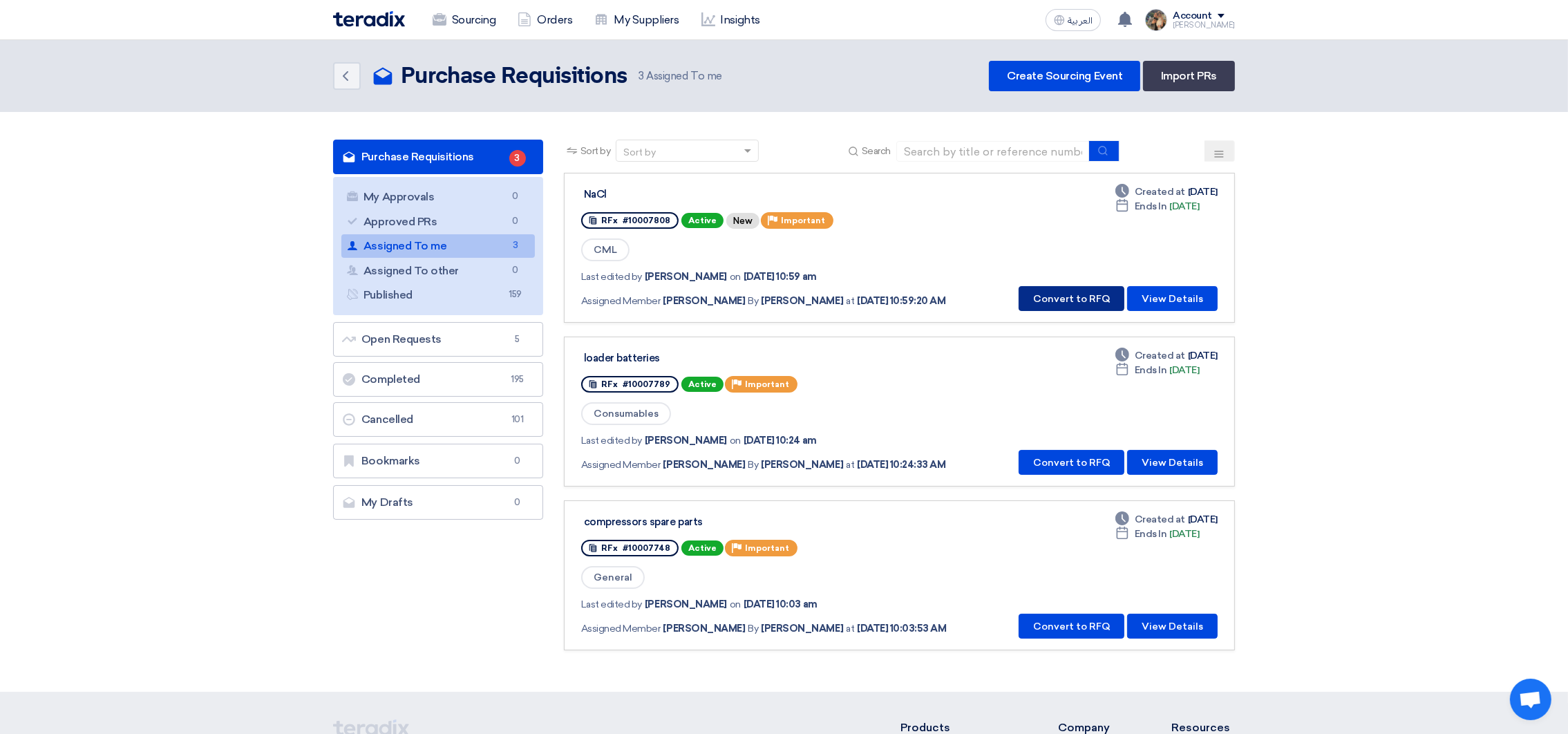
click at [1055, 288] on button "Convert to RFQ" at bounding box center [1071, 298] width 106 height 25
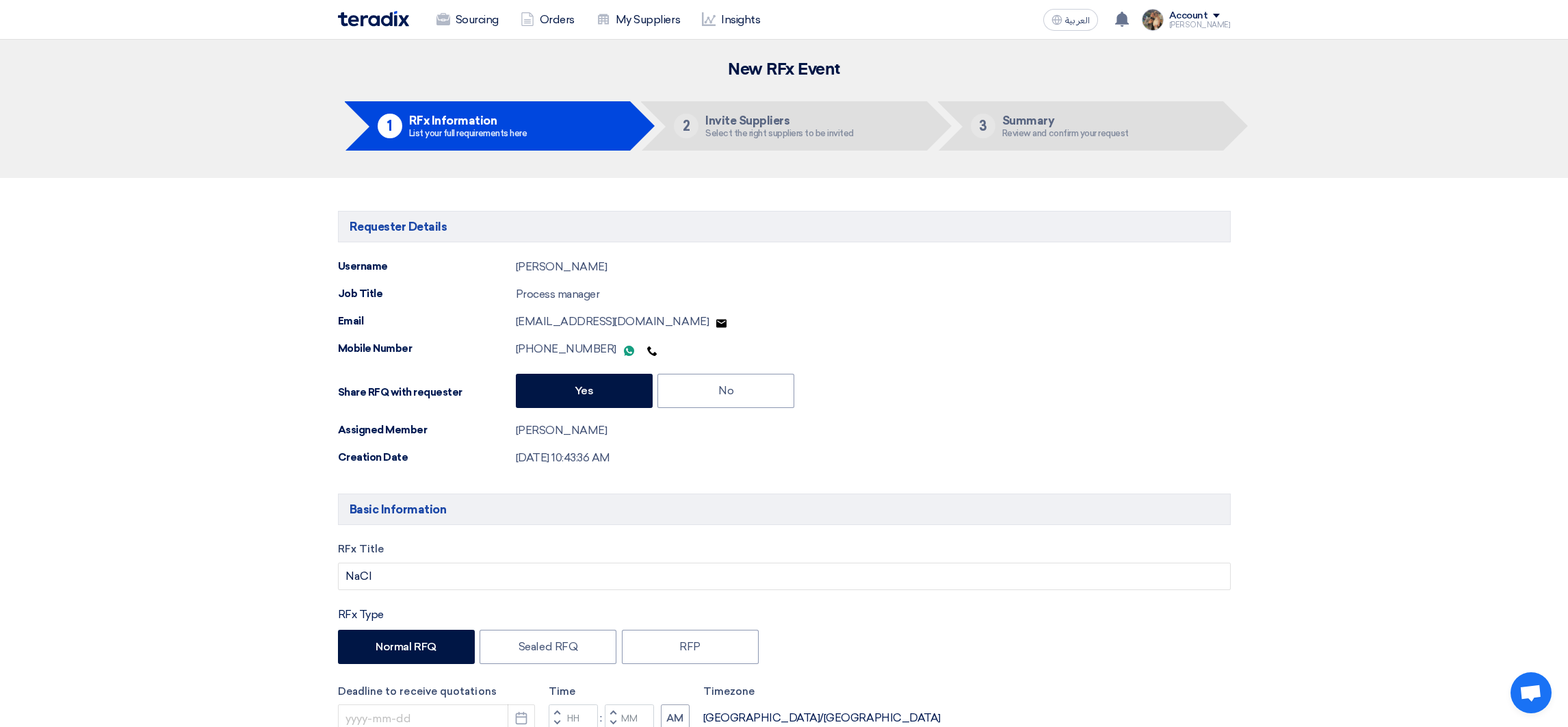
type input "[DATE]"
type input "11"
type input "30"
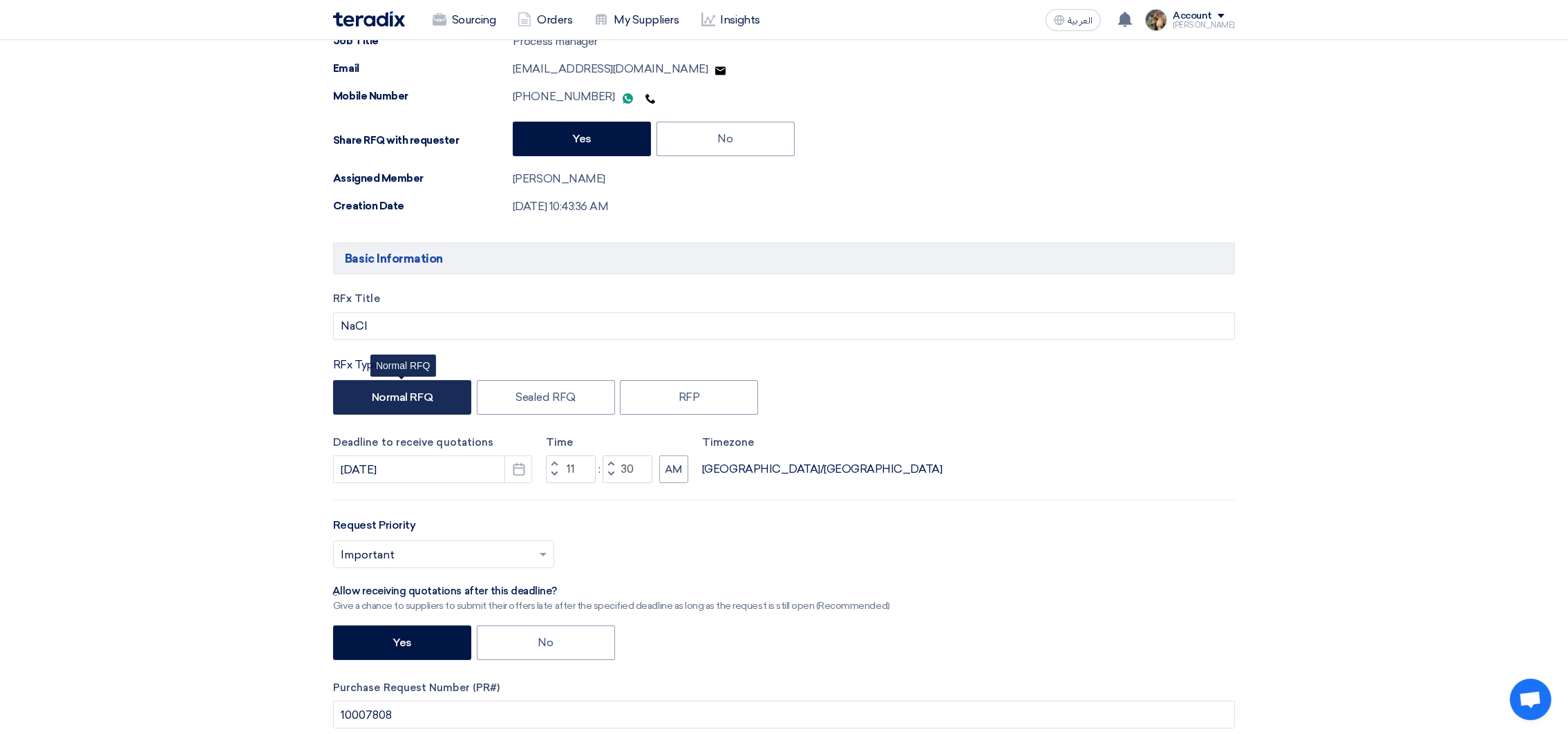
scroll to position [415, 0]
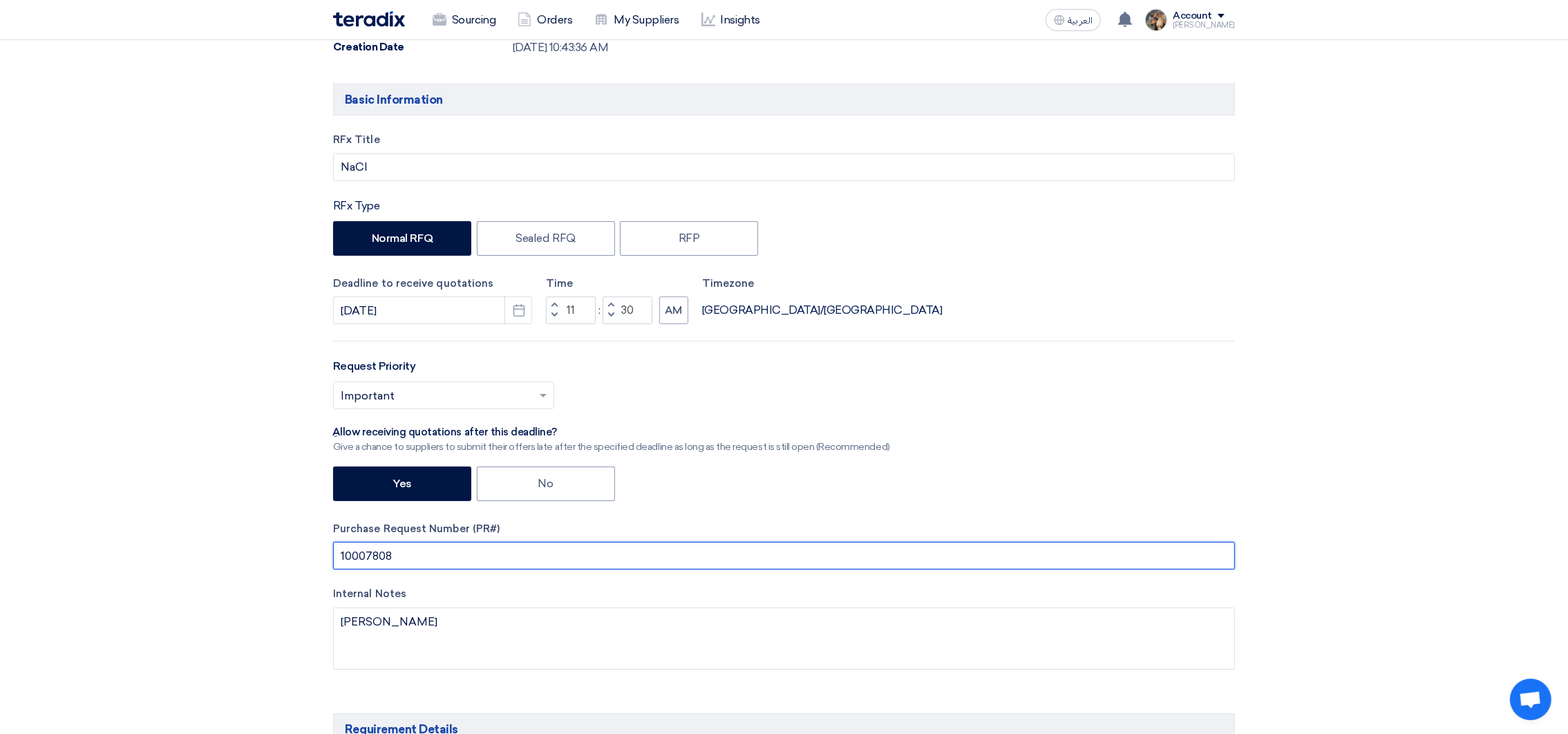
drag, startPoint x: 399, startPoint y: 556, endPoint x: 252, endPoint y: 546, distance: 147.3
click at [404, 558] on input "text" at bounding box center [784, 555] width 902 height 28
click at [403, 557] on input "PR #10006823" at bounding box center [784, 555] width 902 height 28
click at [404, 557] on input "PR #10006823" at bounding box center [784, 555] width 902 height 28
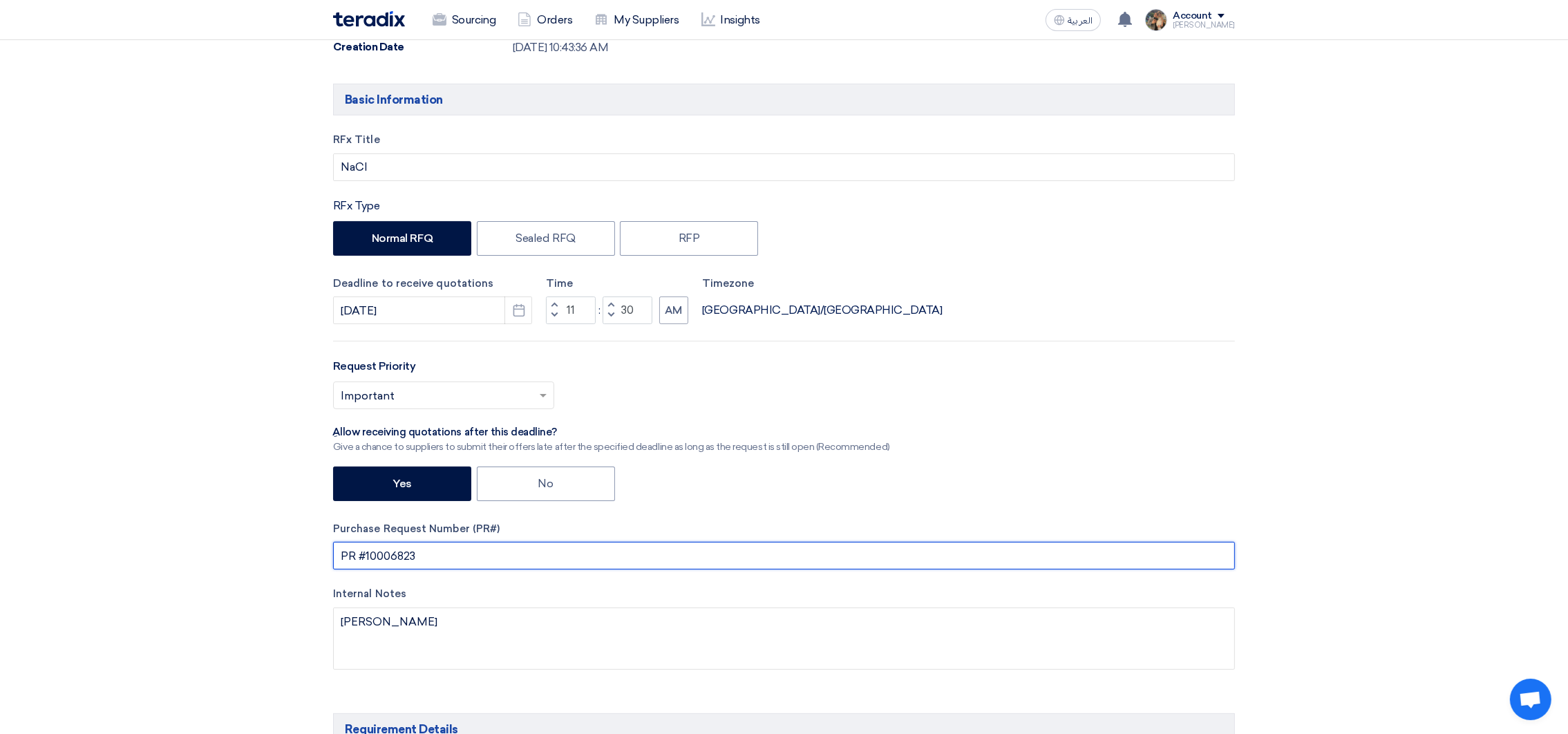
paste input "7808"
drag, startPoint x: 449, startPoint y: 558, endPoint x: 289, endPoint y: 550, distance: 160.2
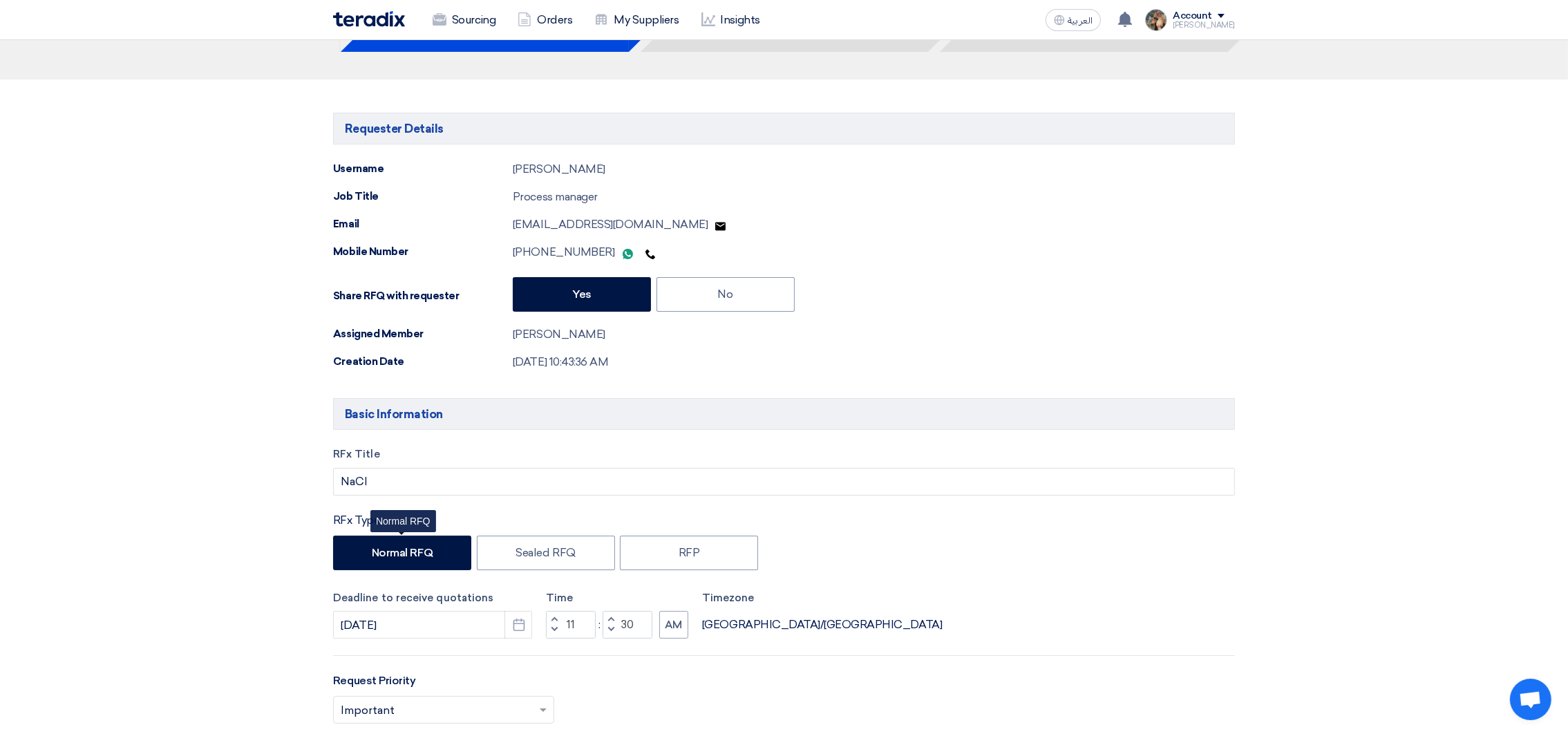
scroll to position [0, 0]
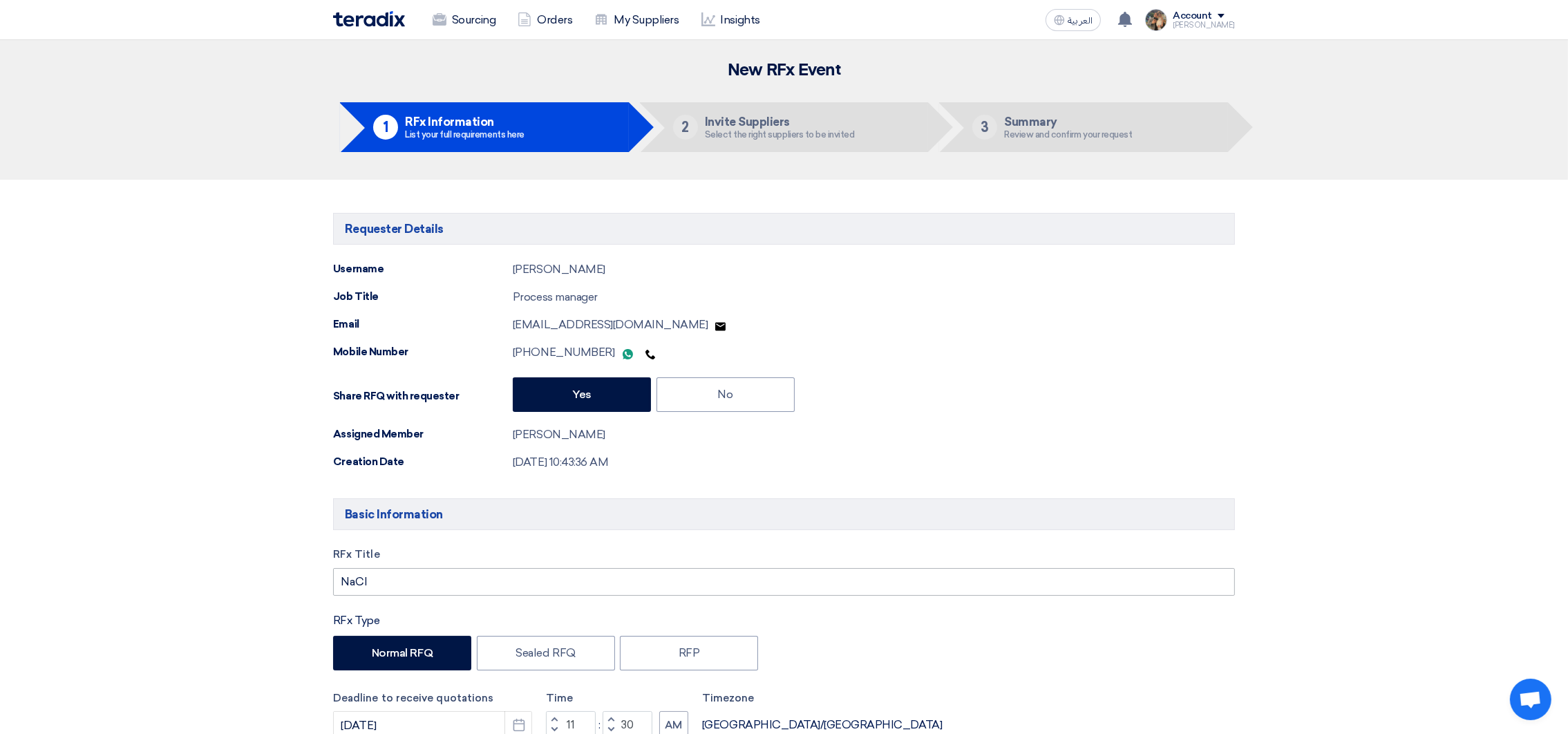
type input "PR #10007808"
click at [407, 586] on input "NaCl" at bounding box center [784, 582] width 902 height 28
paste input "PR #10007808"
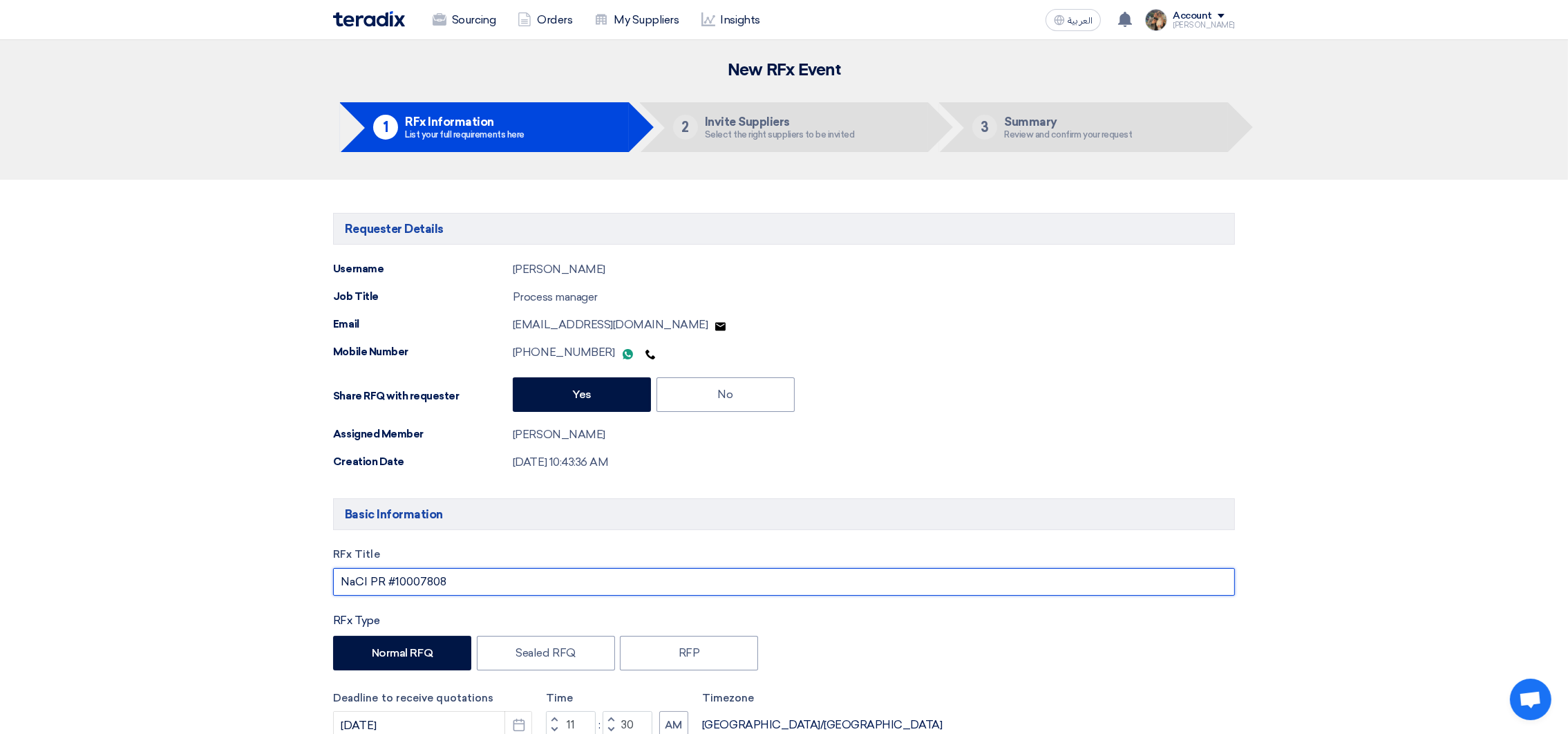
type input "NaCl PR #10007808"
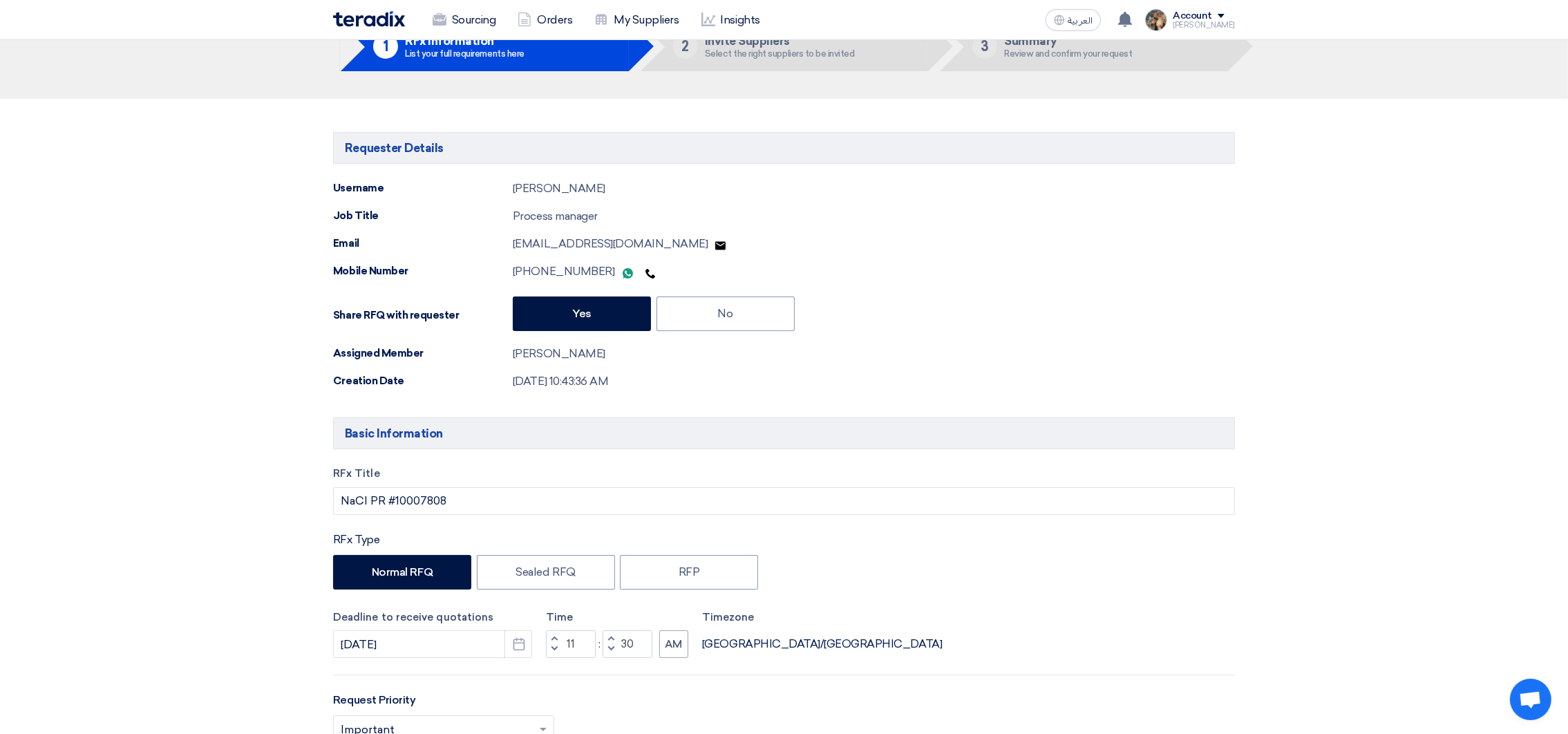
scroll to position [207, 0]
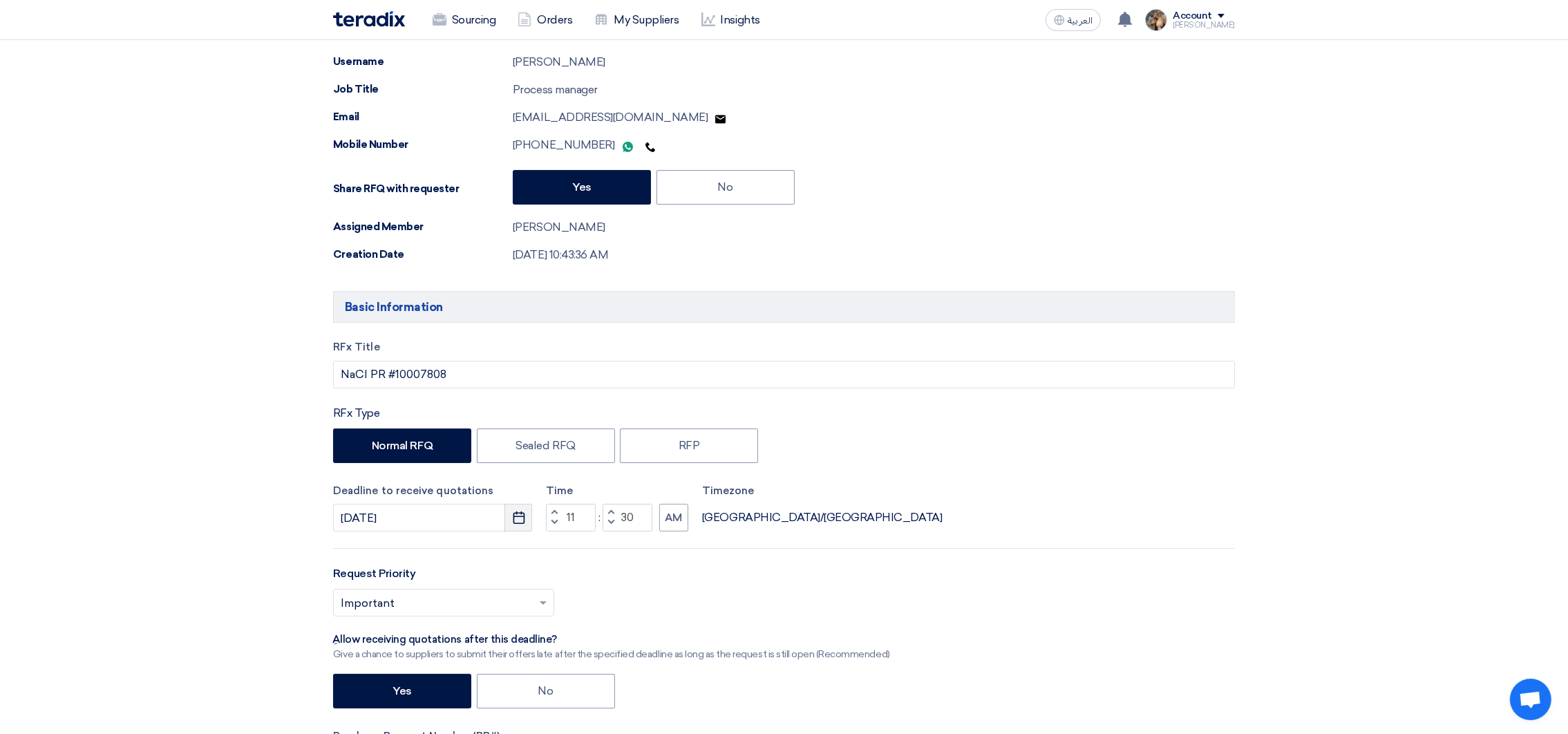
click at [524, 517] on icon "Pick a date" at bounding box center [519, 517] width 14 height 14
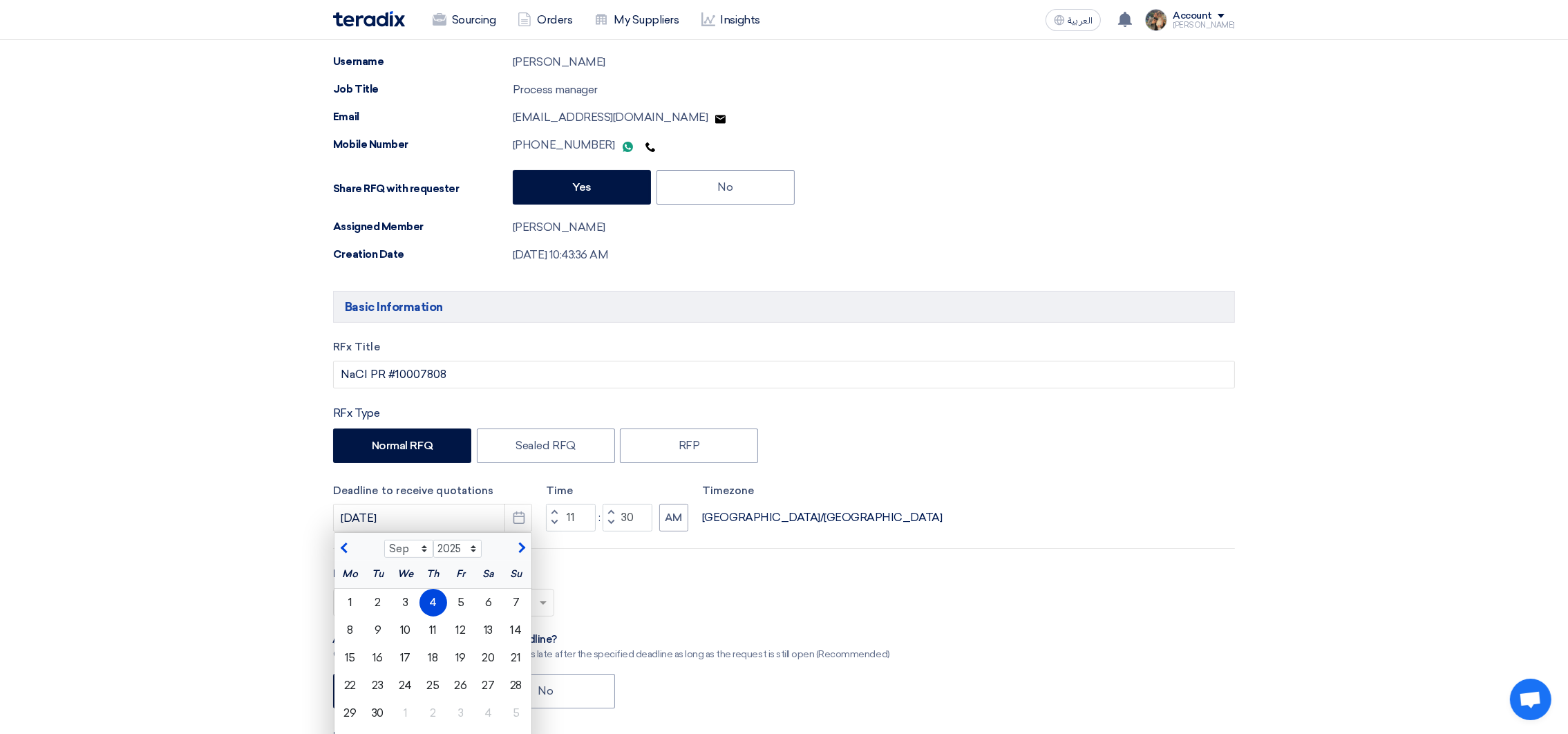
click at [347, 552] on span "button" at bounding box center [346, 548] width 8 height 12
select select "8"
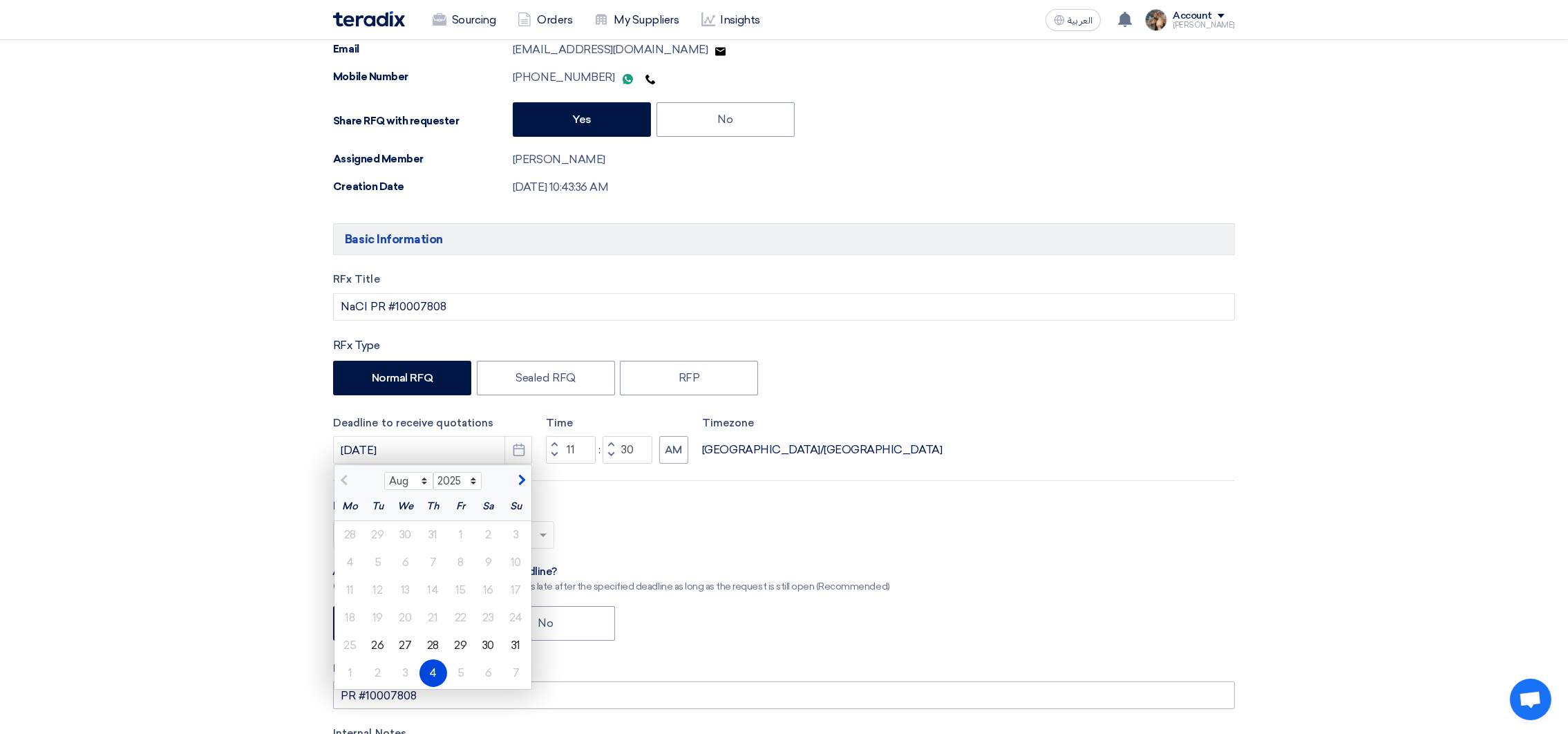
scroll to position [310, 0]
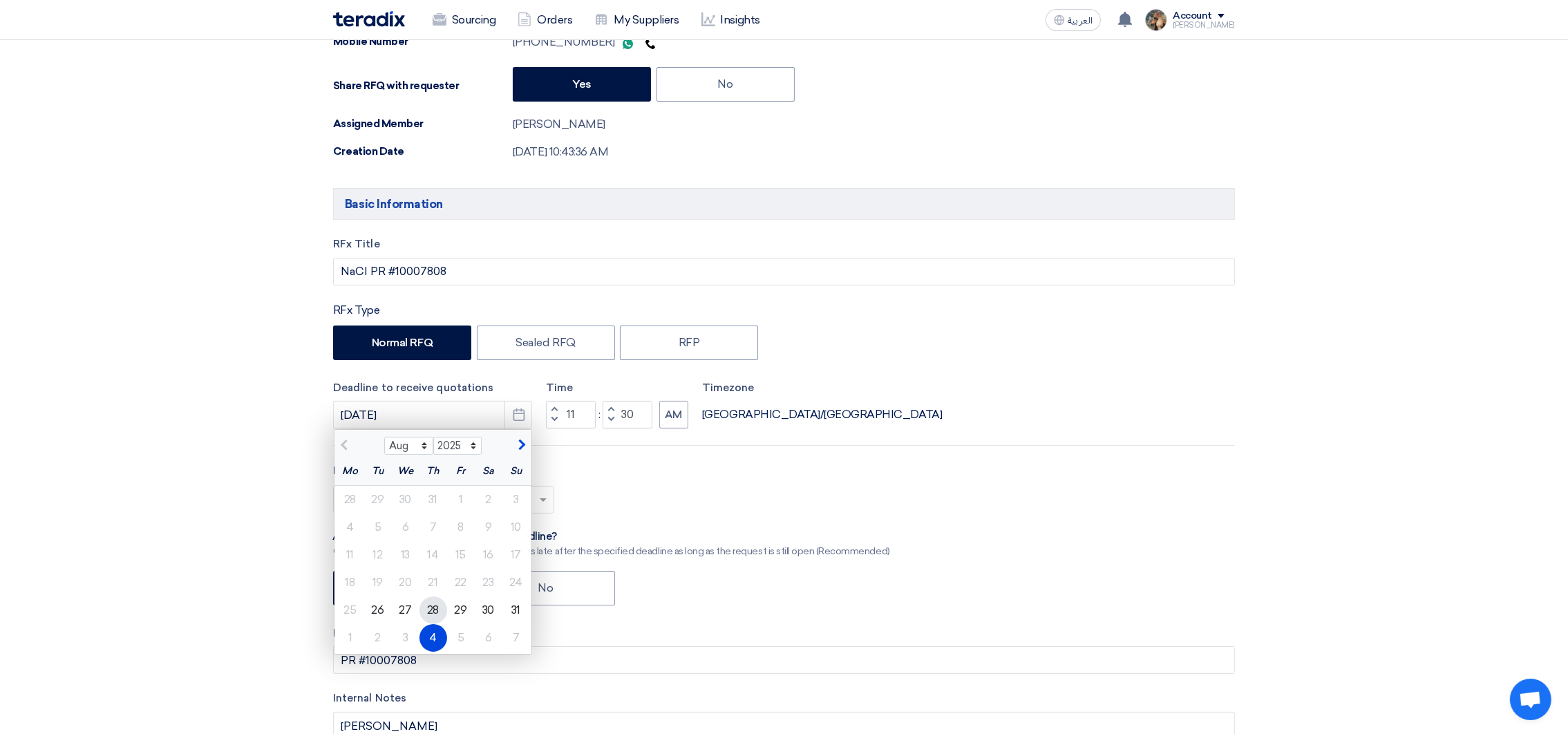
click at [434, 615] on div "28" at bounding box center [433, 610] width 28 height 28
type input "[DATE]"
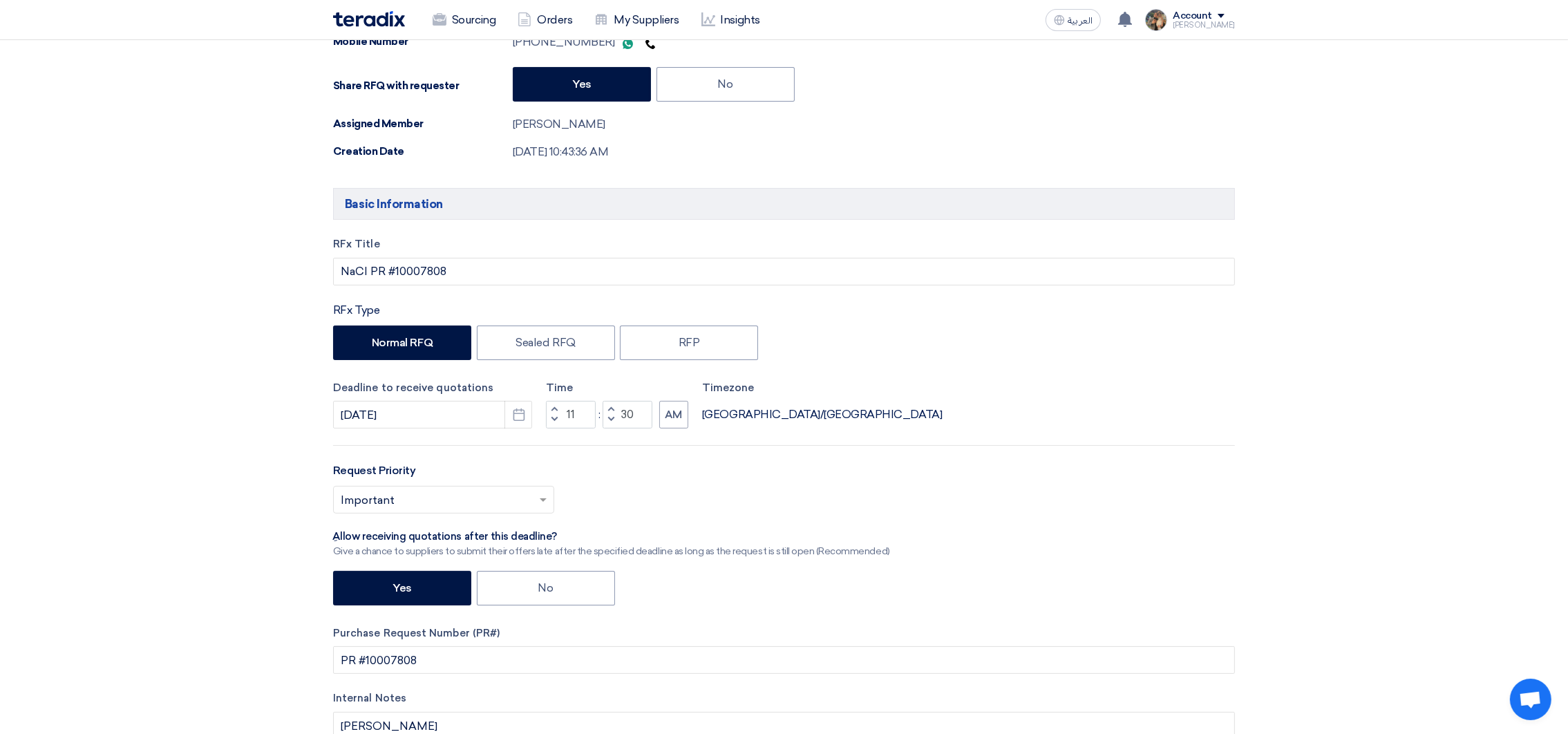
click at [549, 409] on button "Increment hours" at bounding box center [554, 409] width 17 height 18
type input "12"
click at [542, 588] on label "No" at bounding box center [546, 588] width 138 height 34
click at [542, 588] on input "No" at bounding box center [543, 587] width 9 height 9
radio input "true"
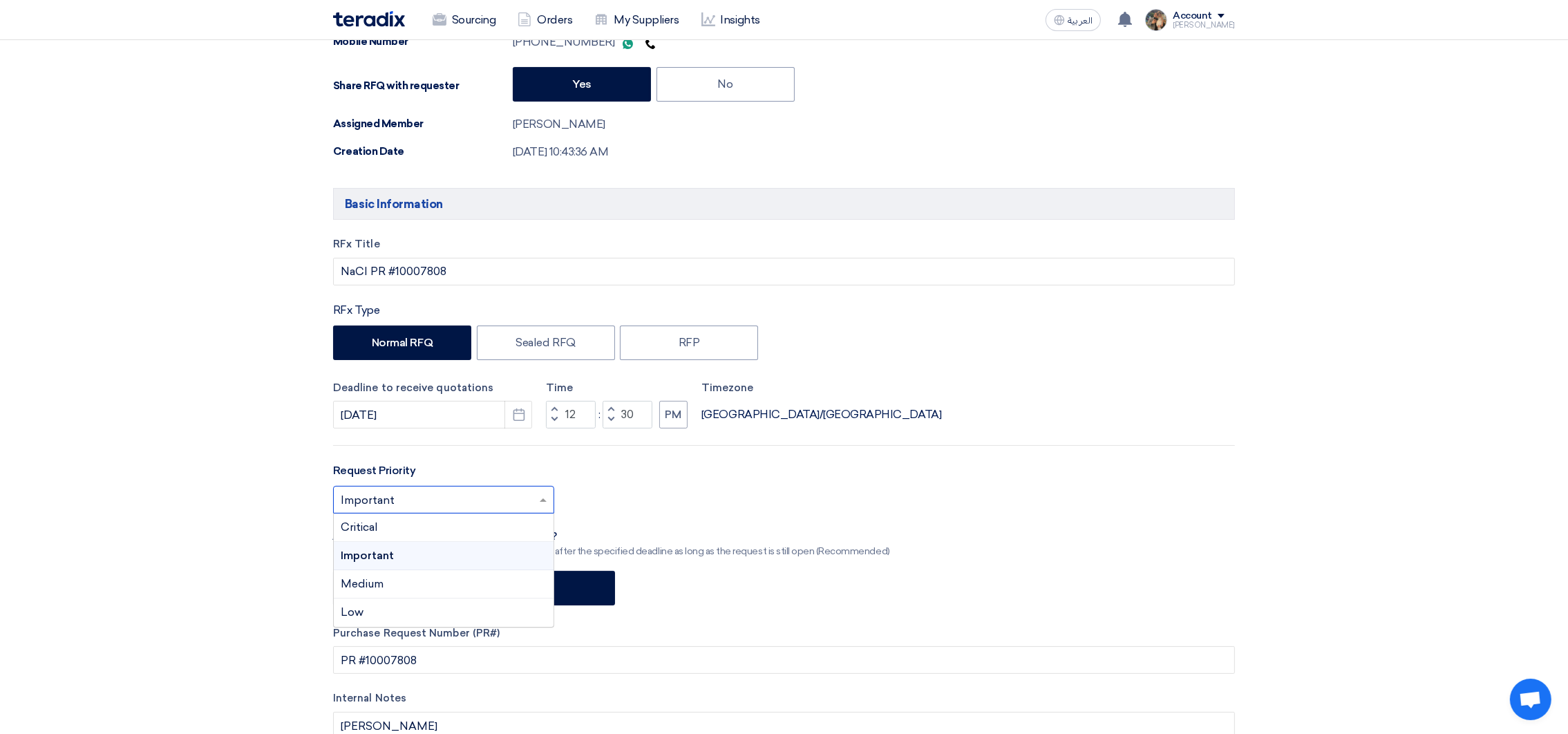
click at [467, 495] on input "text" at bounding box center [437, 501] width 192 height 23
click at [449, 529] on div "Critical" at bounding box center [443, 527] width 220 height 28
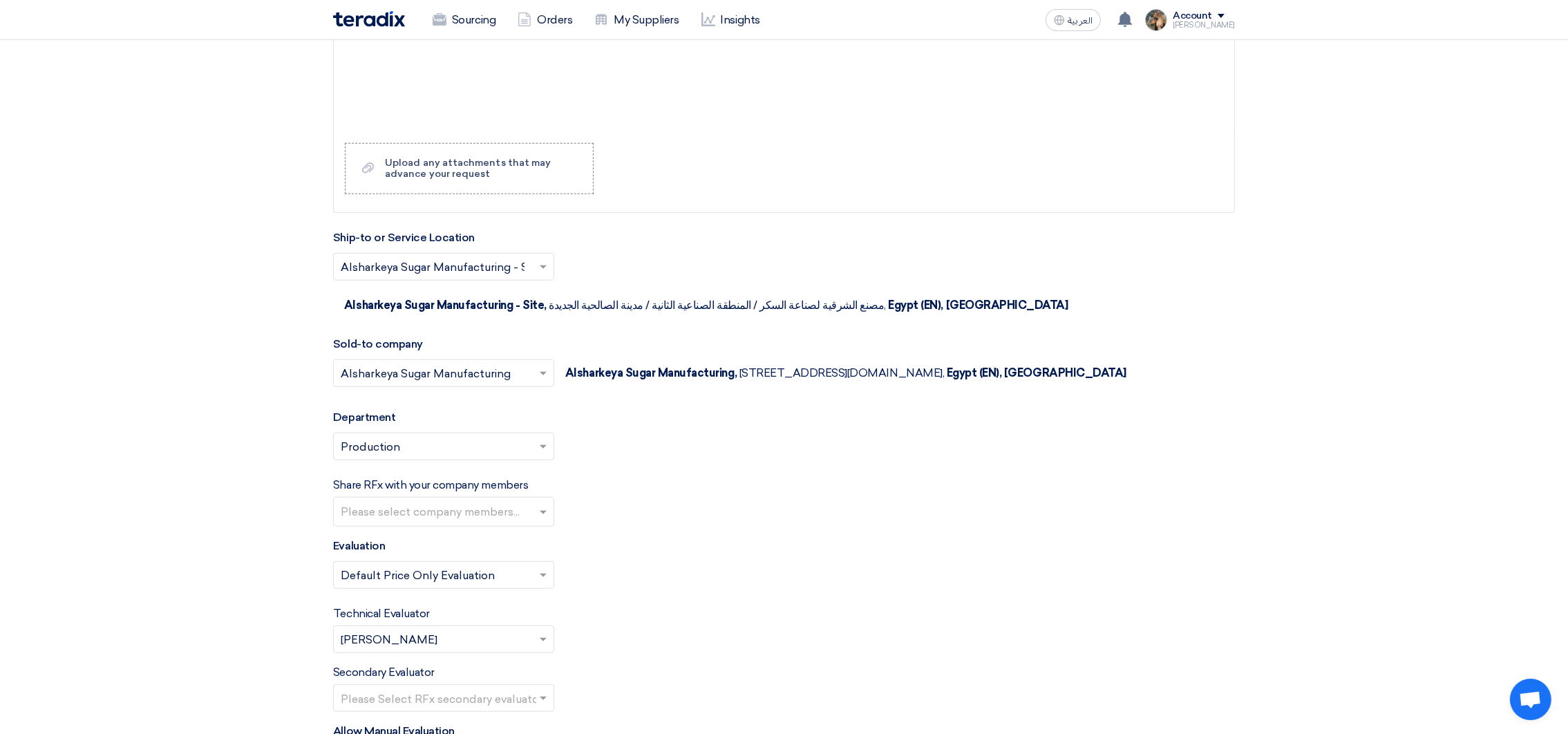
scroll to position [1658, 0]
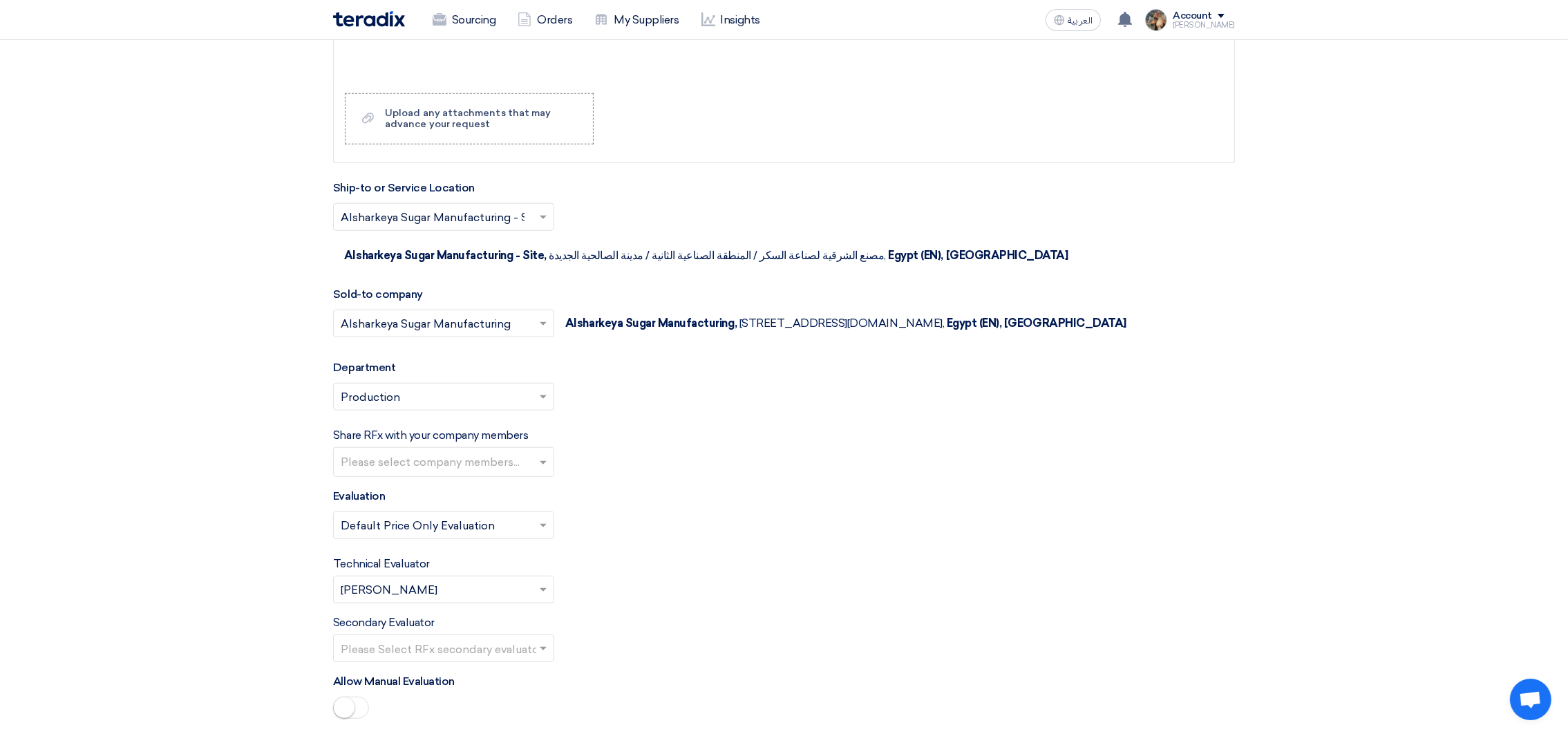
click at [467, 589] on input "text" at bounding box center [437, 591] width 192 height 23
click at [413, 437] on div "[PERSON_NAME]" at bounding box center [443, 423] width 220 height 28
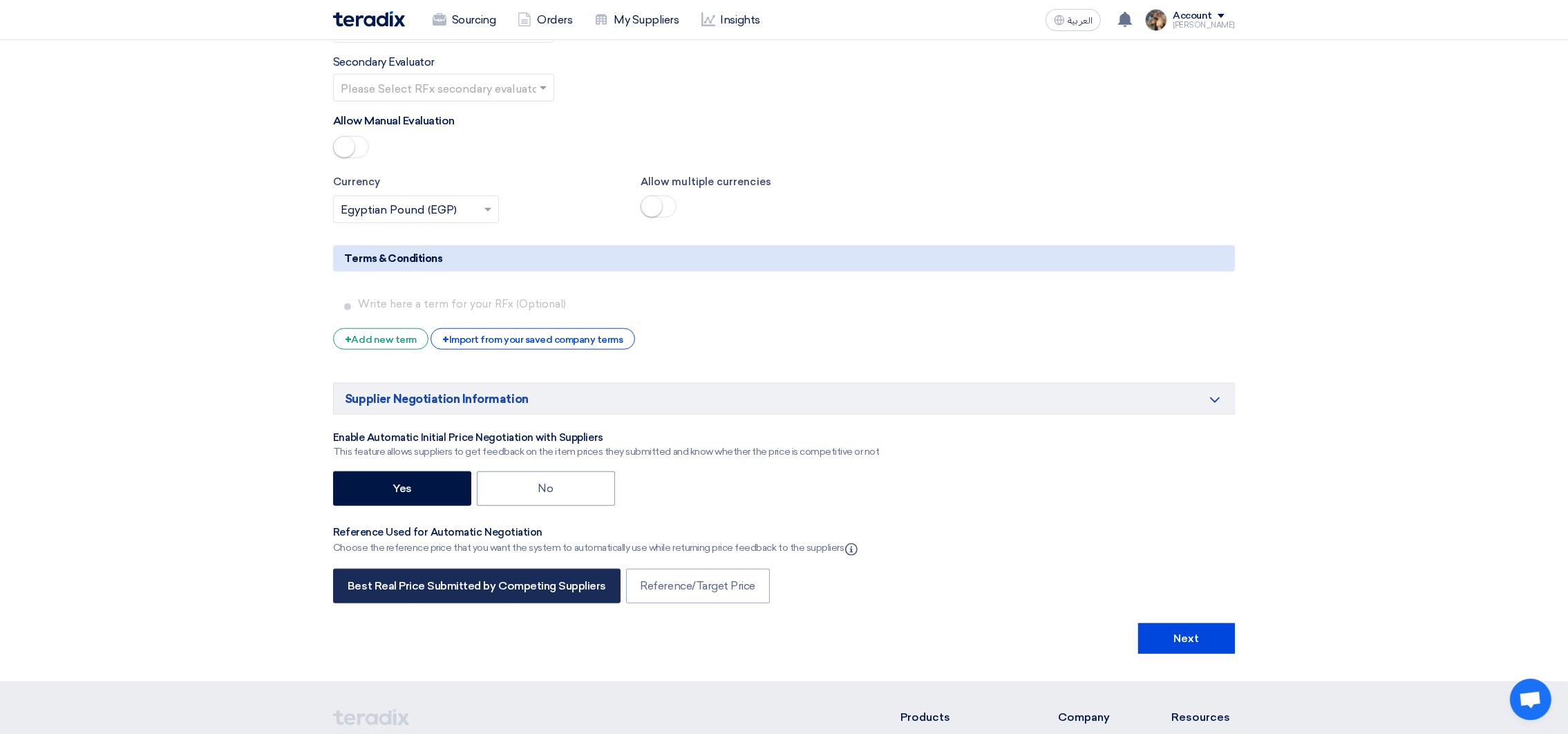
scroll to position [2279, 0]
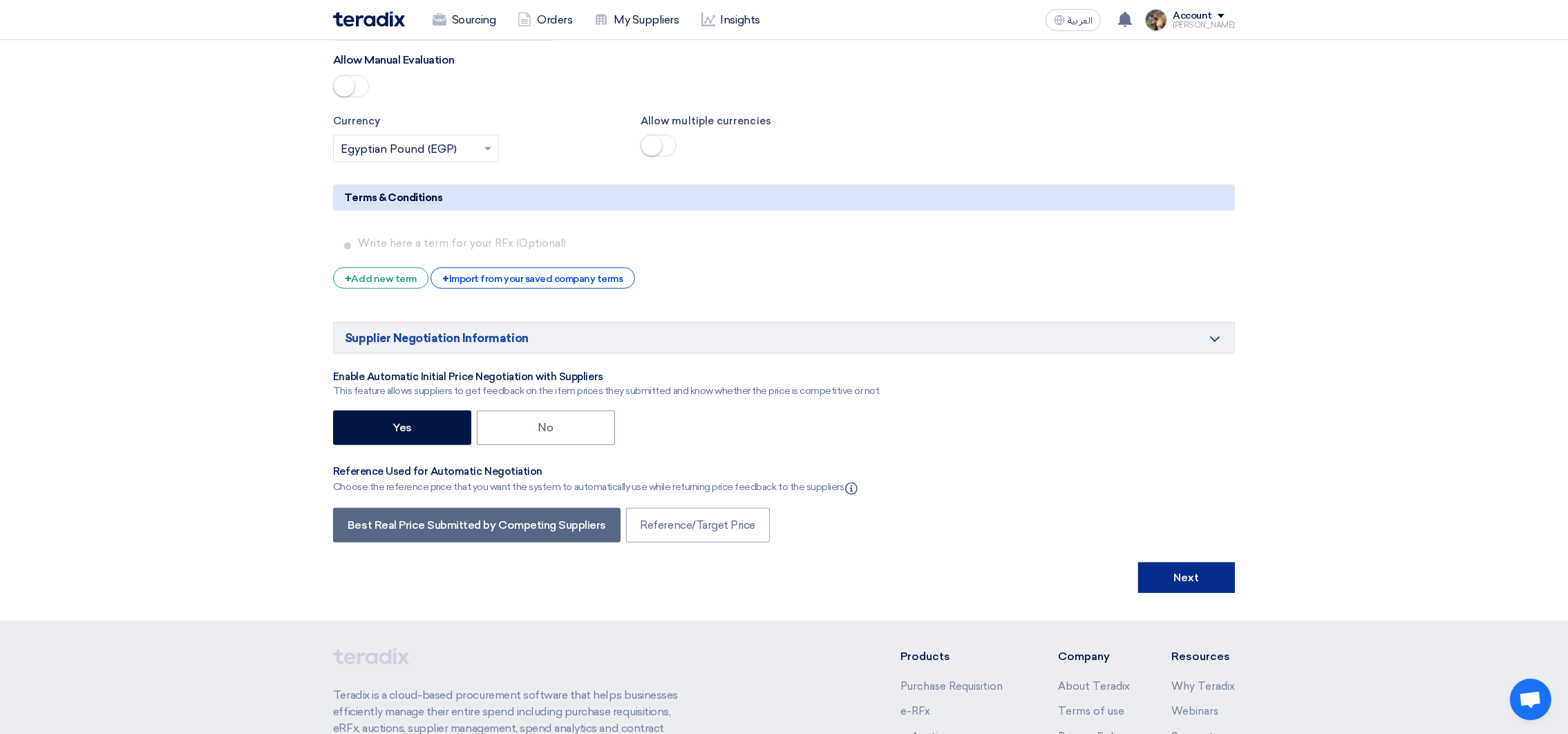
click at [1214, 590] on button "Next" at bounding box center [1186, 578] width 97 height 31
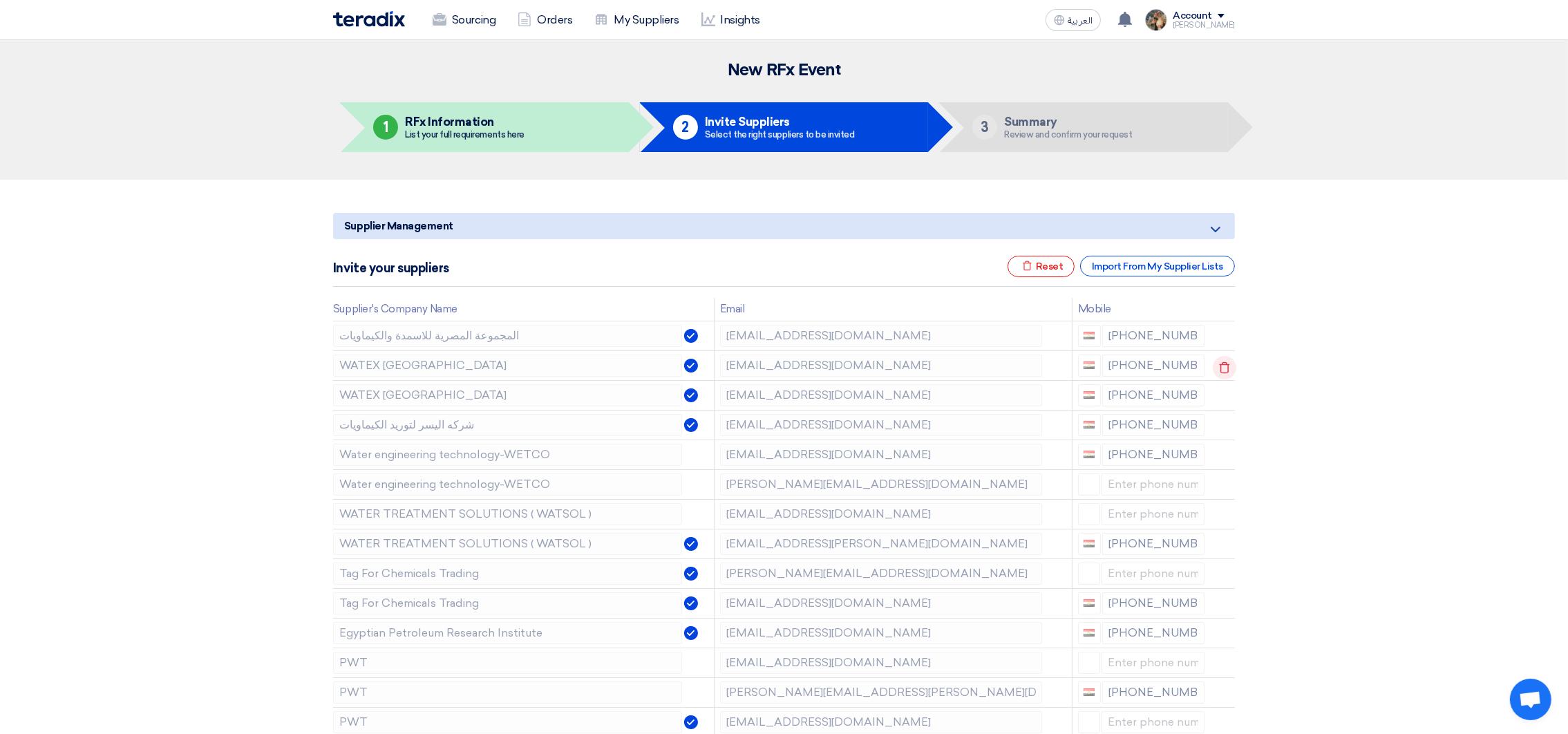
click at [1222, 364] on icon at bounding box center [1224, 367] width 24 height 24
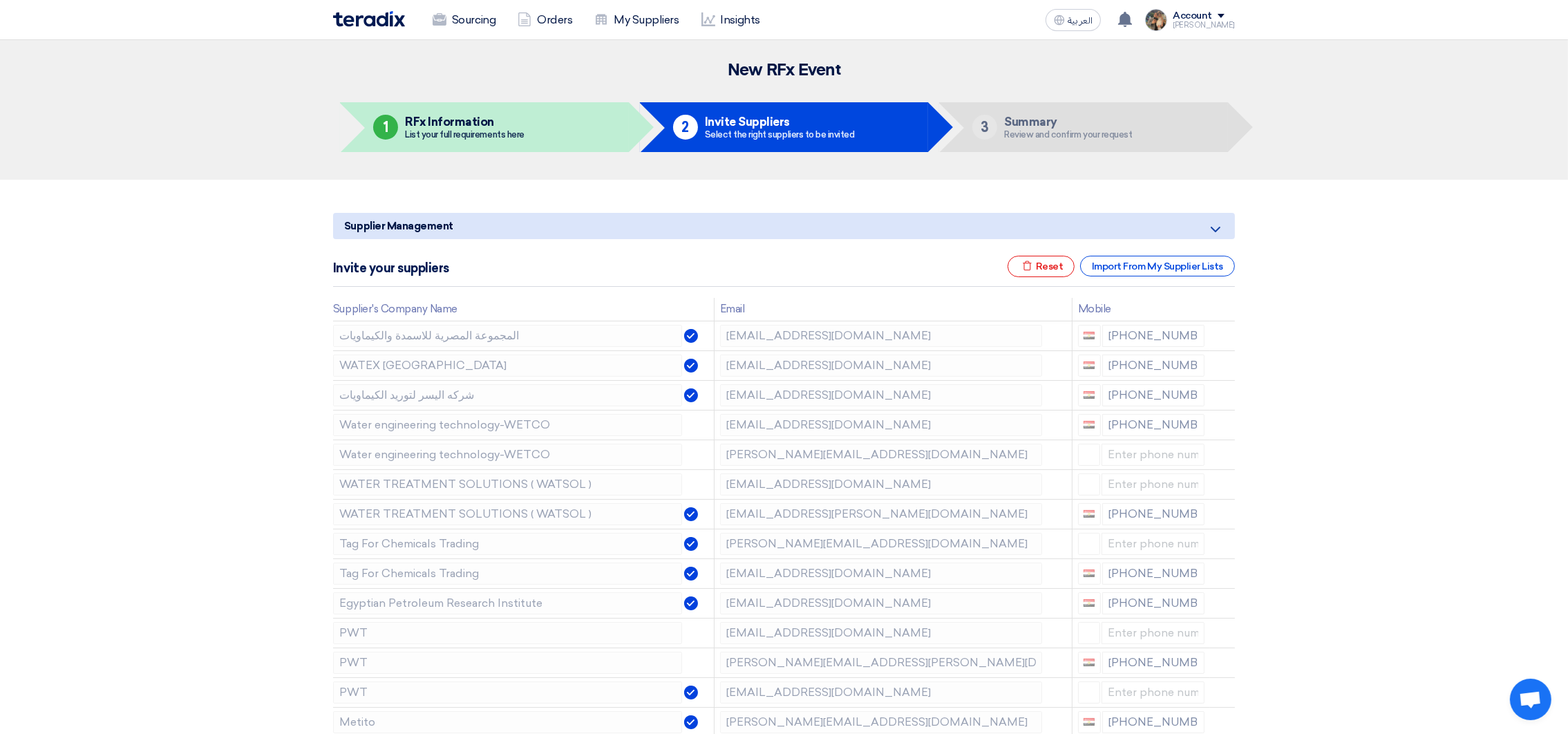
click at [0, 0] on icon at bounding box center [0, 0] width 0 height 0
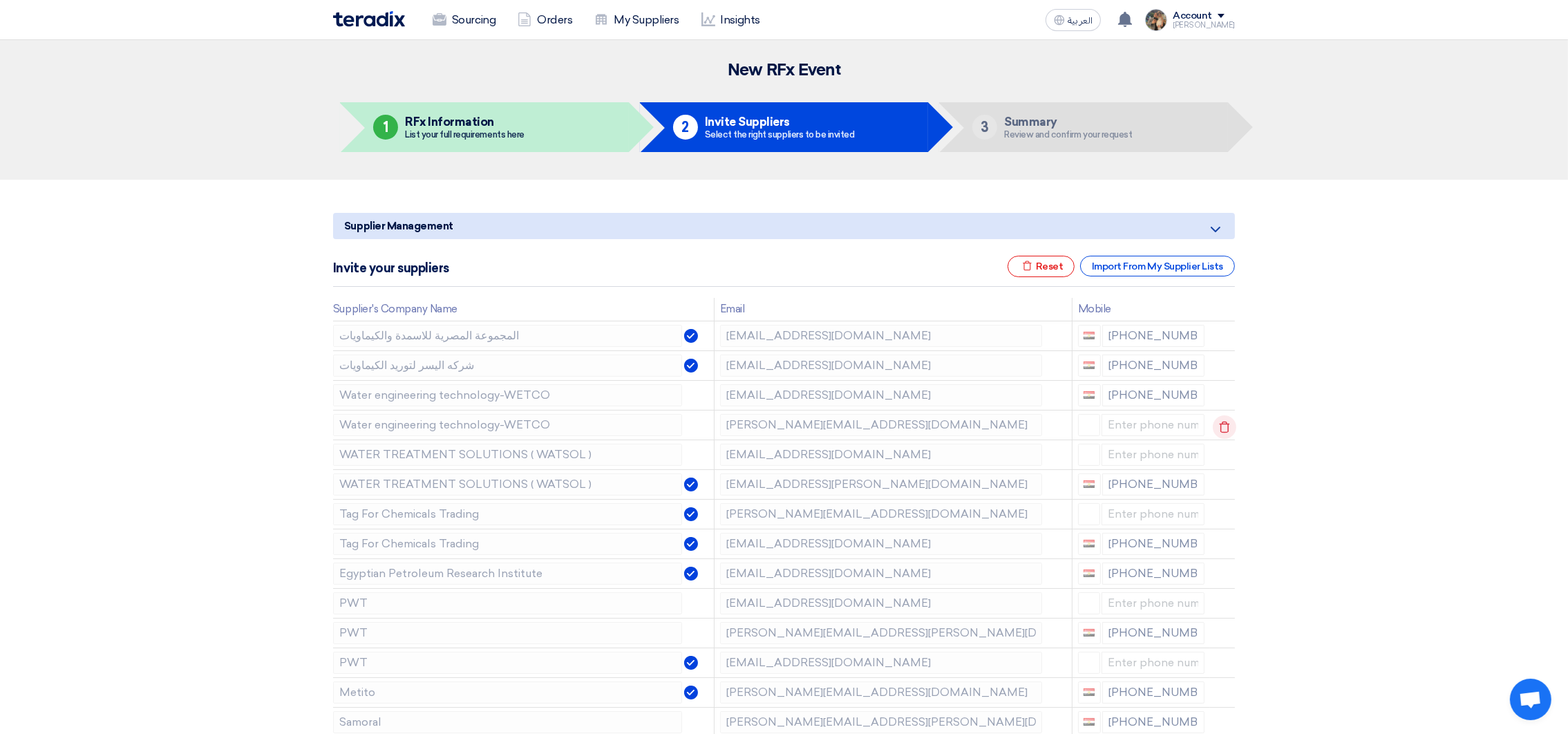
click at [1218, 421] on icon at bounding box center [1224, 427] width 24 height 24
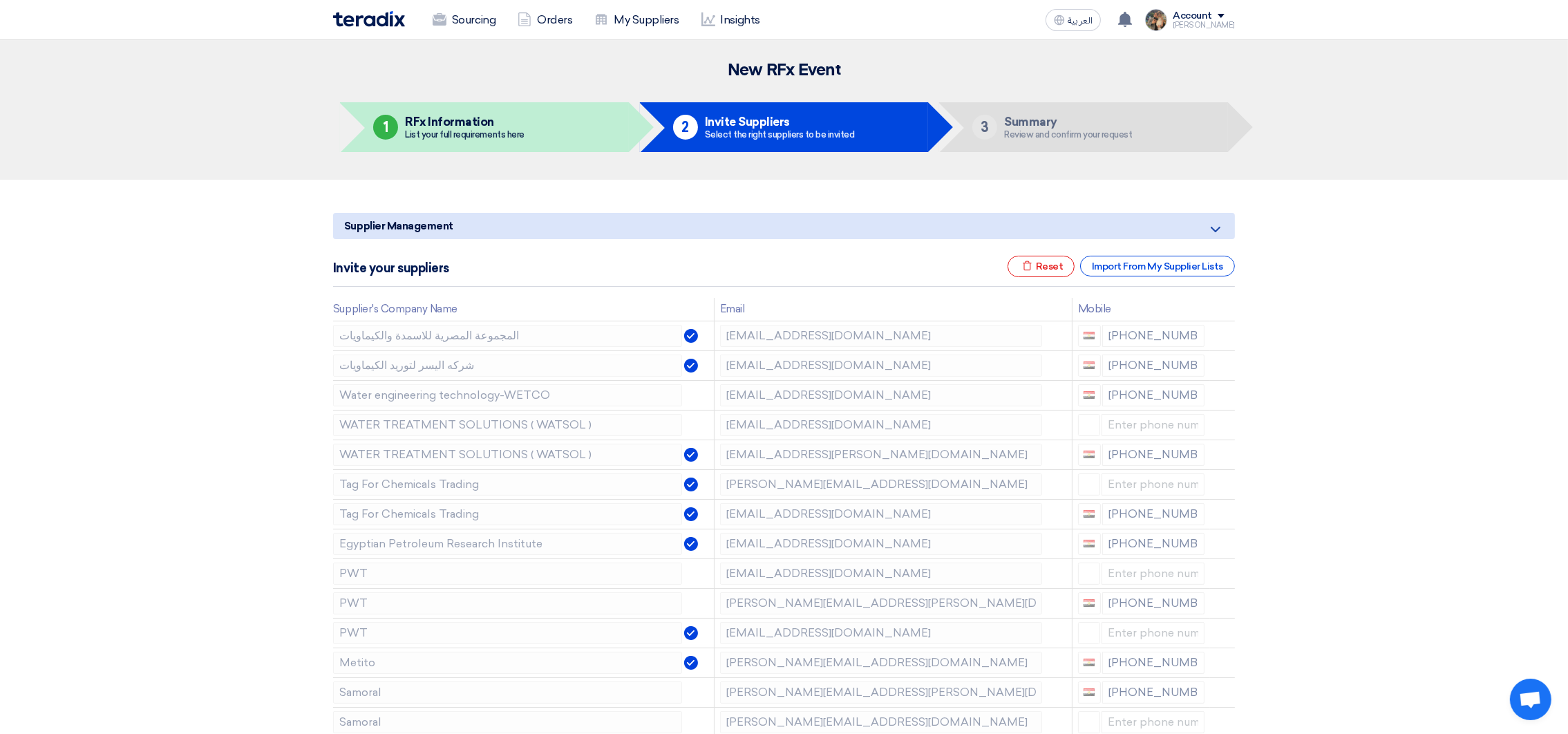
click at [0, 0] on icon at bounding box center [0, 0] width 0 height 0
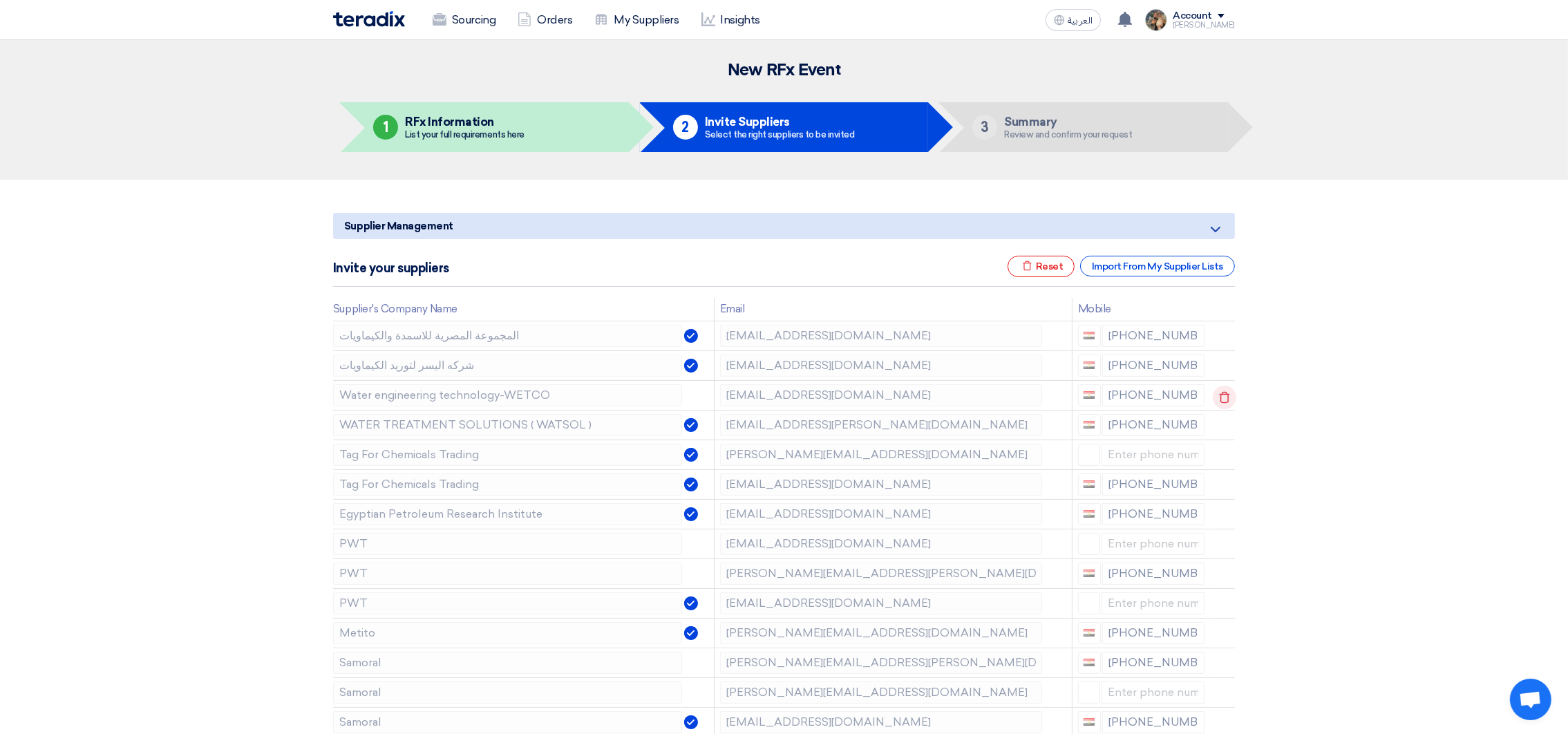
click at [1220, 404] on icon at bounding box center [1224, 397] width 24 height 24
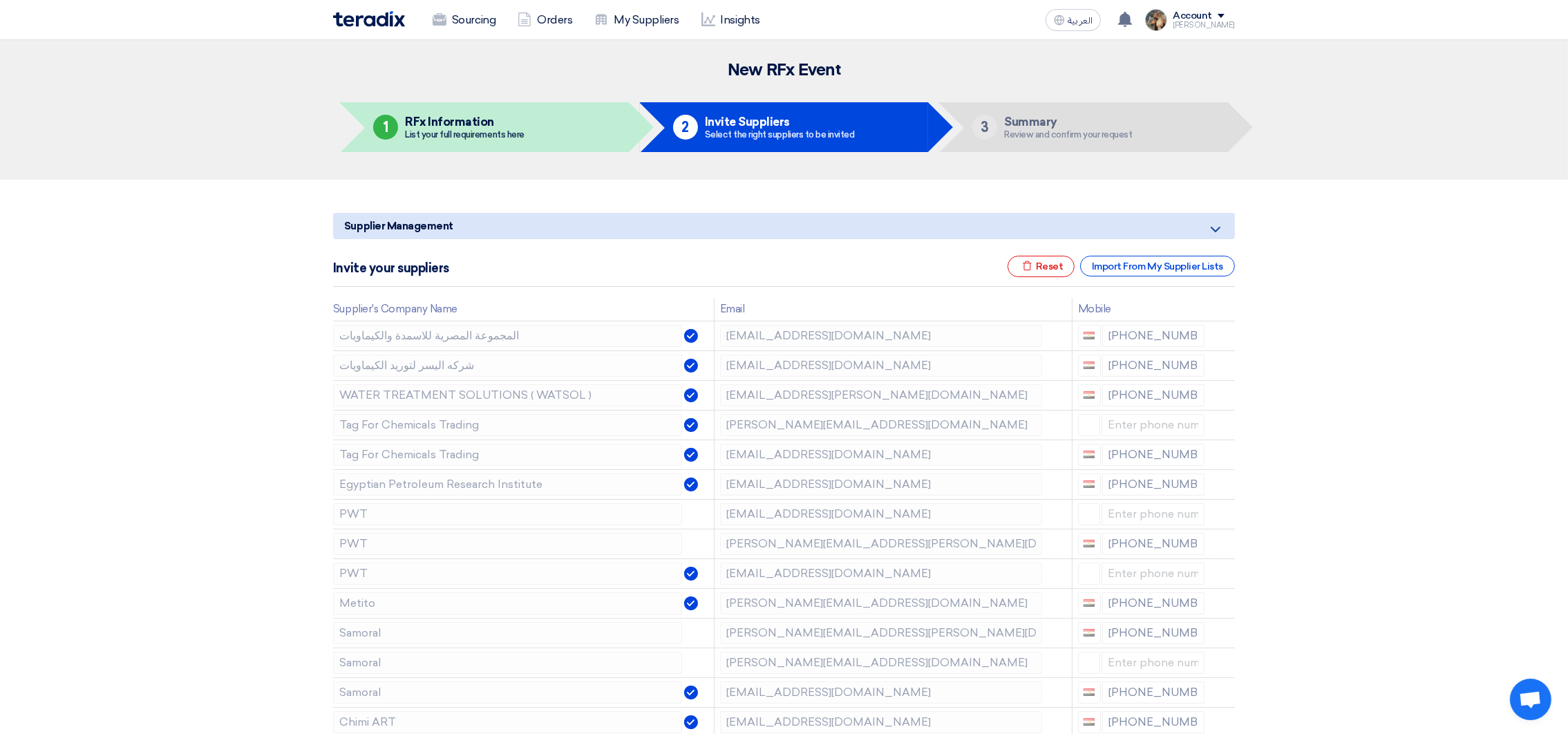
click at [0, 0] on icon at bounding box center [0, 0] width 0 height 0
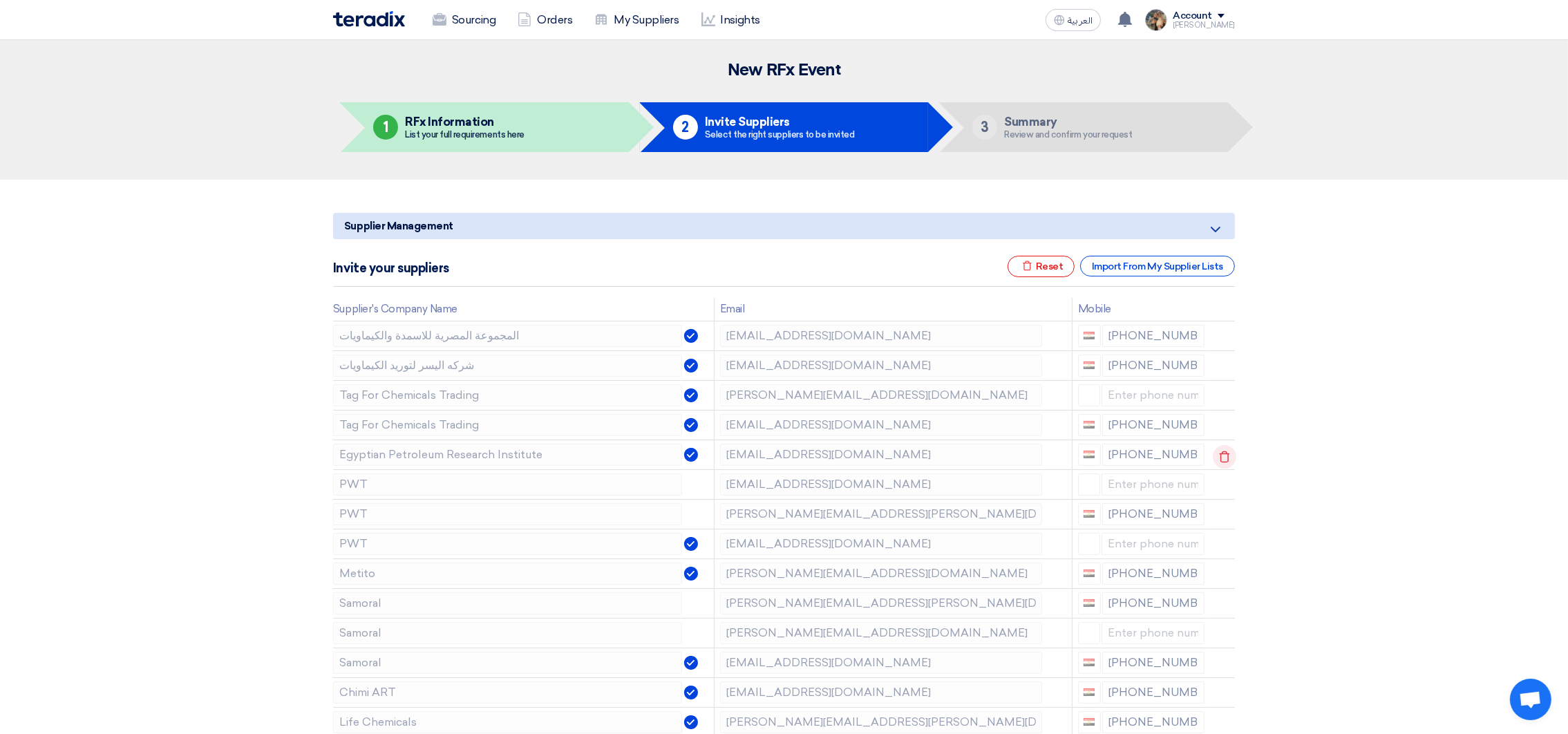
click at [1216, 461] on icon at bounding box center [1224, 457] width 24 height 24
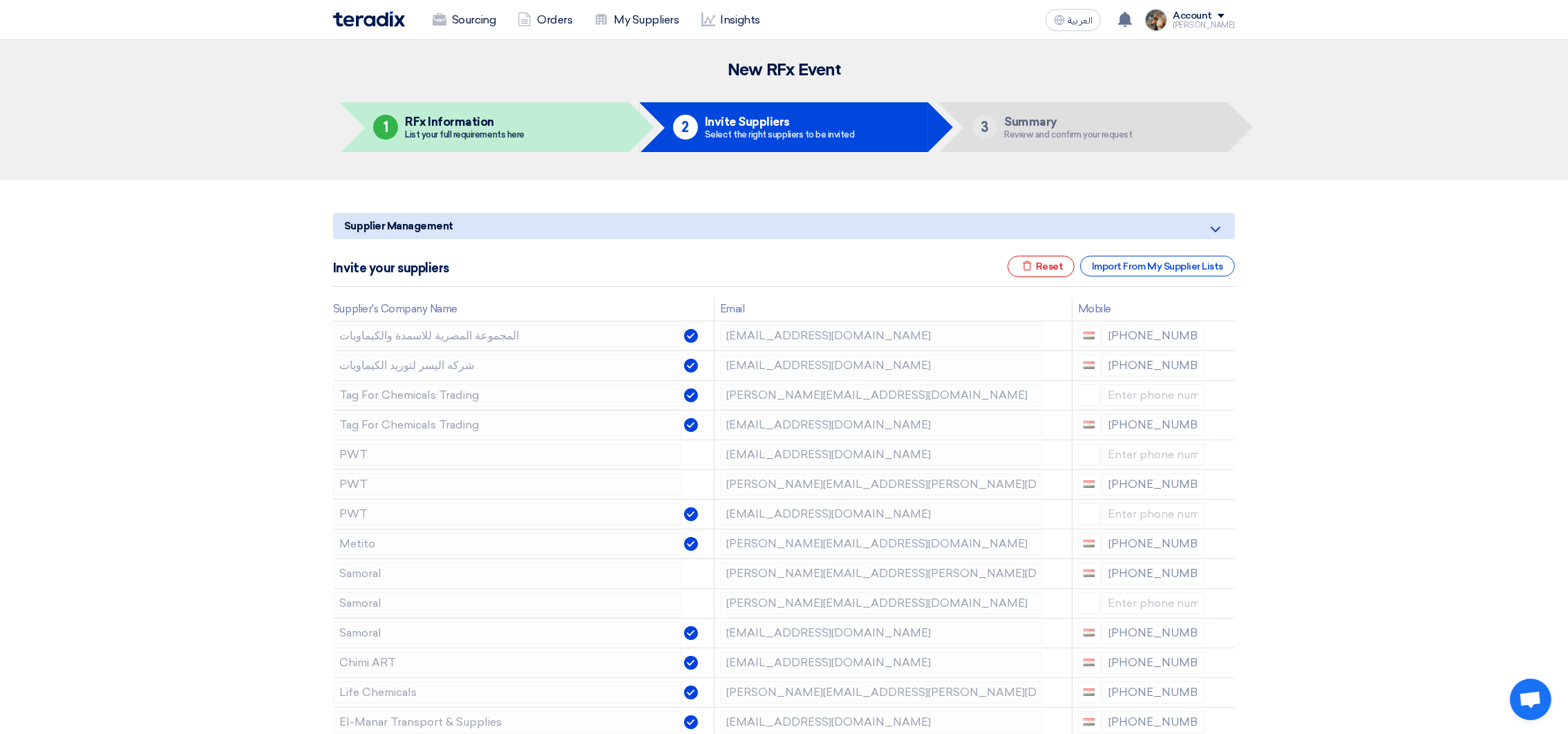
click at [0, 0] on icon at bounding box center [0, 0] width 0 height 0
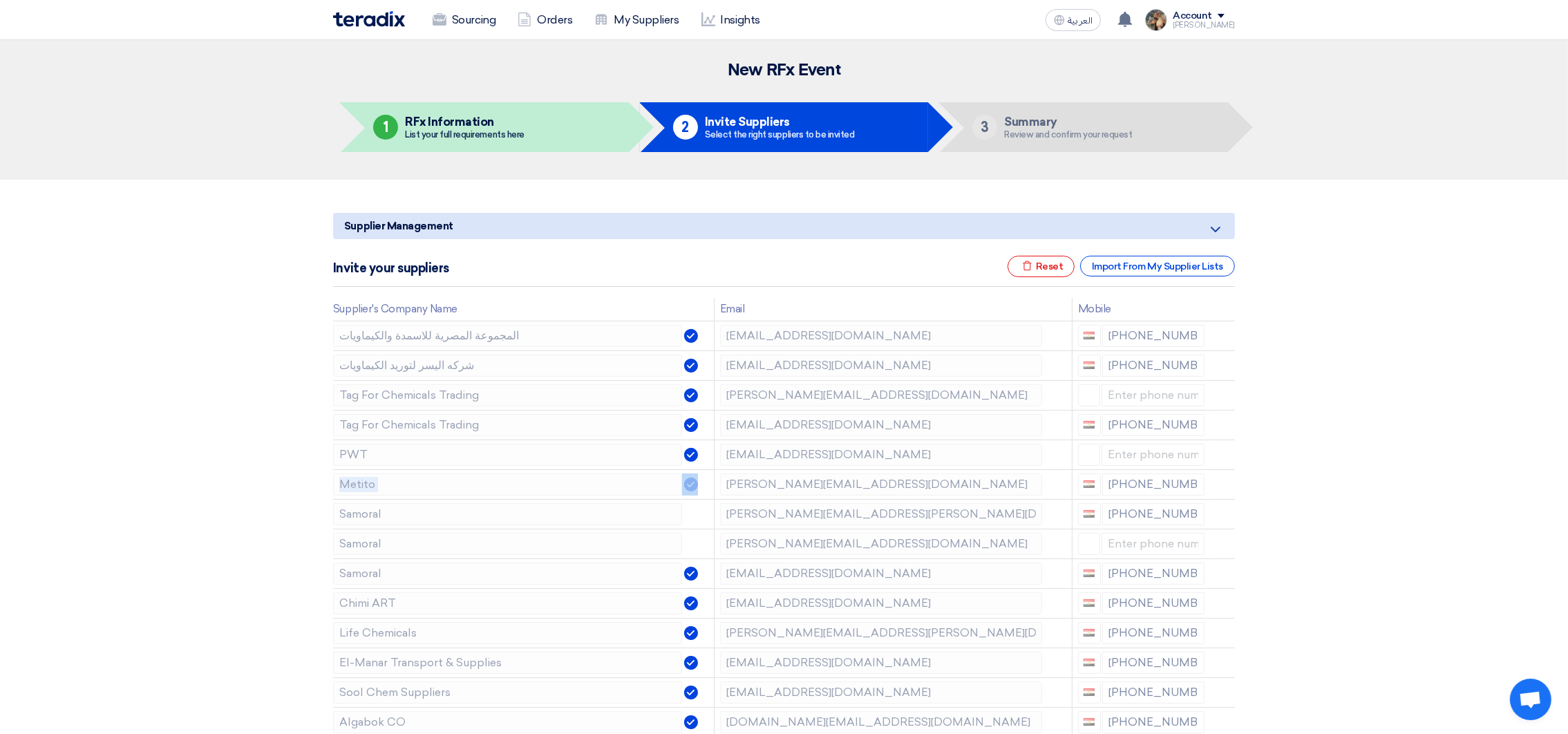
click at [0, 0] on icon at bounding box center [0, 0] width 0 height 0
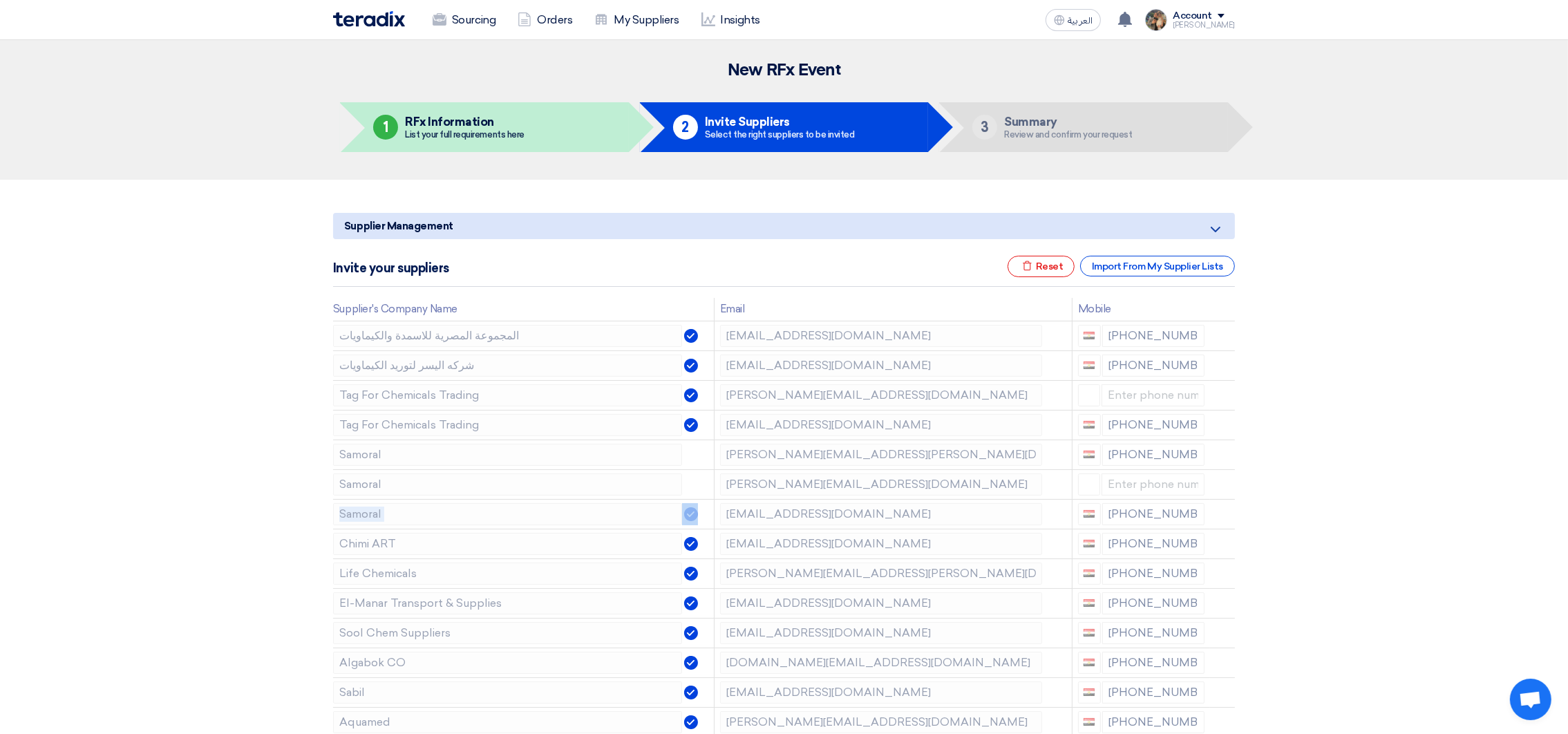
click at [0, 0] on icon at bounding box center [0, 0] width 0 height 0
click at [1214, 488] on icon at bounding box center [1224, 486] width 24 height 24
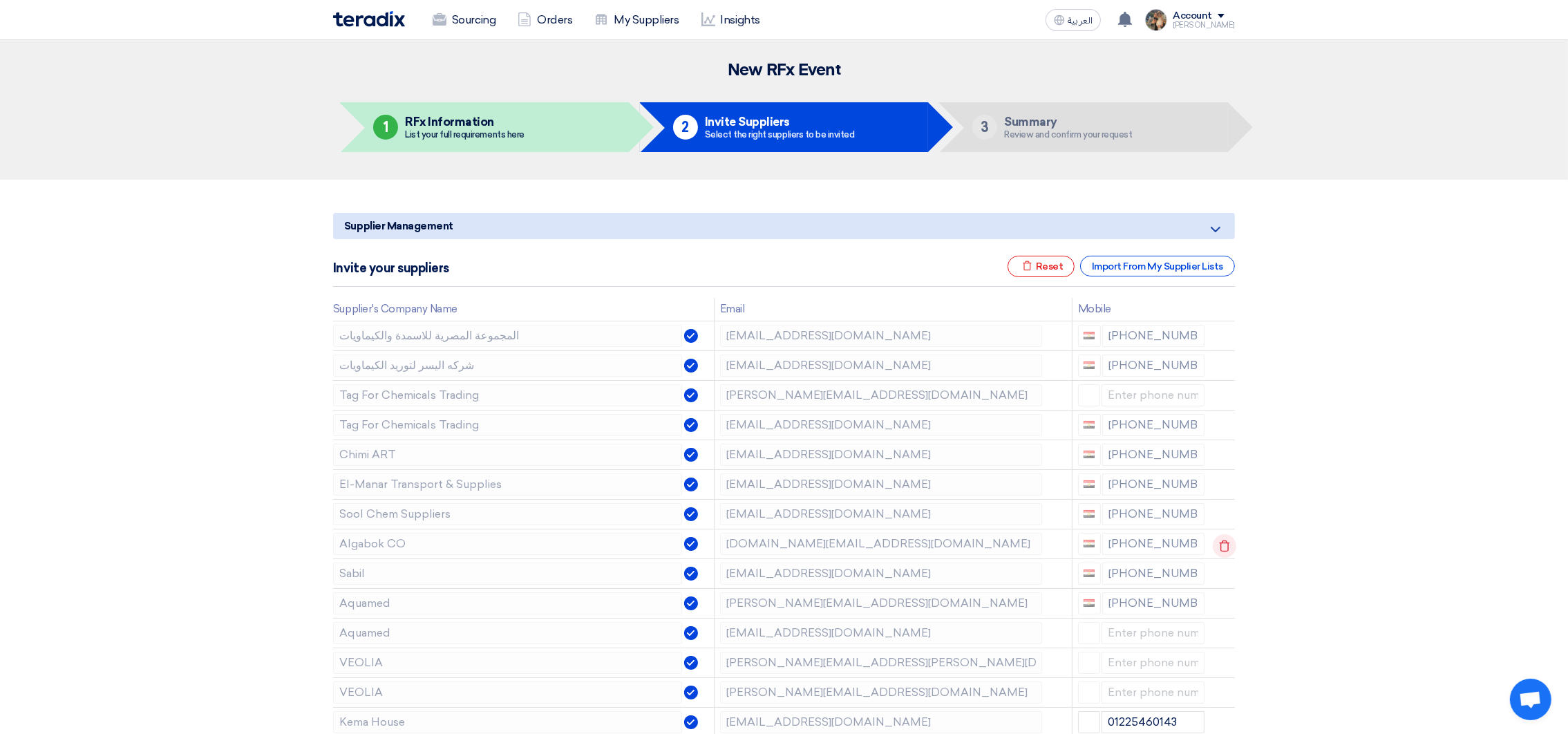
click at [1215, 539] on icon at bounding box center [1224, 546] width 24 height 24
click at [1220, 575] on icon at bounding box center [1224, 575] width 24 height 24
click at [0, 0] on icon at bounding box center [0, 0] width 0 height 0
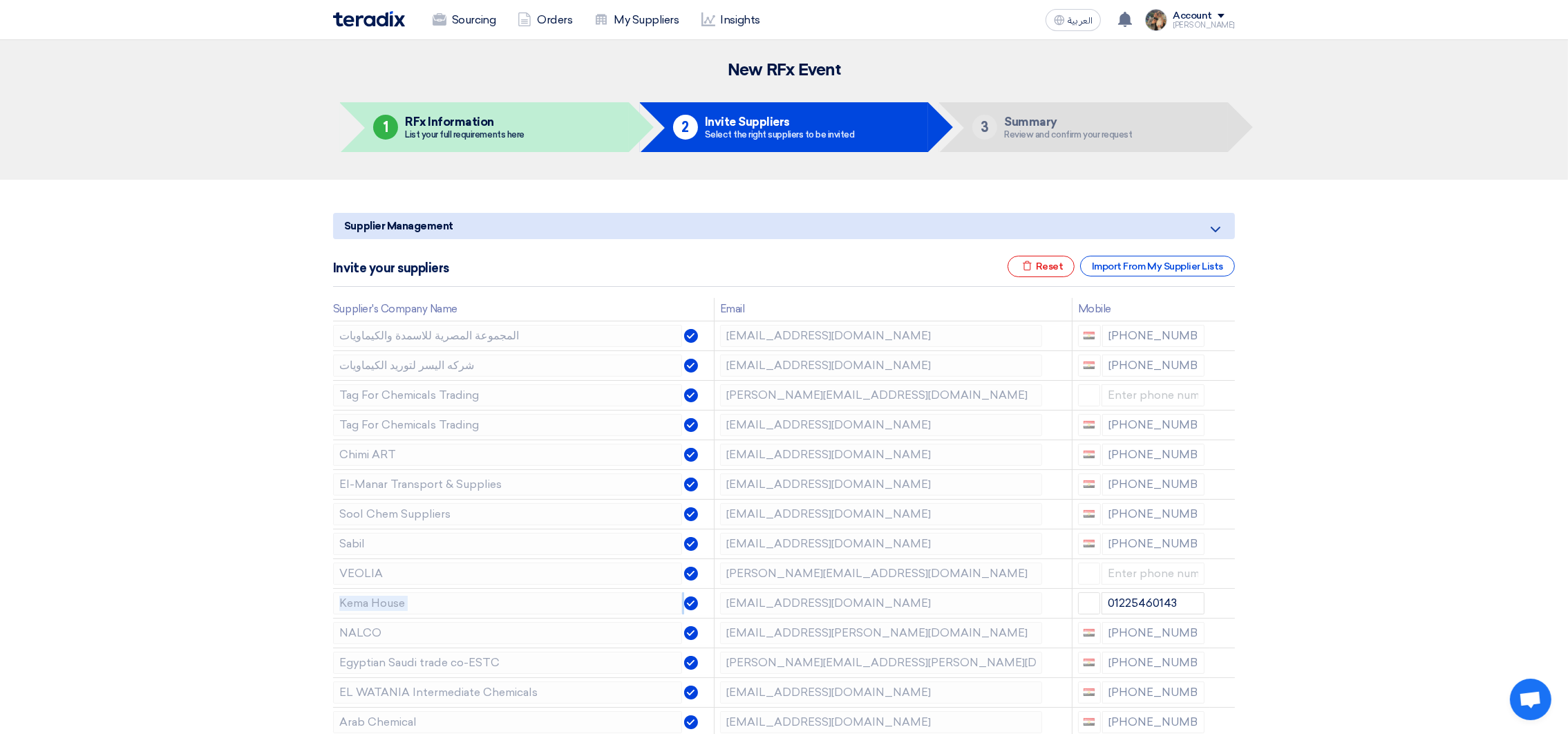
click at [0, 0] on icon at bounding box center [0, 0] width 0 height 0
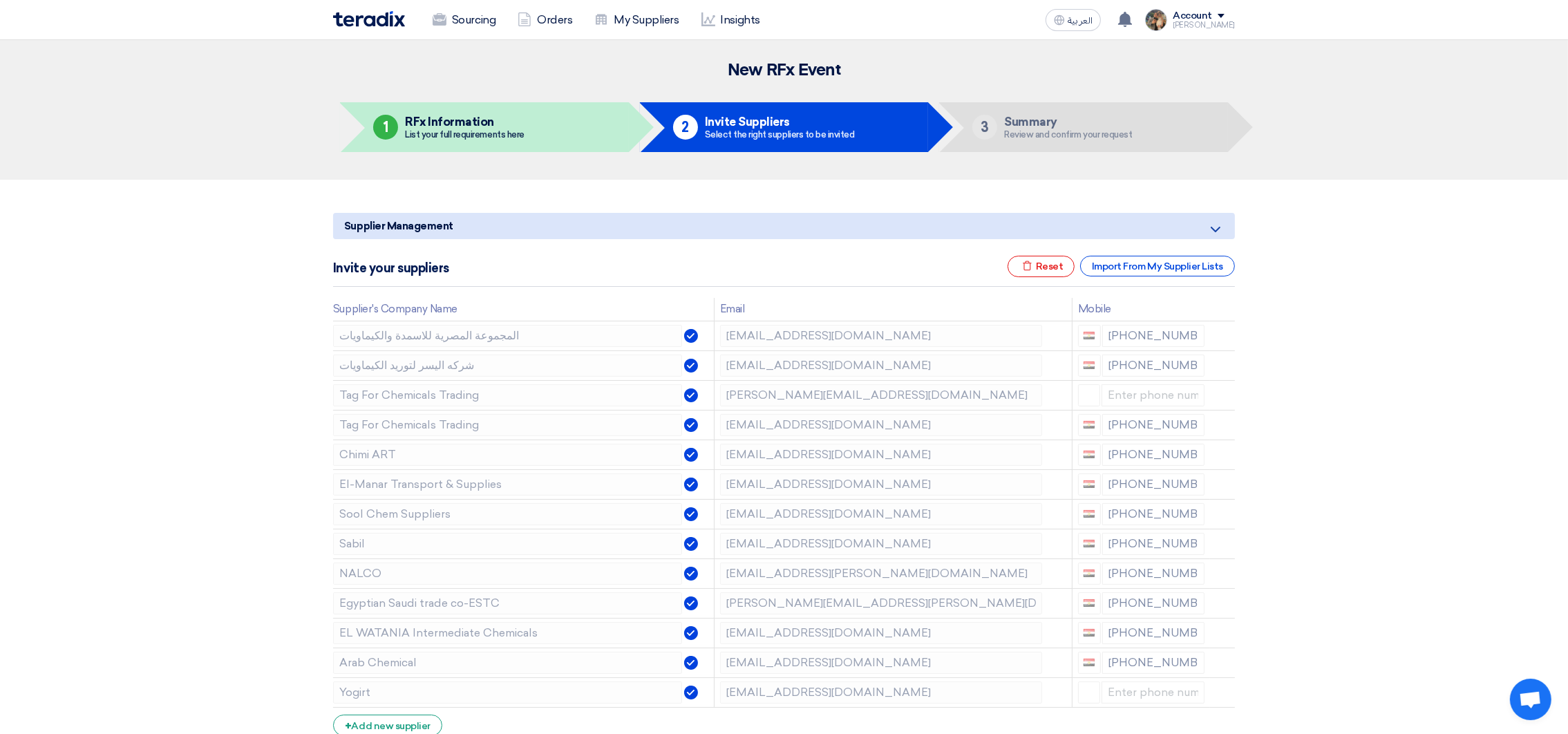
click at [0, 0] on icon at bounding box center [0, 0] width 0 height 0
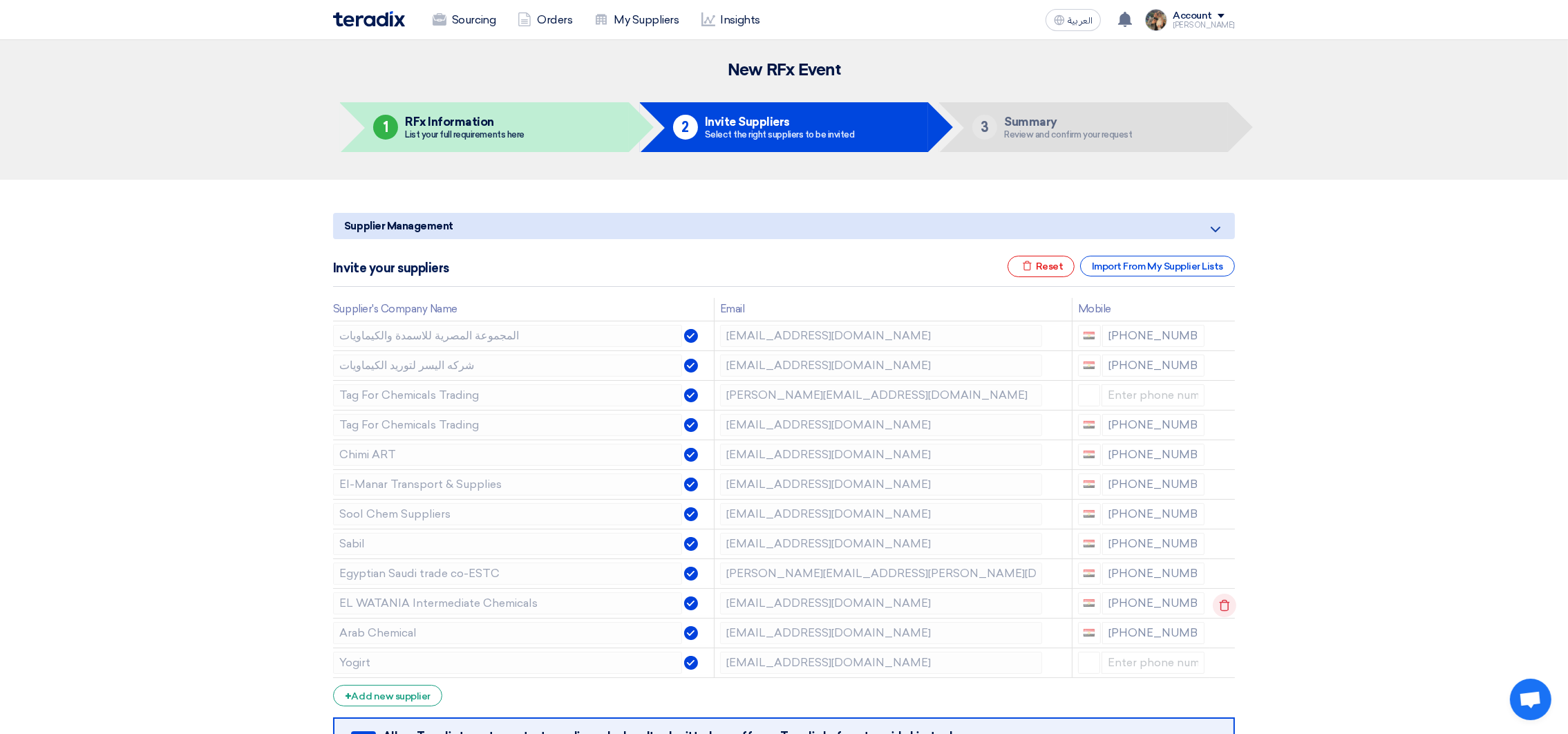
click at [1219, 606] on icon at bounding box center [1224, 605] width 24 height 24
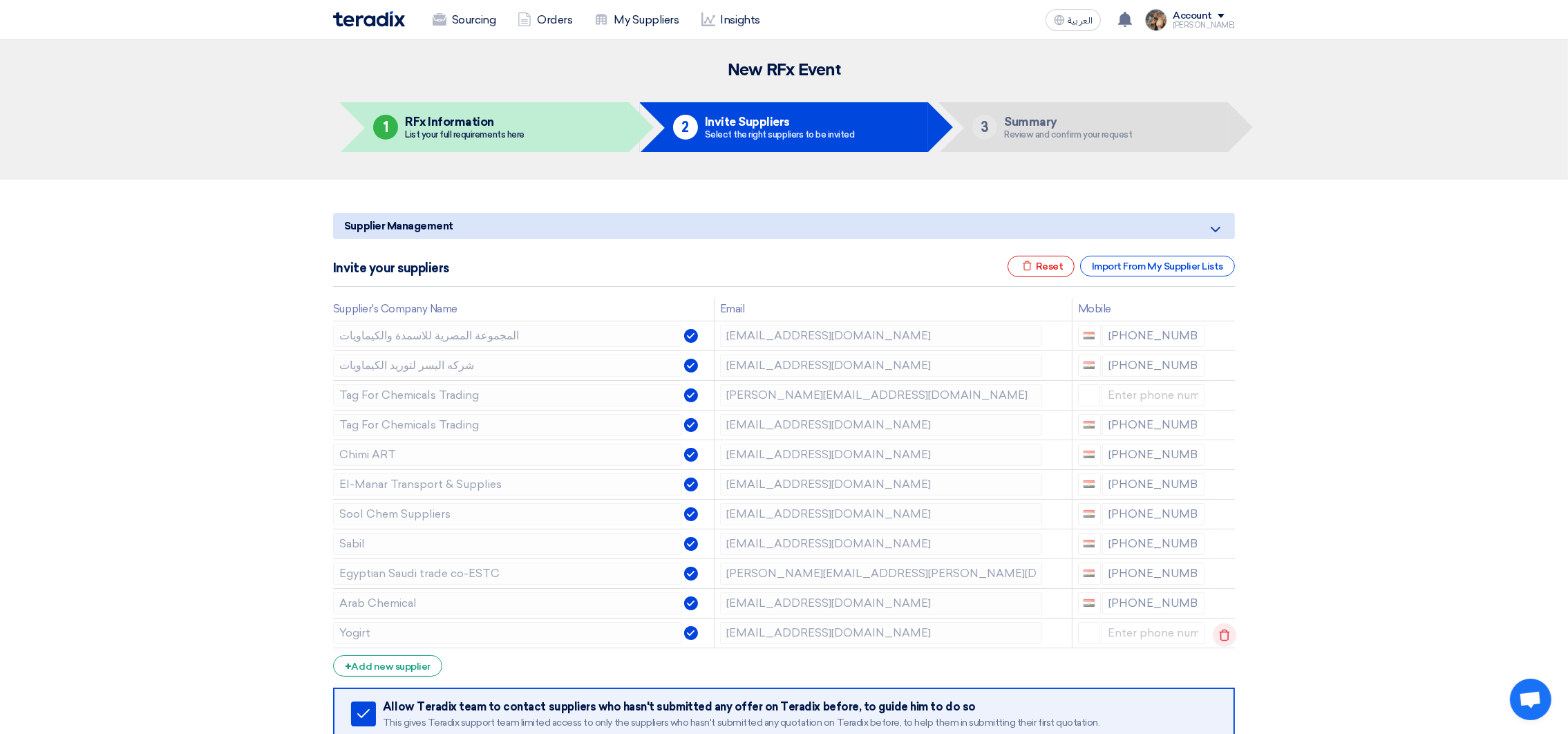
click at [1228, 640] on icon at bounding box center [1224, 634] width 24 height 24
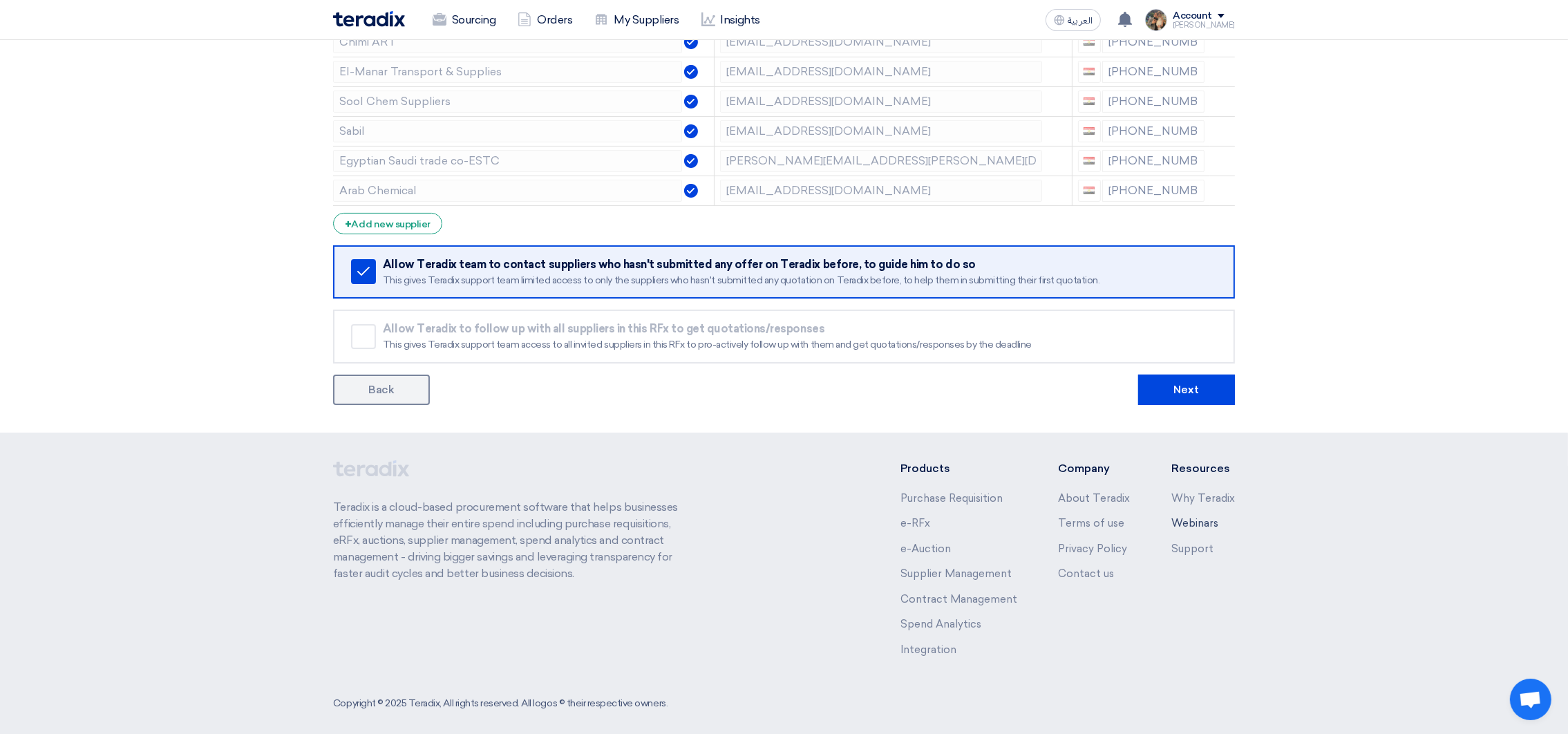
scroll to position [421, 0]
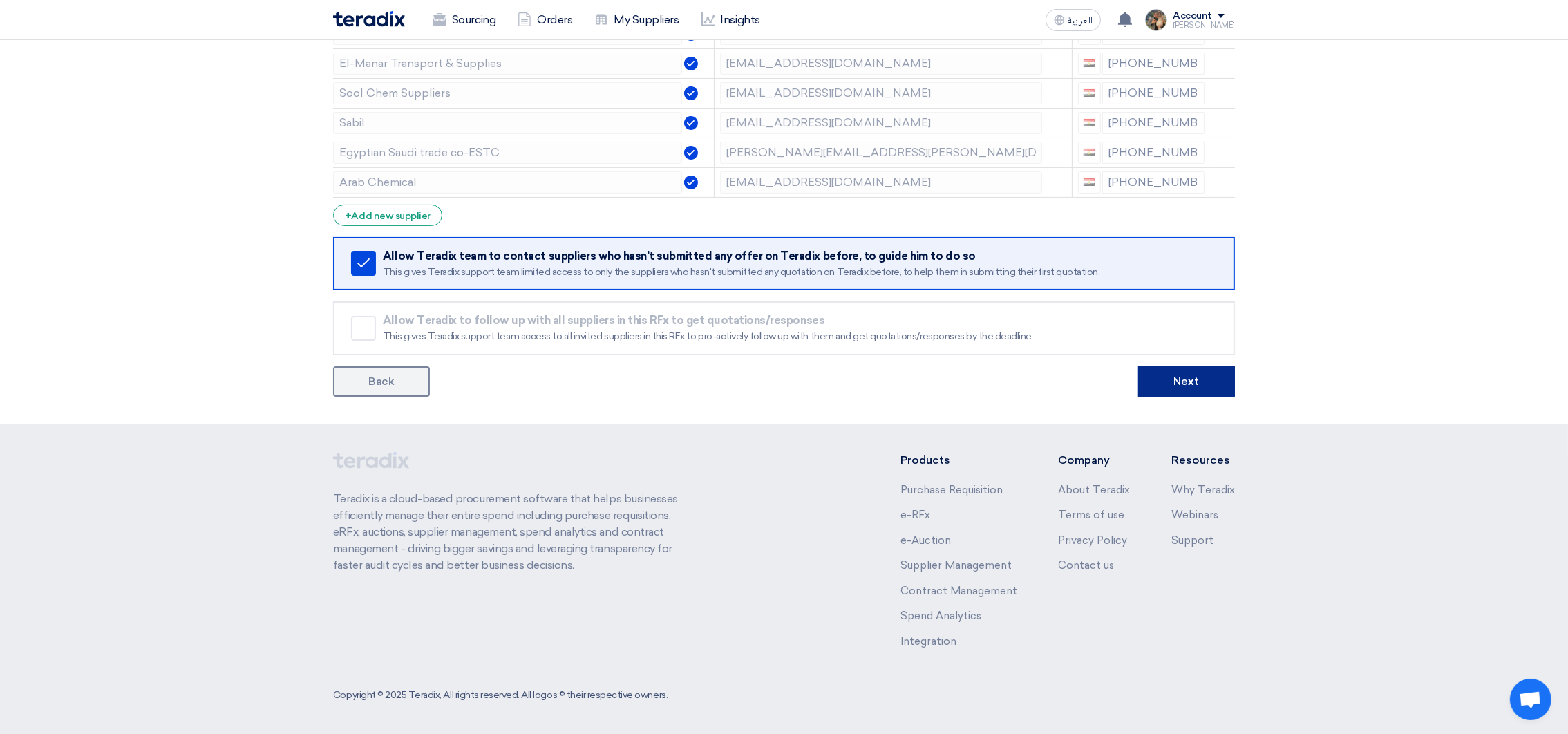
click at [1179, 382] on button "Next" at bounding box center [1186, 382] width 97 height 31
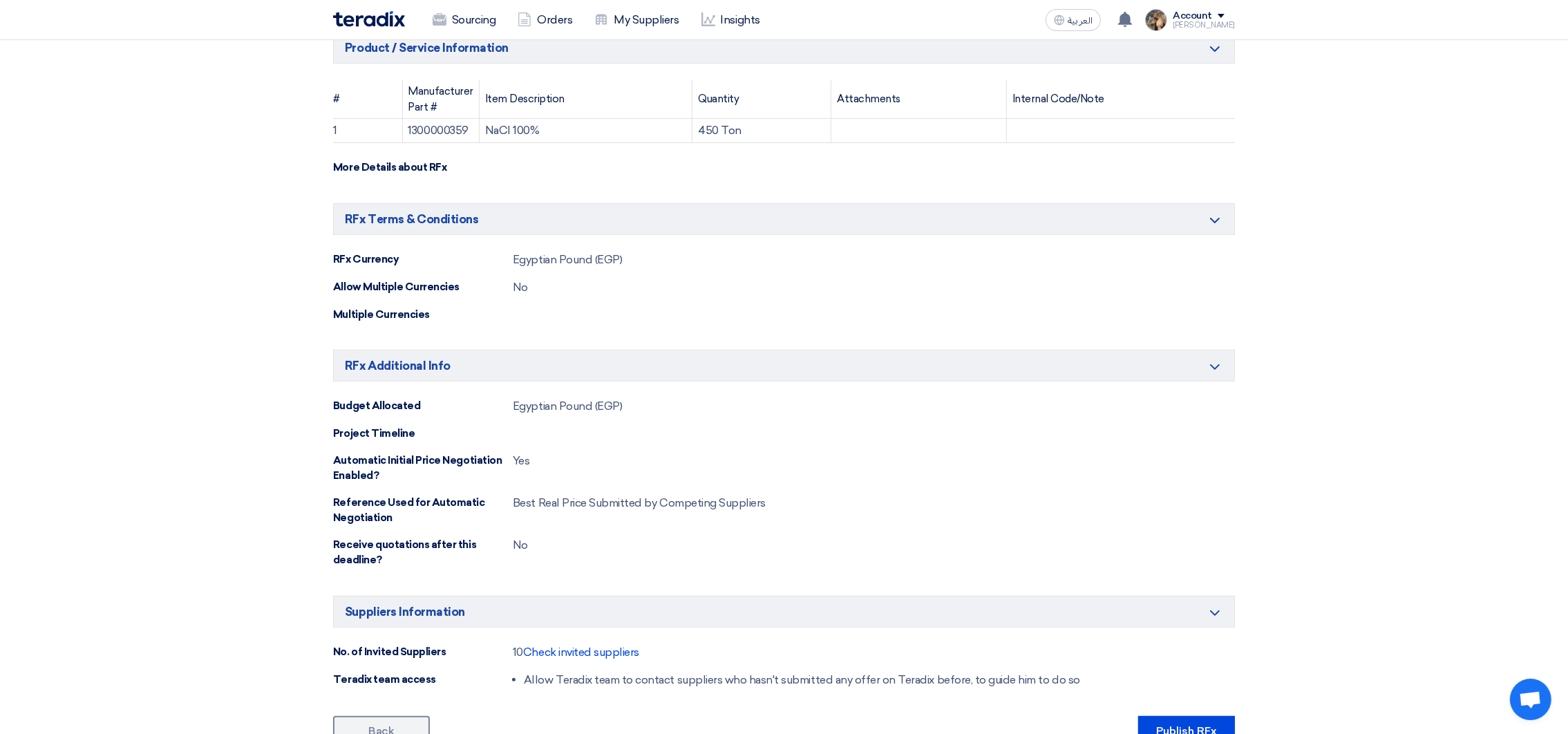
scroll to position [685, 0]
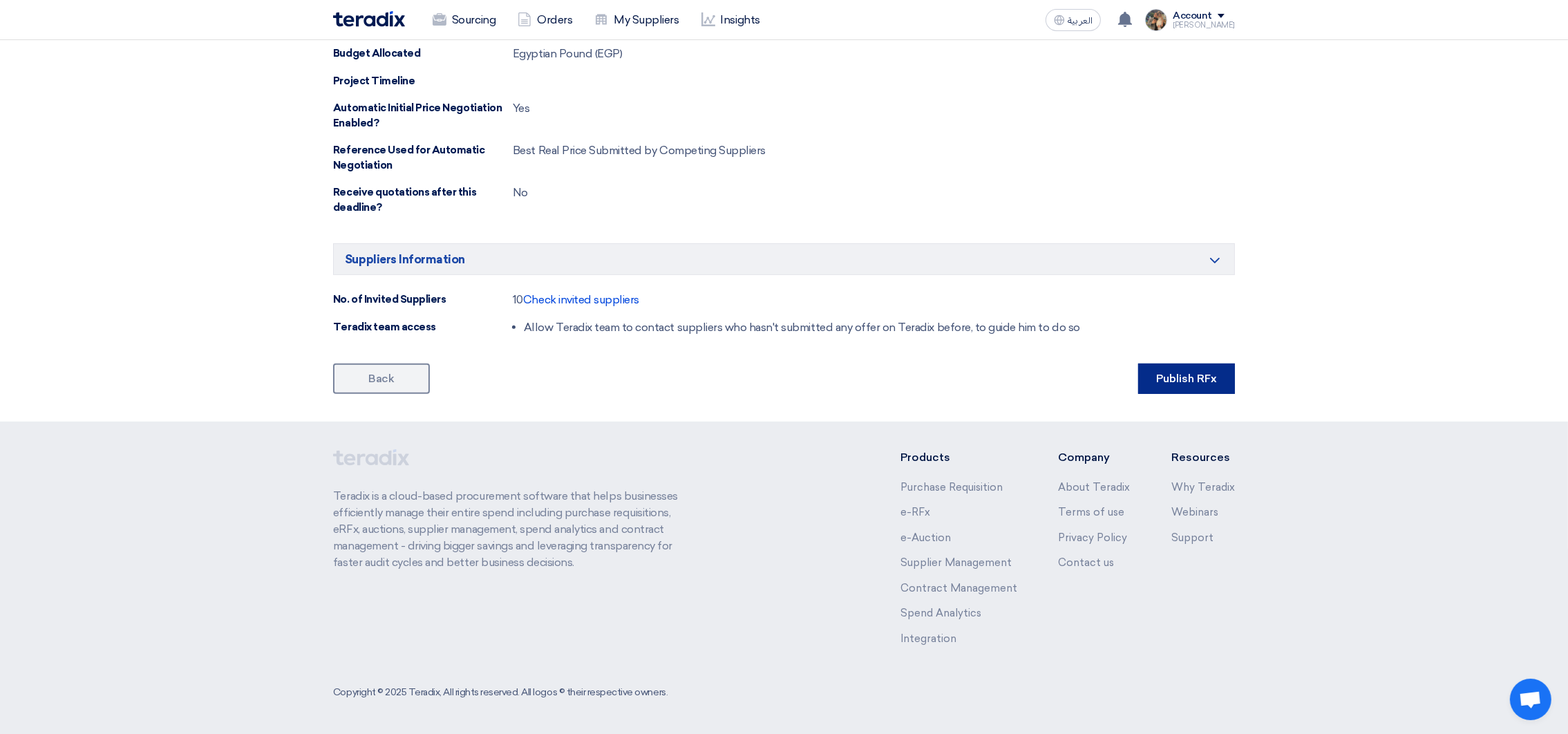
click at [1210, 383] on button "Publish RFx" at bounding box center [1186, 378] width 97 height 31
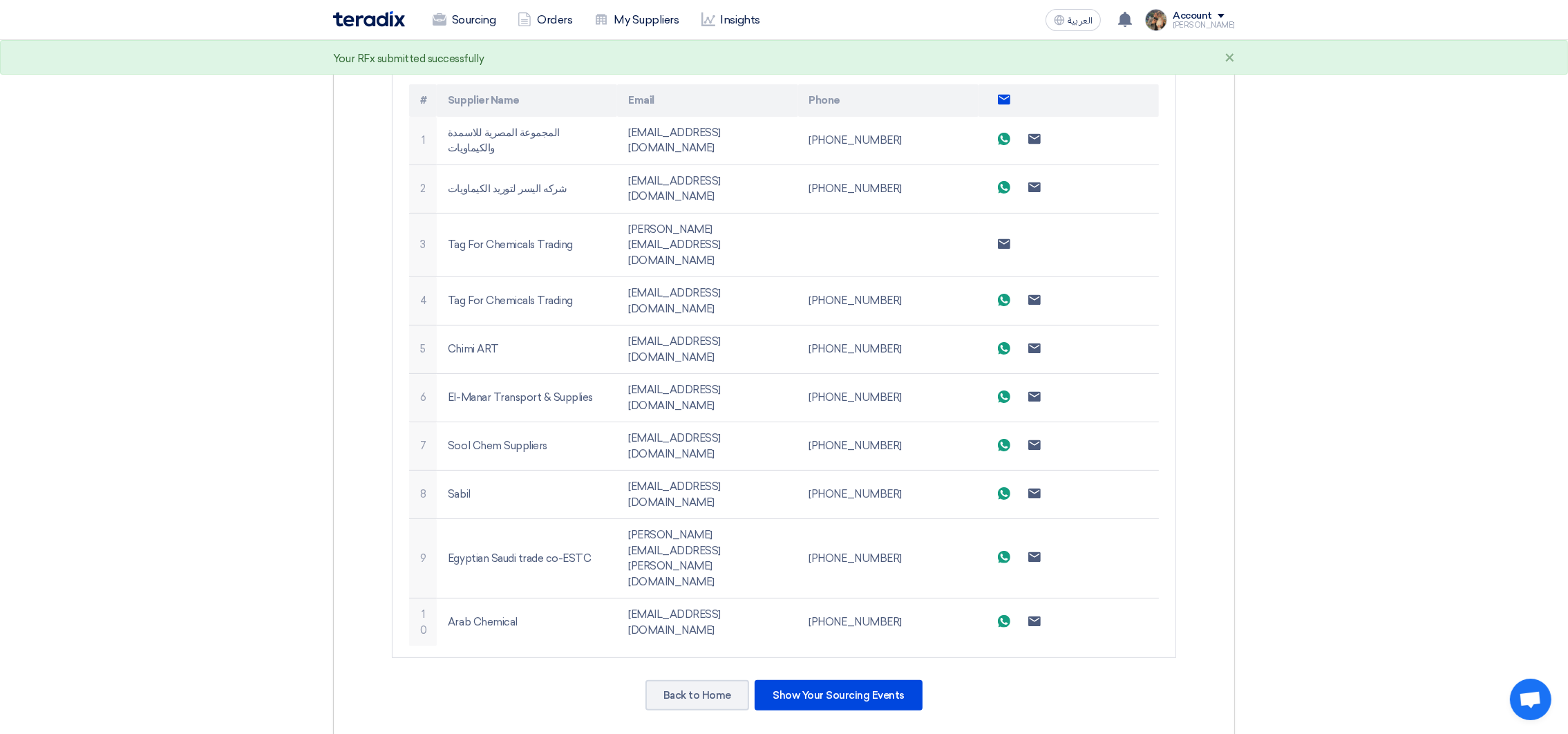
scroll to position [613, 0]
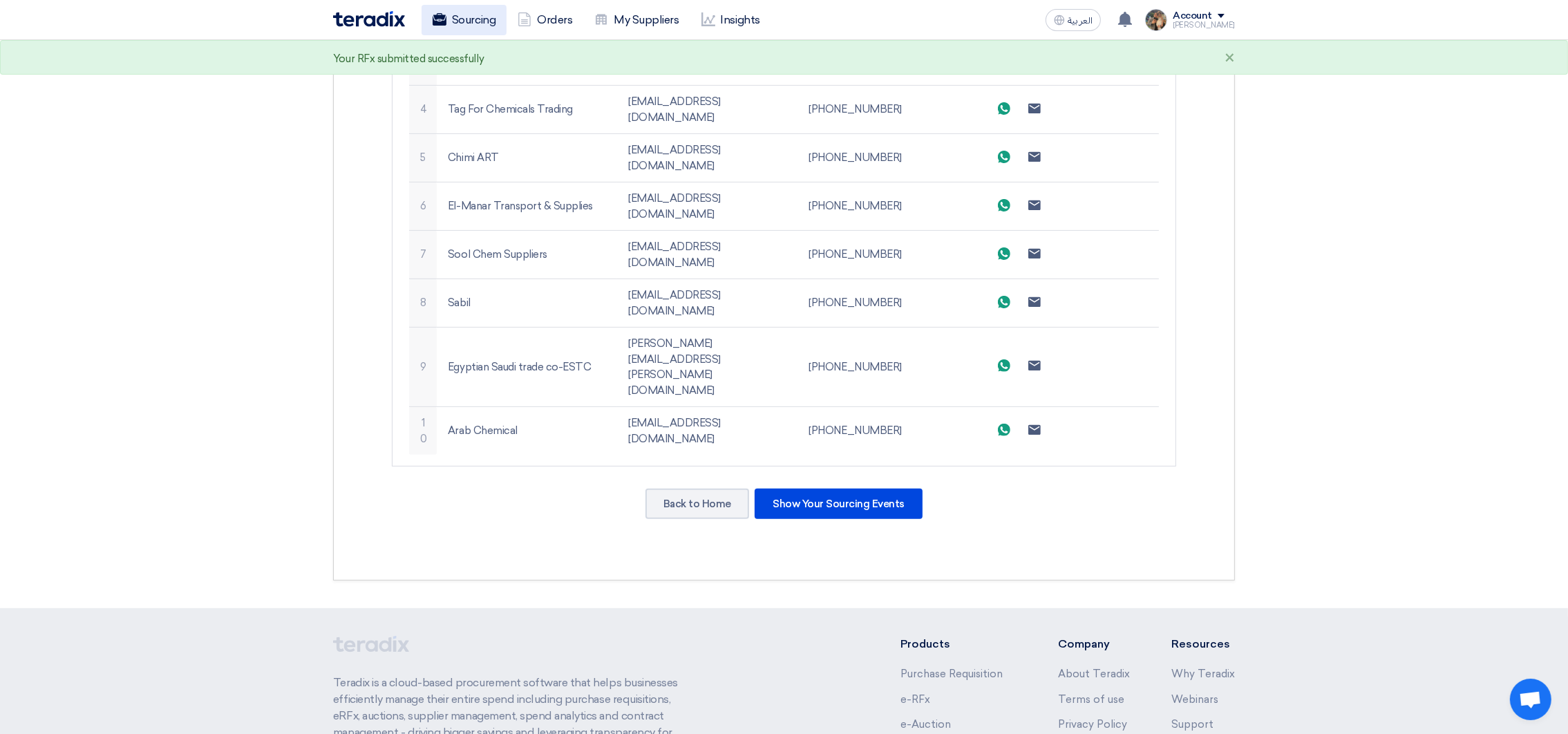
click at [459, 21] on link "Sourcing" at bounding box center [464, 20] width 85 height 31
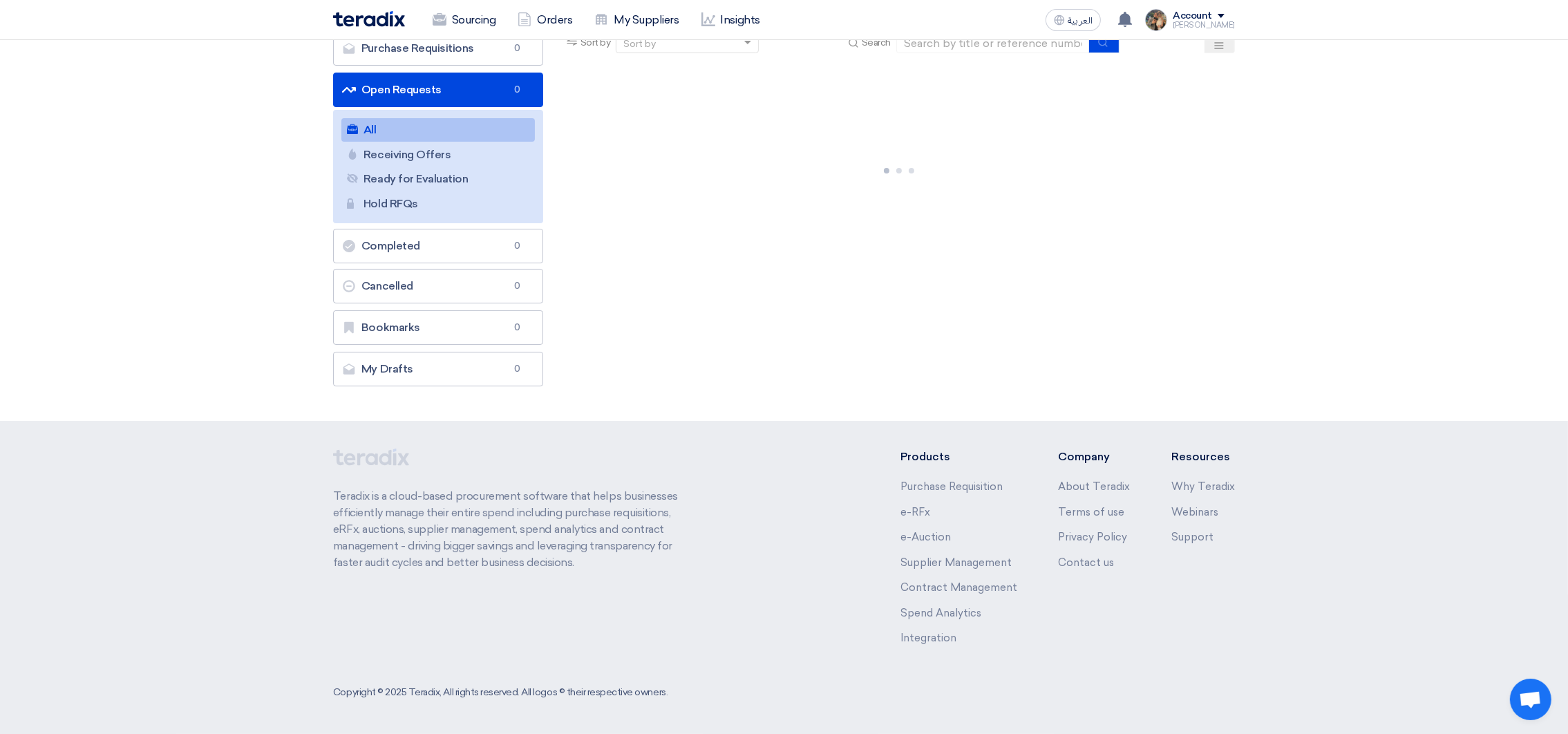
scroll to position [0, 0]
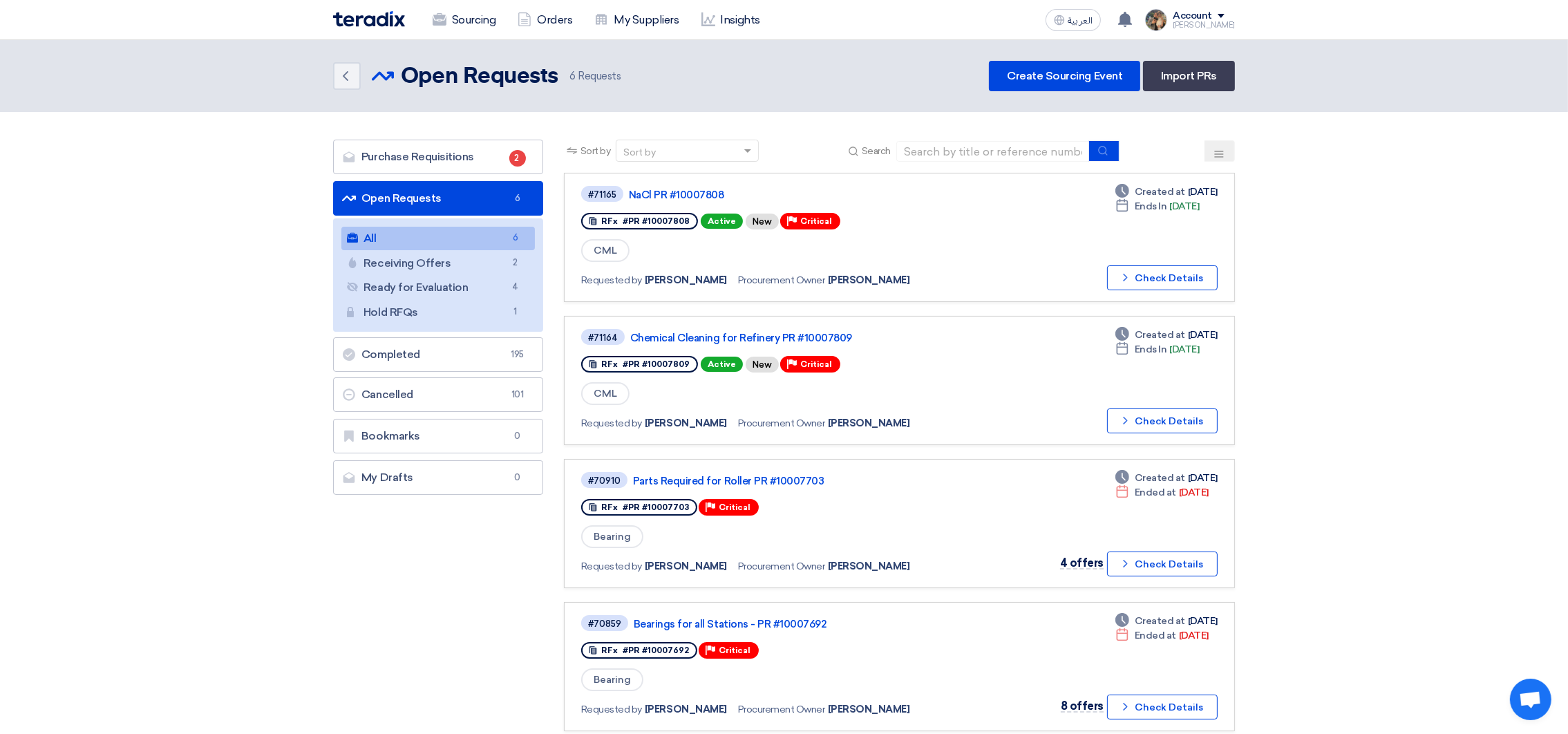
click at [355, 25] on img at bounding box center [369, 18] width 72 height 16
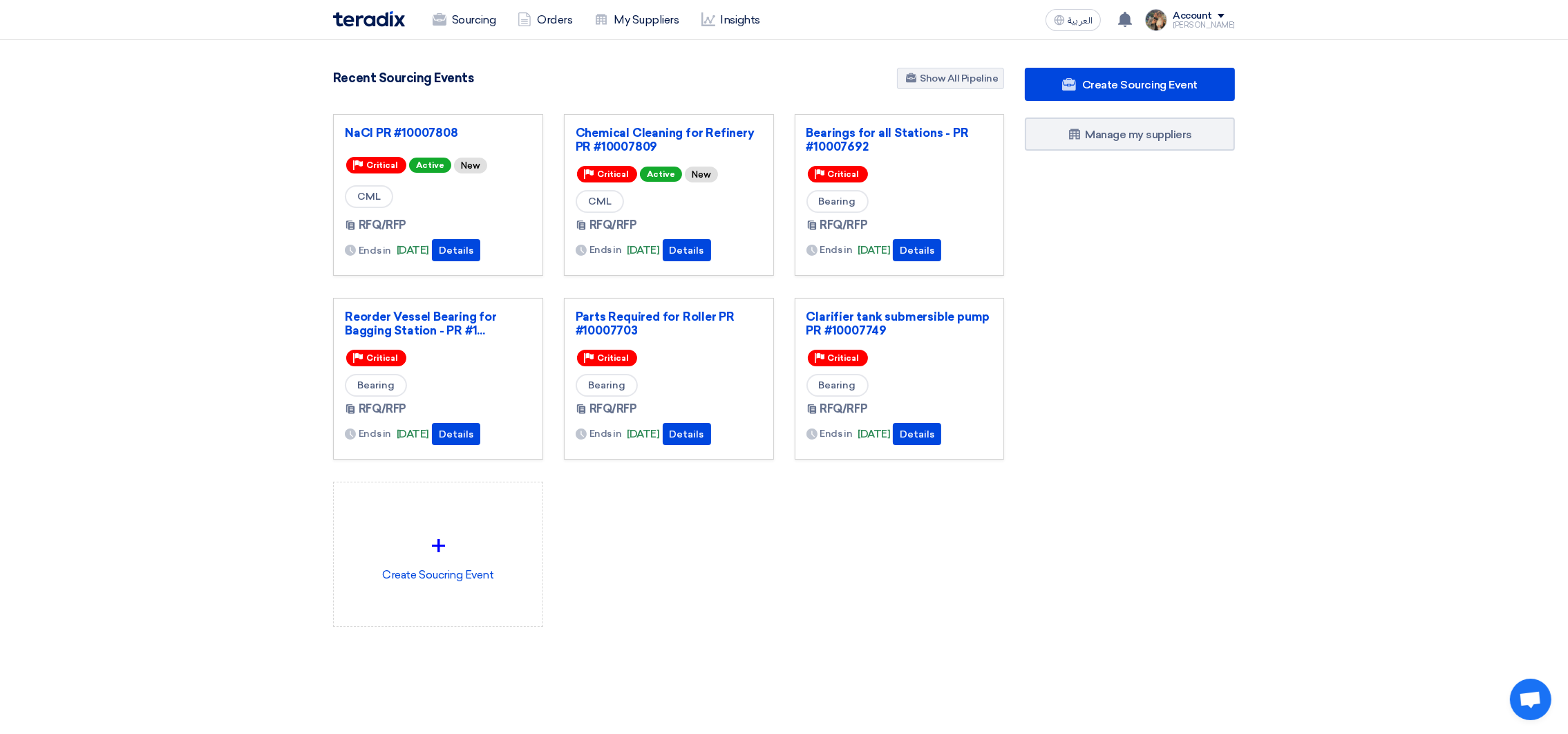
click at [661, 81] on div "Recent Sourcing Events Show All Pipeline" at bounding box center [668, 80] width 671 height 25
click at [692, 59] on section "3107 RFx remaining 9 Auctions remaining Create Sourcing Event" at bounding box center [784, 380] width 1568 height 680
click at [1029, 578] on div "Create Sourcing Event Manage my suppliers" at bounding box center [1130, 375] width 231 height 614
click at [1127, 15] on div "1 You have a new offer for 'NaCl PR #10007808' request with total price '230850…" at bounding box center [1126, 20] width 28 height 28
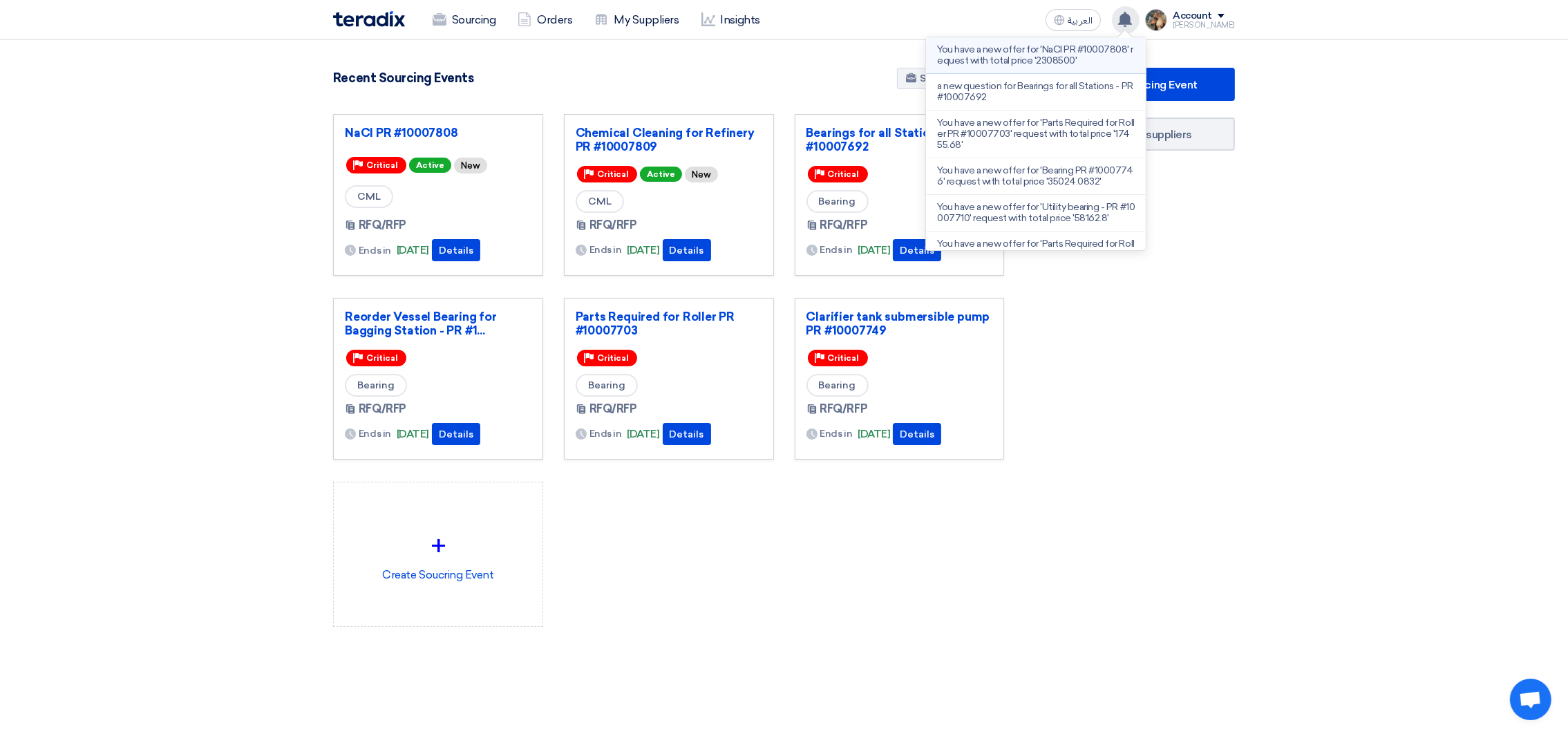
click at [1030, 56] on p "You have a new offer for 'NaCl PR #10007808' request with total price '2308500'" at bounding box center [1036, 55] width 198 height 22
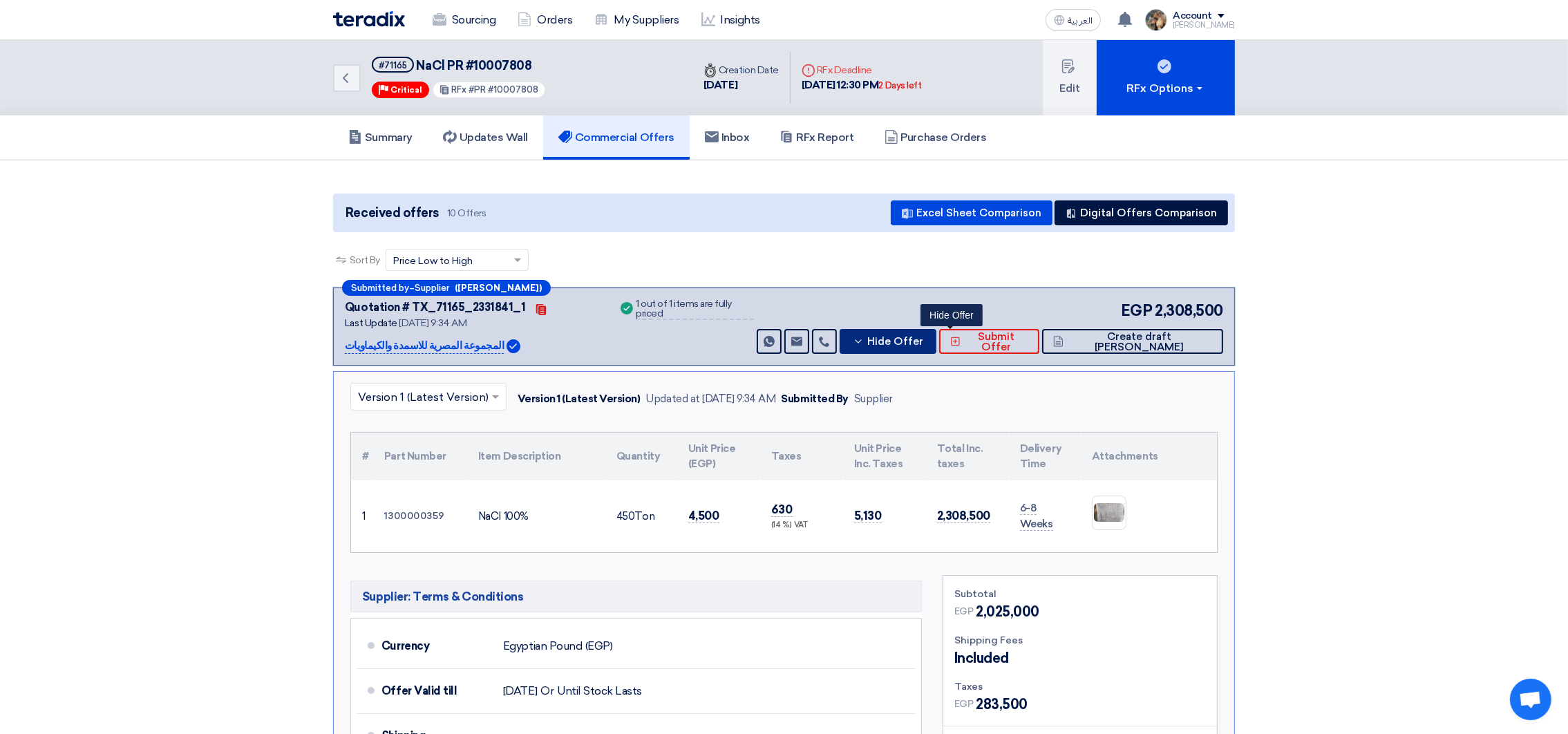
click at [937, 349] on button "Hide Offer" at bounding box center [887, 341] width 97 height 25
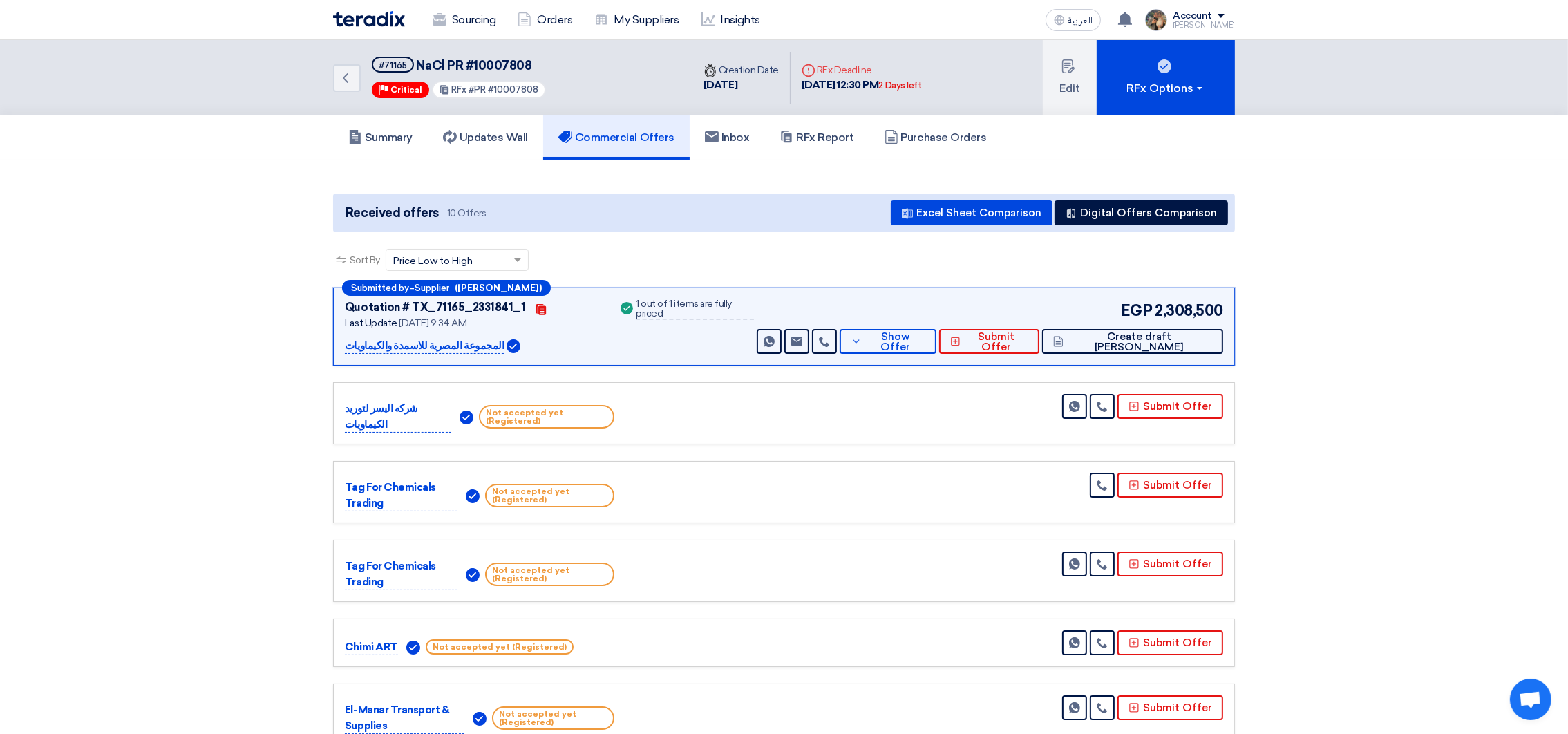
click at [362, 25] on img at bounding box center [369, 18] width 72 height 16
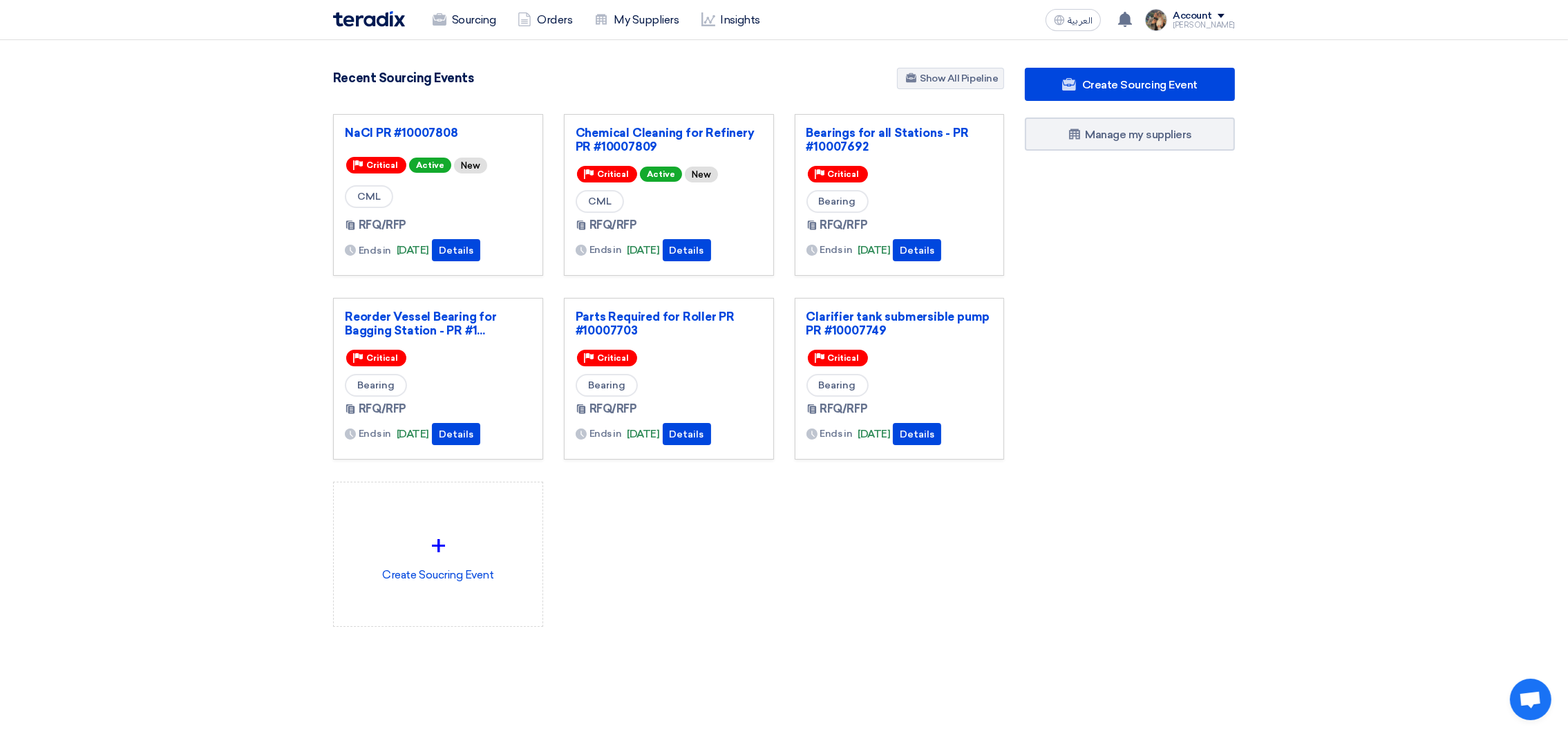
click at [582, 68] on div "Recent Sourcing Events Show All Pipeline" at bounding box center [668, 80] width 671 height 25
click at [1132, 19] on use at bounding box center [1125, 19] width 14 height 15
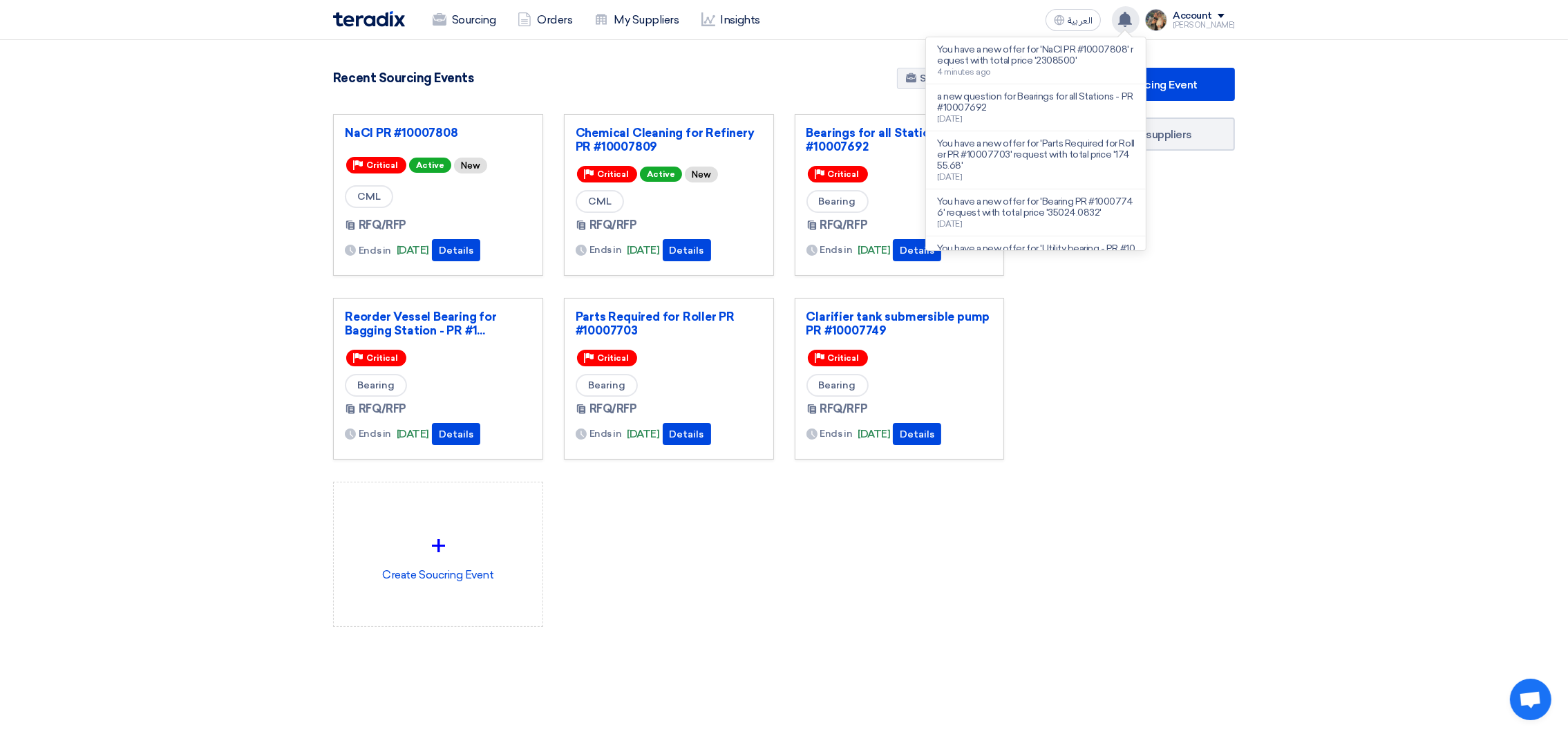
click at [1132, 19] on use at bounding box center [1125, 19] width 14 height 15
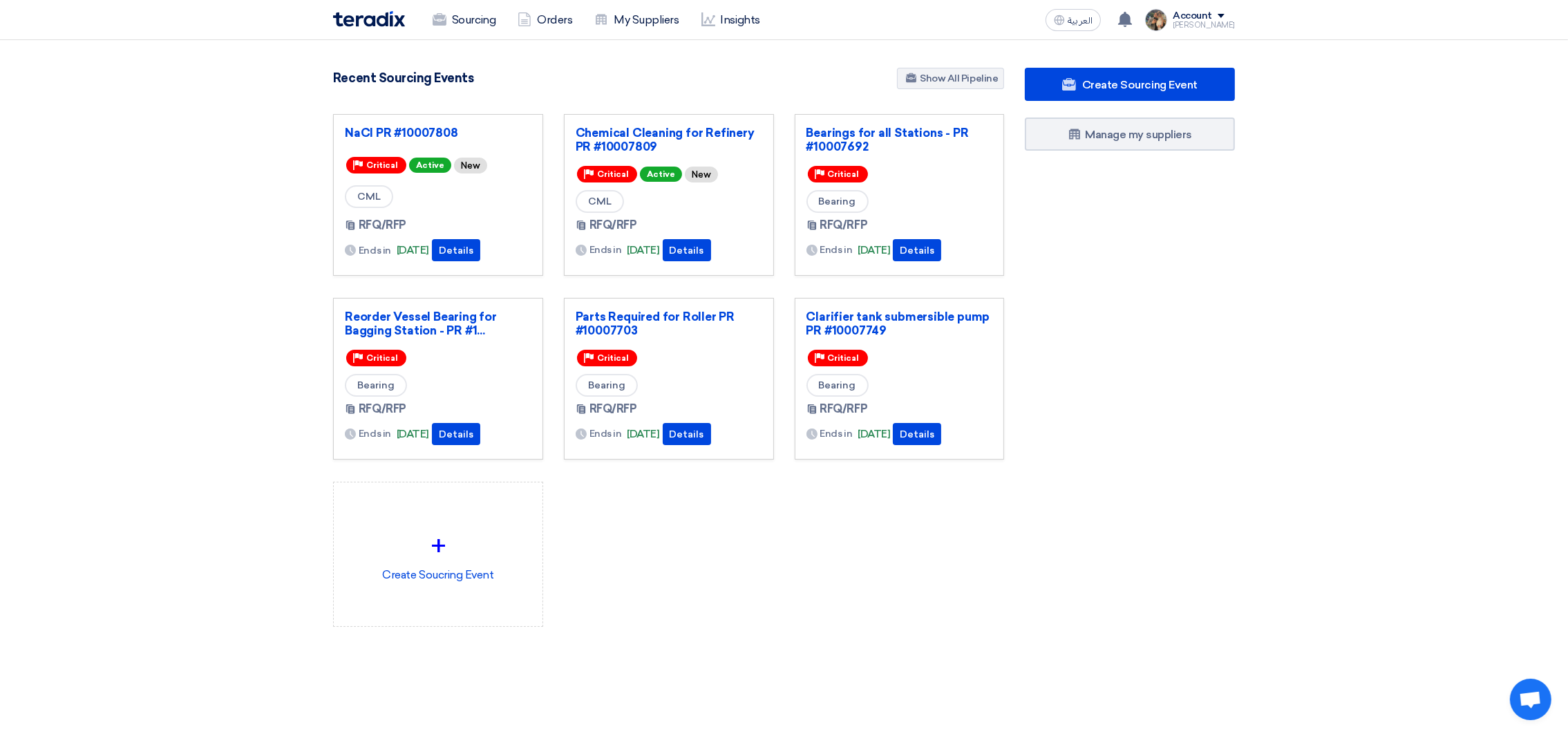
click at [838, 80] on div "Recent Sourcing Events Show All Pipeline" at bounding box center [668, 80] width 671 height 25
click at [786, 88] on div "Recent Sourcing Events Show All Pipeline" at bounding box center [668, 80] width 671 height 25
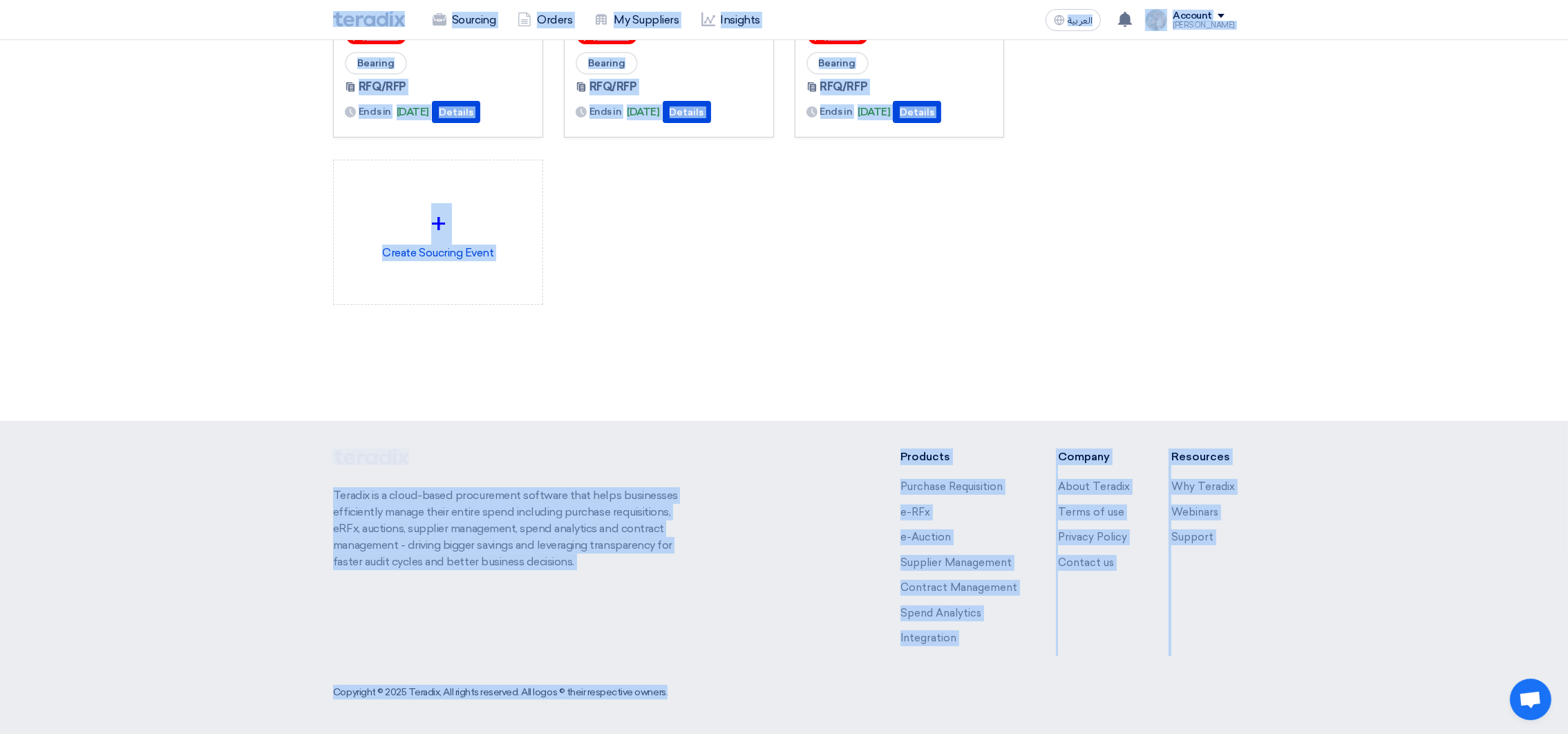
drag, startPoint x: 313, startPoint y: 24, endPoint x: 1179, endPoint y: 739, distance: 1123.0
click at [1179, 733] on html "Sourcing Orders My Suppliers Insights العربية ع You have a new offer for 'NaCl …" at bounding box center [784, 206] width 1568 height 1056
click at [899, 247] on div "NaCl PR #10007808 Priority Critical Active New CML RFQ/RFP Ends in" at bounding box center [668, 60] width 692 height 535
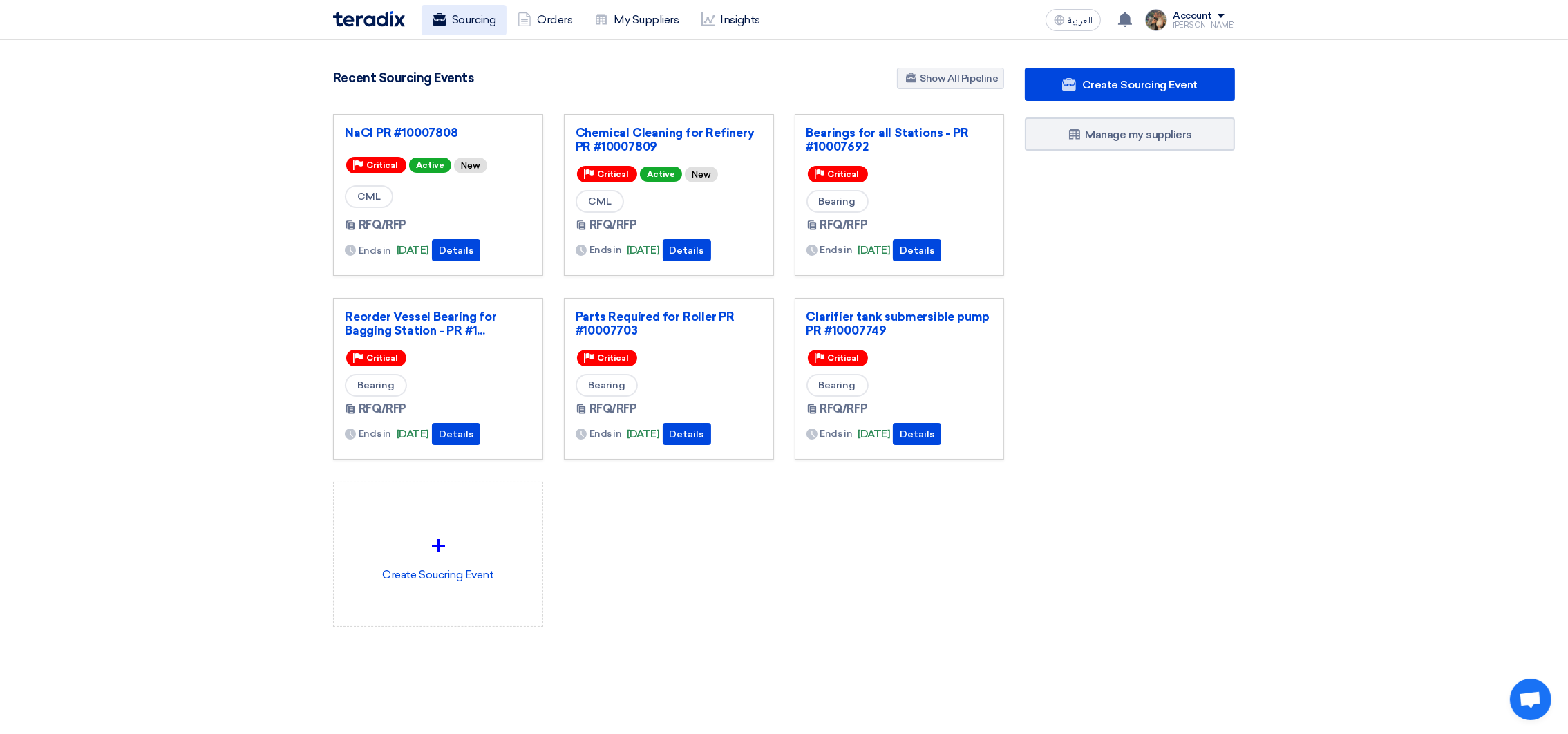
click at [472, 24] on link "Sourcing" at bounding box center [464, 20] width 85 height 31
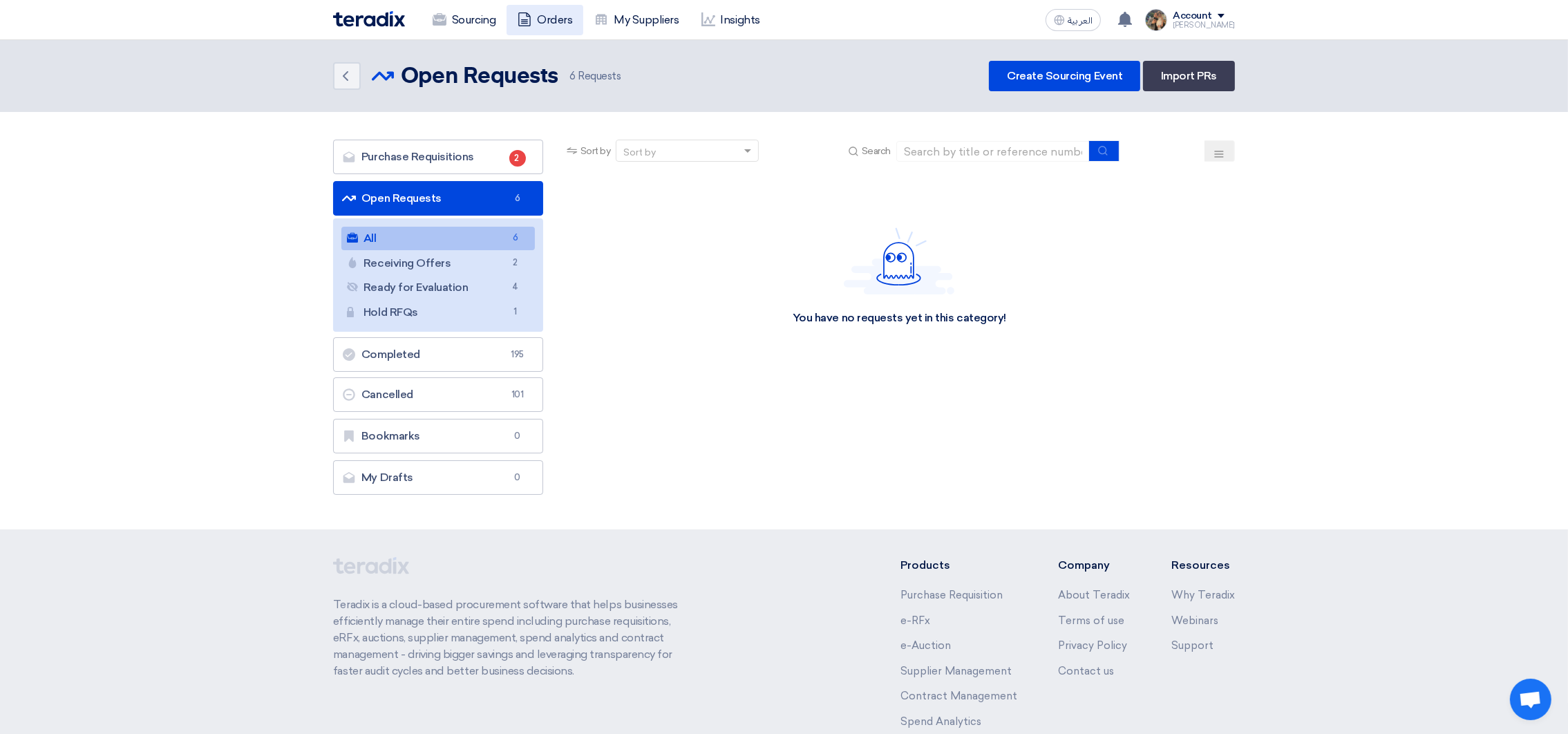
click at [546, 18] on link "Orders" at bounding box center [545, 20] width 77 height 31
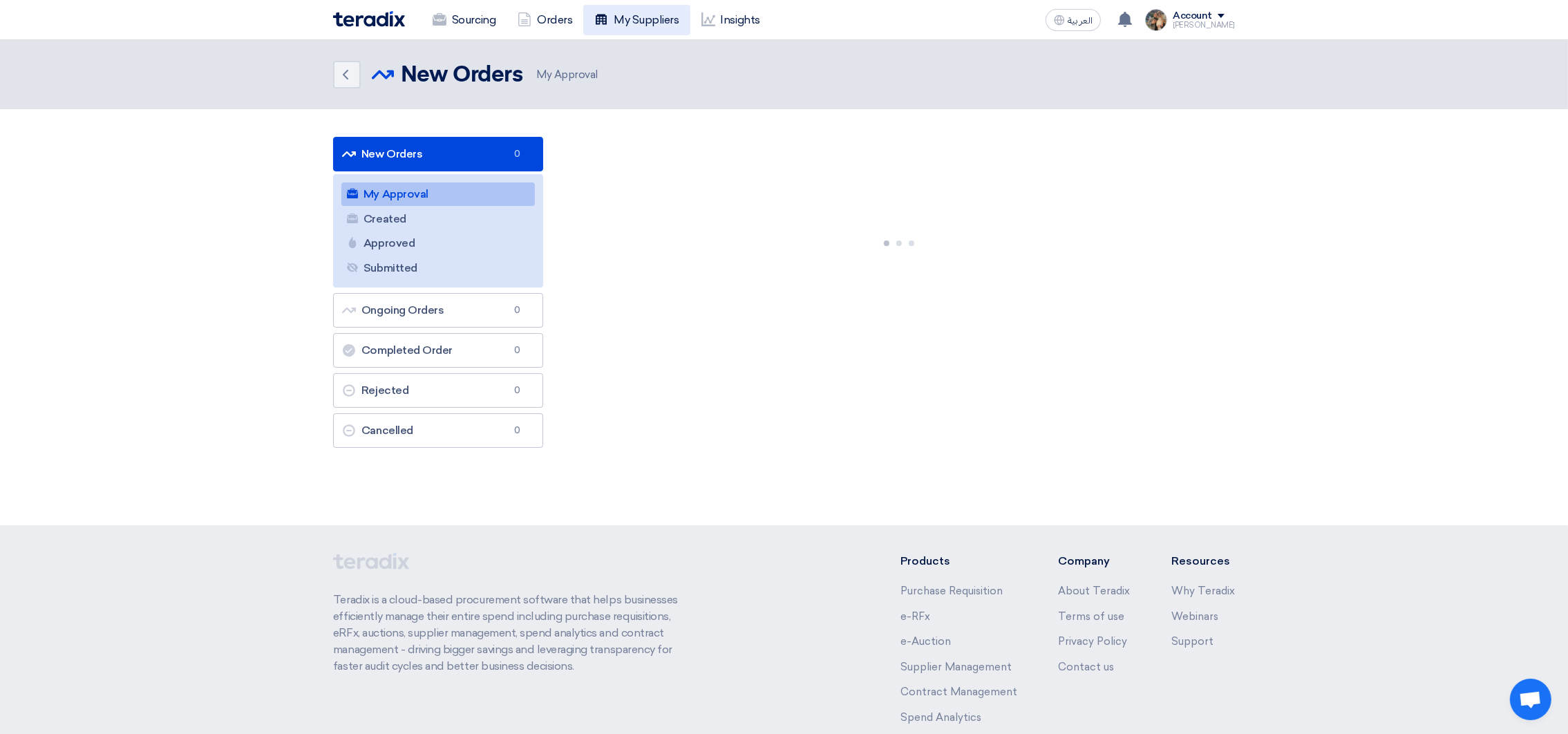
click at [622, 16] on link "My Suppliers" at bounding box center [636, 20] width 107 height 31
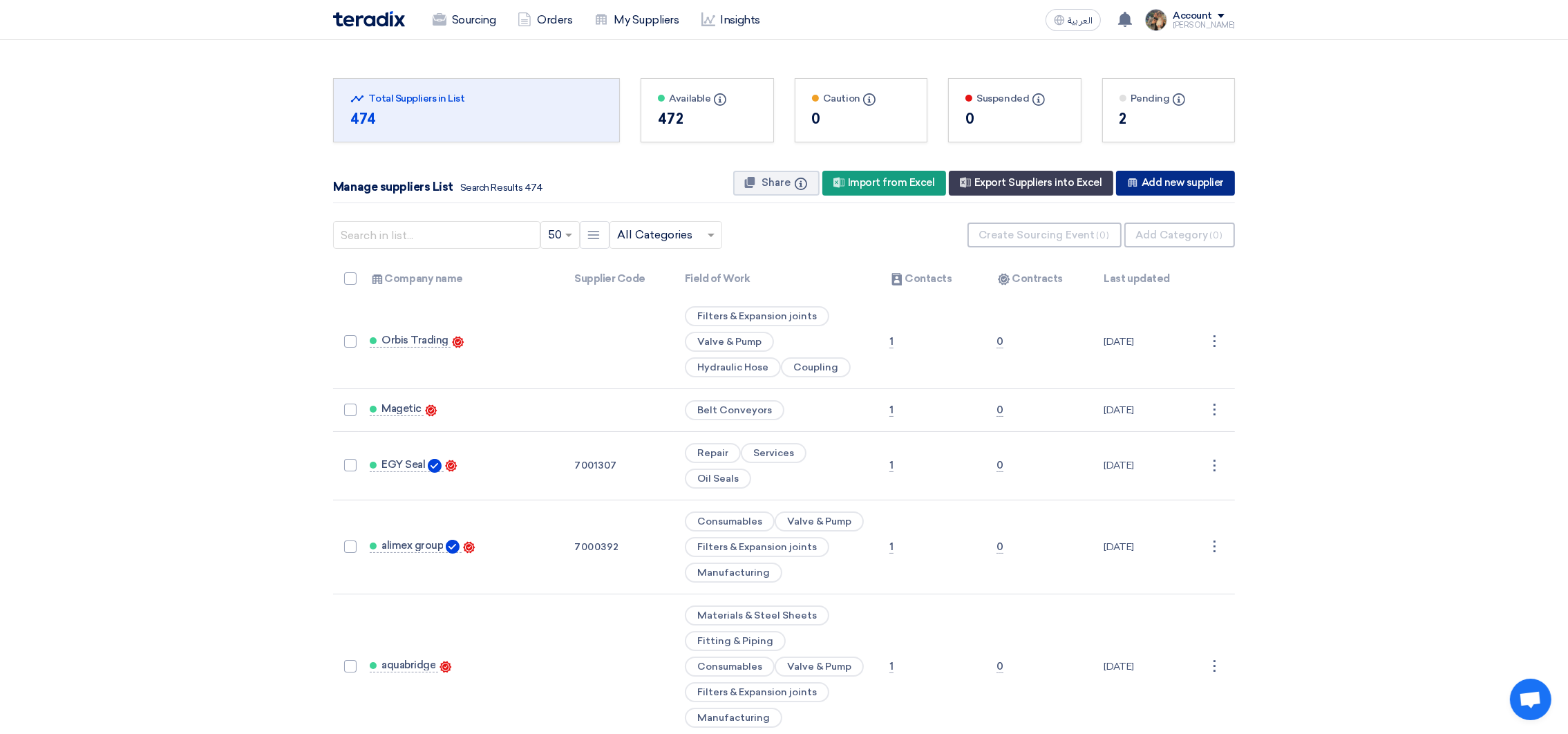
click at [1148, 192] on div "New Supplier Add new supplier" at bounding box center [1175, 183] width 119 height 25
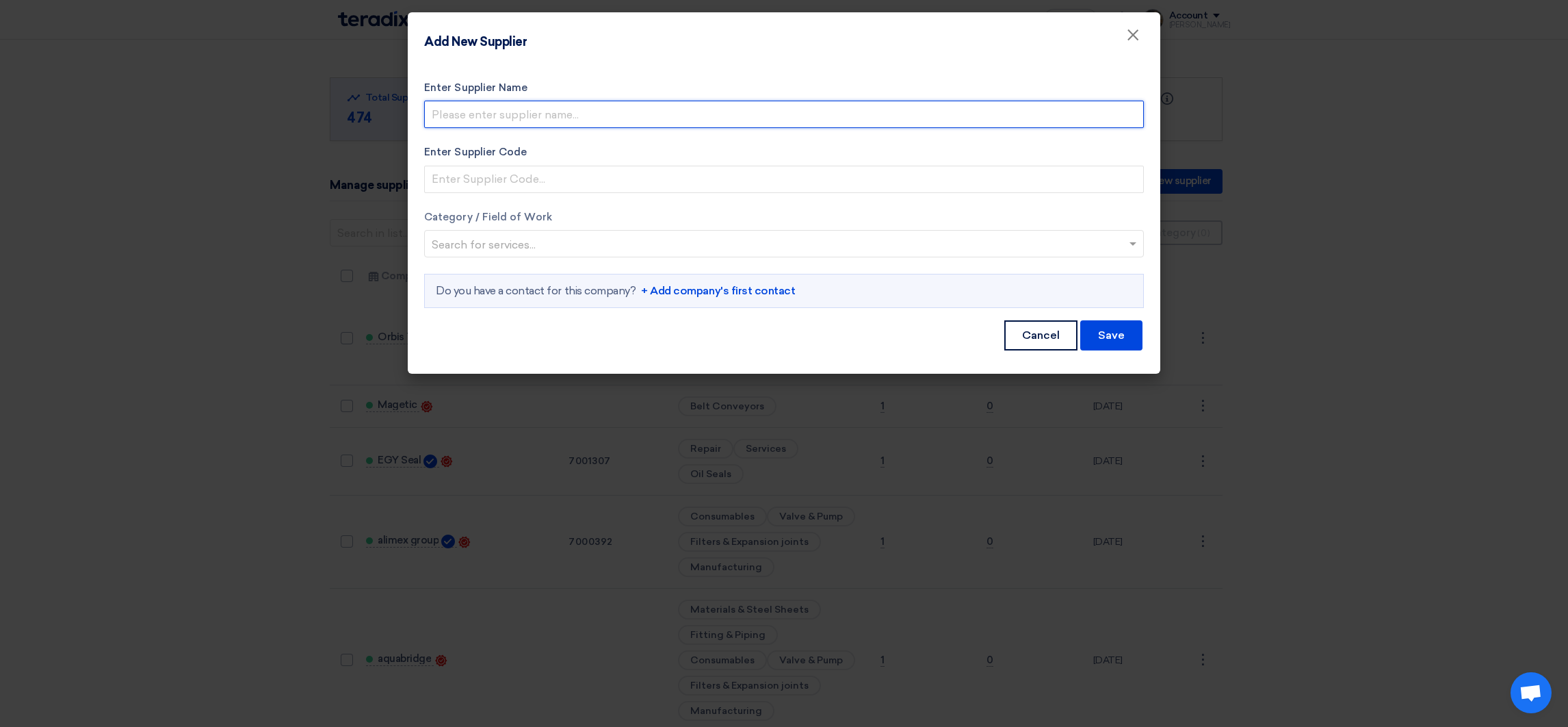
click at [522, 117] on input "Enter Supplier Name" at bounding box center [784, 115] width 720 height 27
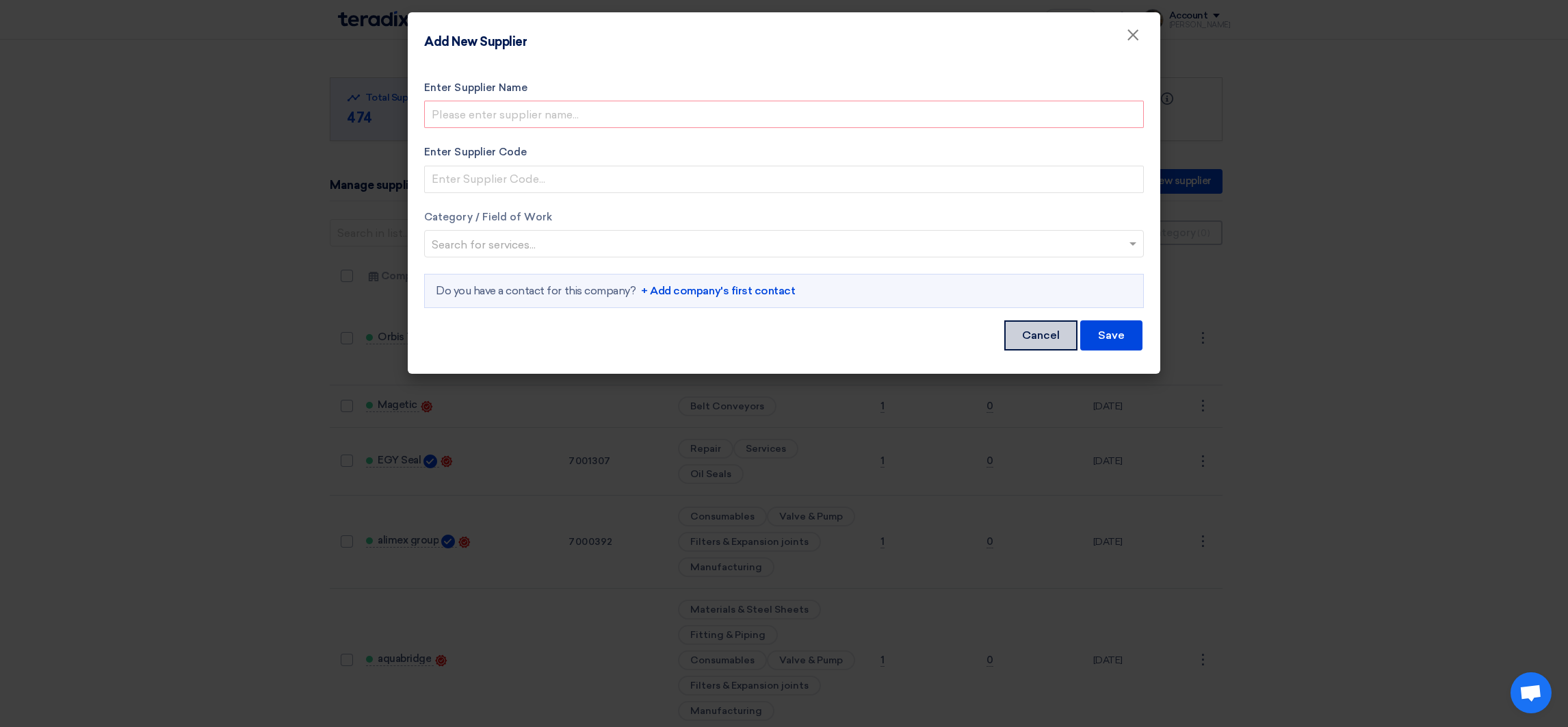
click at [1019, 331] on button "Cancel" at bounding box center [1041, 335] width 73 height 30
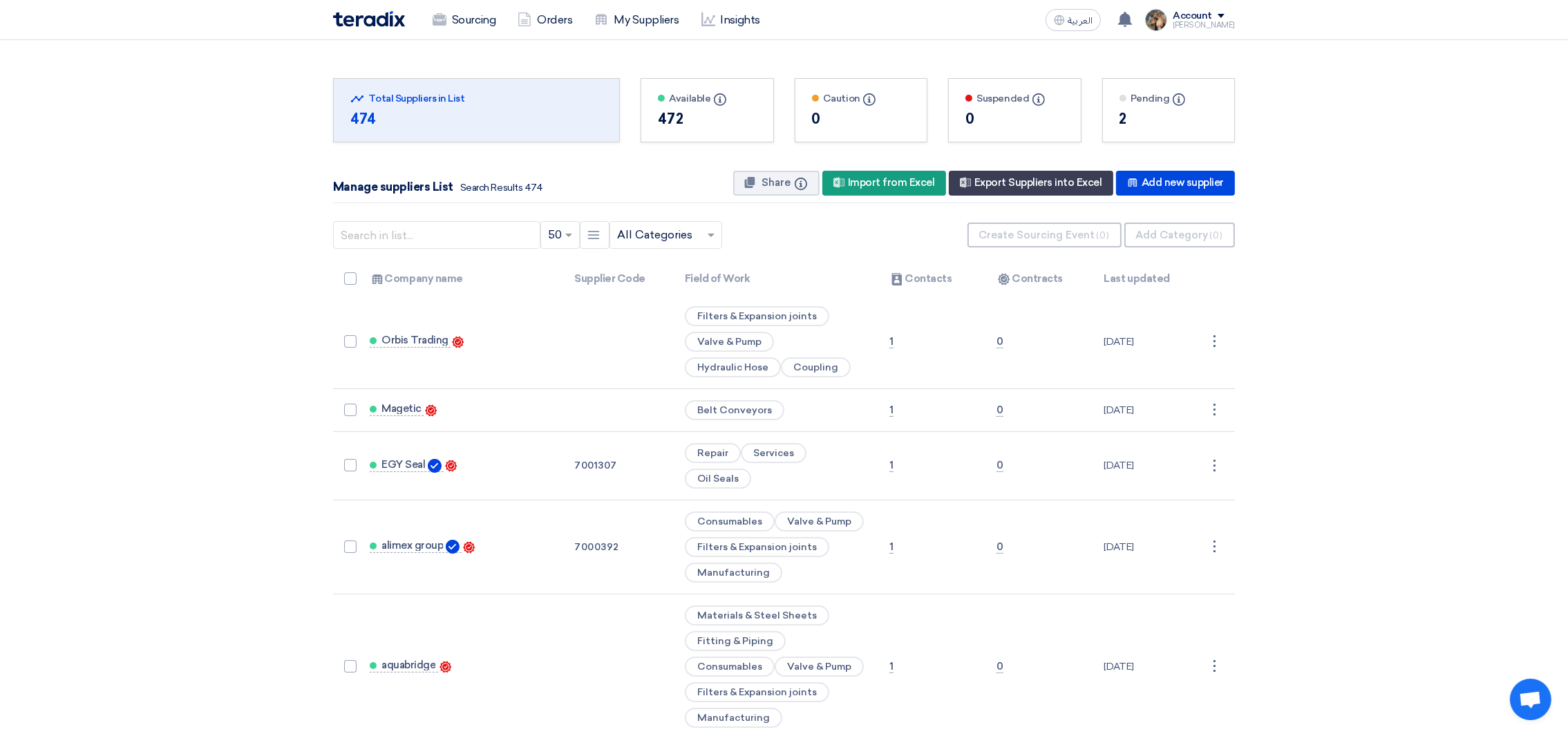
click at [355, 22] on img at bounding box center [369, 18] width 72 height 16
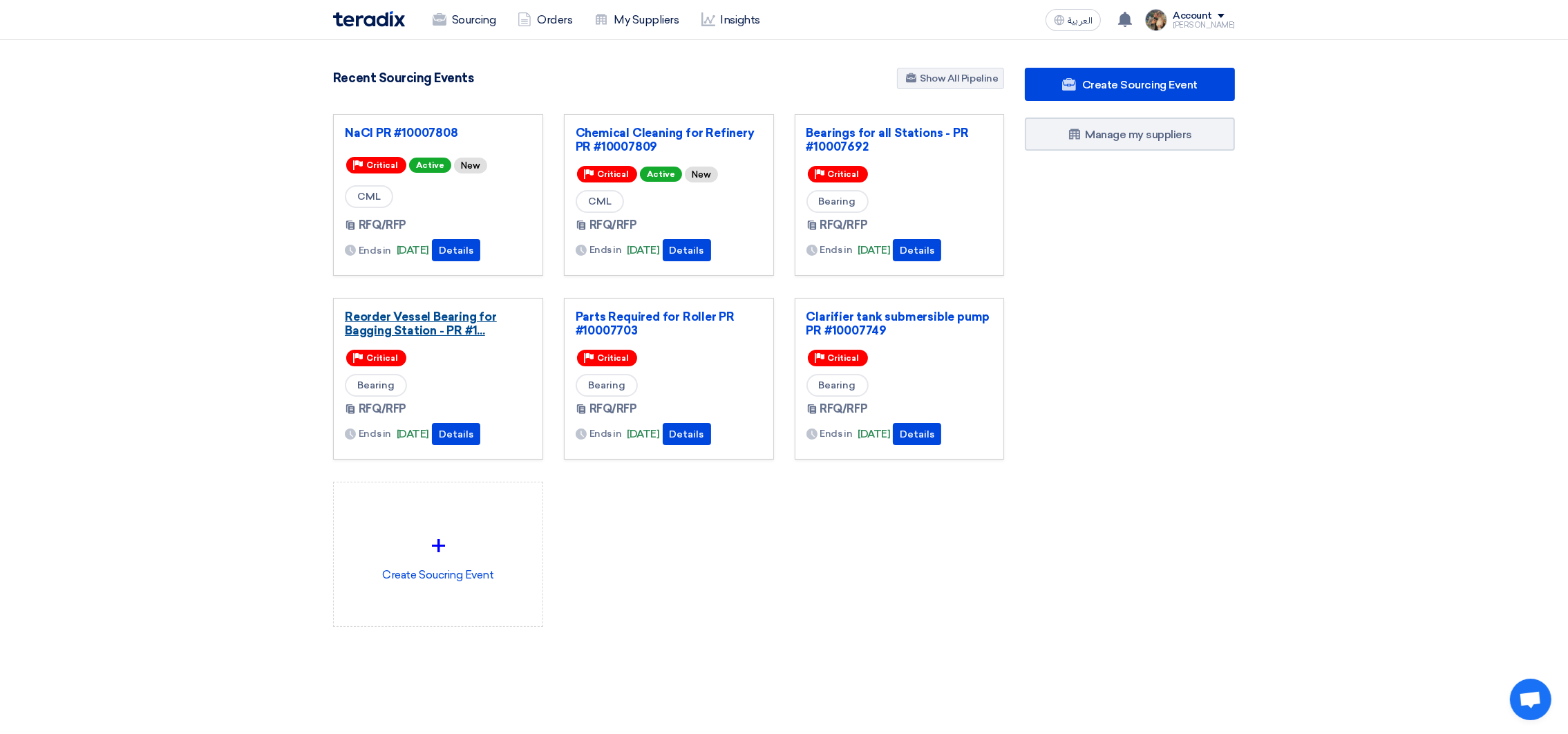
click at [441, 335] on link "Reorder Vessel Bearing for Bagging Station - PR #1..." at bounding box center [438, 323] width 186 height 28
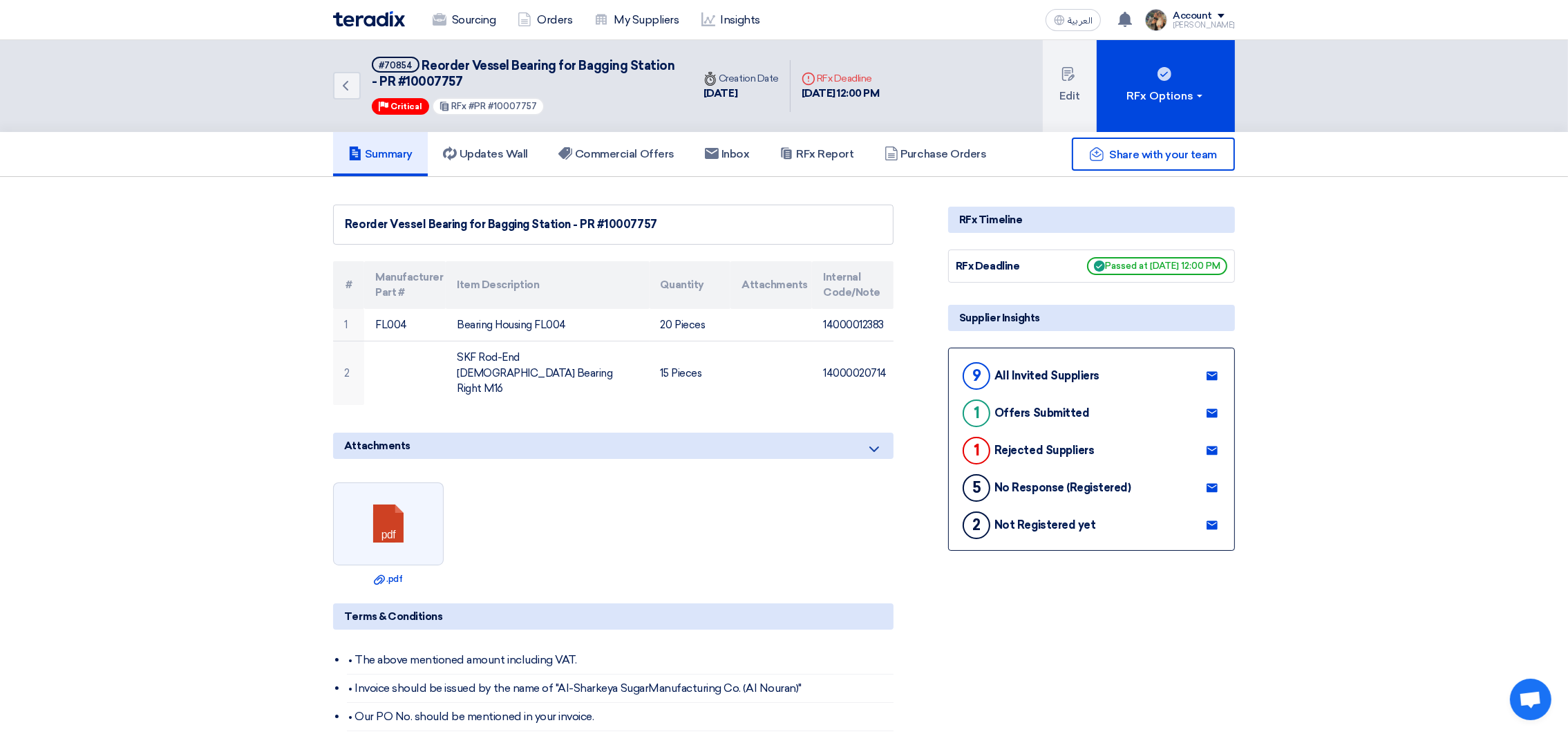
click at [440, 77] on span "Reorder Vessel Bearing for Bagging Station - PR #10007757" at bounding box center [523, 74] width 303 height 31
click at [624, 162] on link "Commercial Offers" at bounding box center [616, 154] width 146 height 44
